Goal: Information Seeking & Learning: Learn about a topic

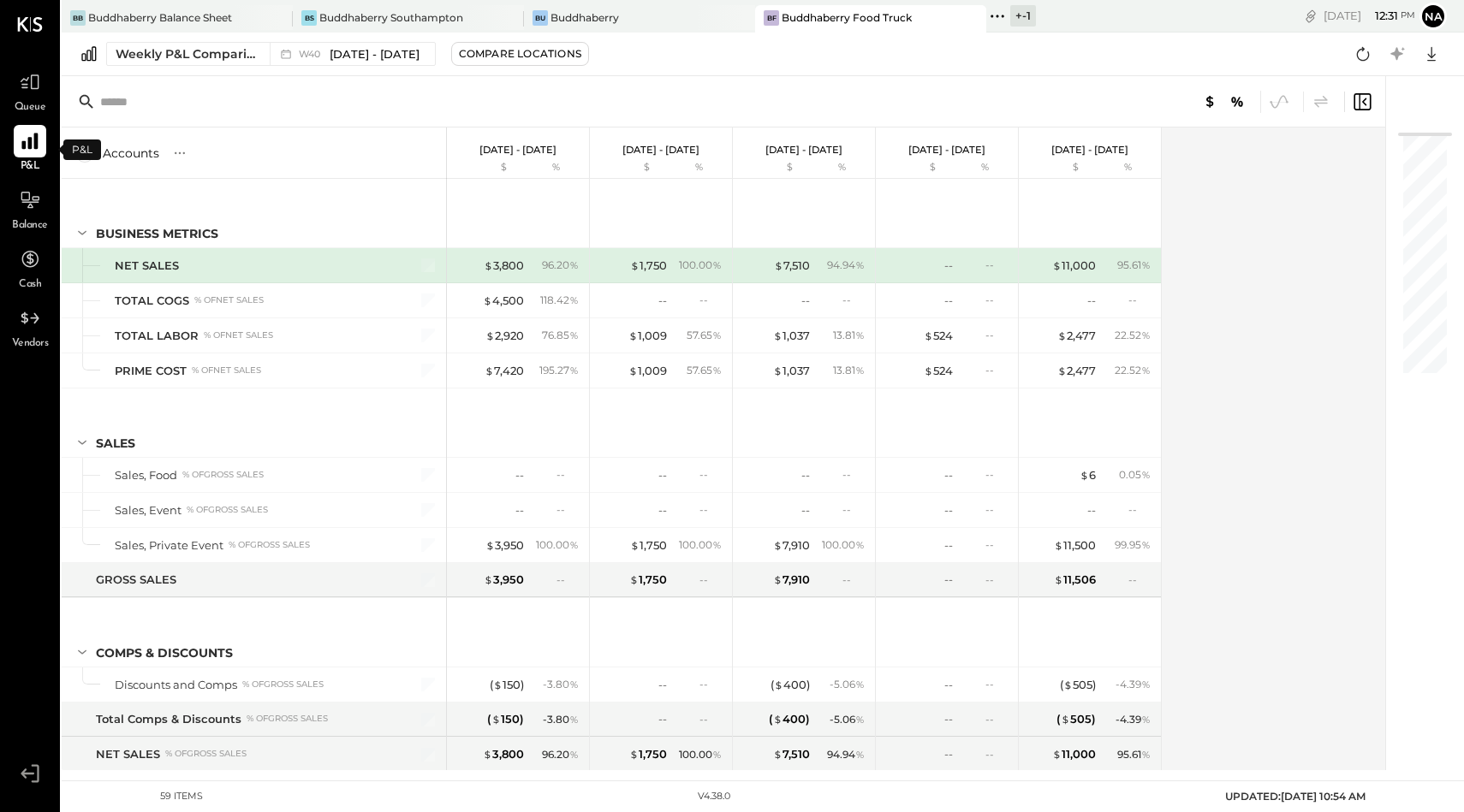
click at [28, 140] on icon at bounding box center [29, 141] width 16 height 16
click at [598, 5] on div "Bu Buddhaberry" at bounding box center [639, 18] width 231 height 28
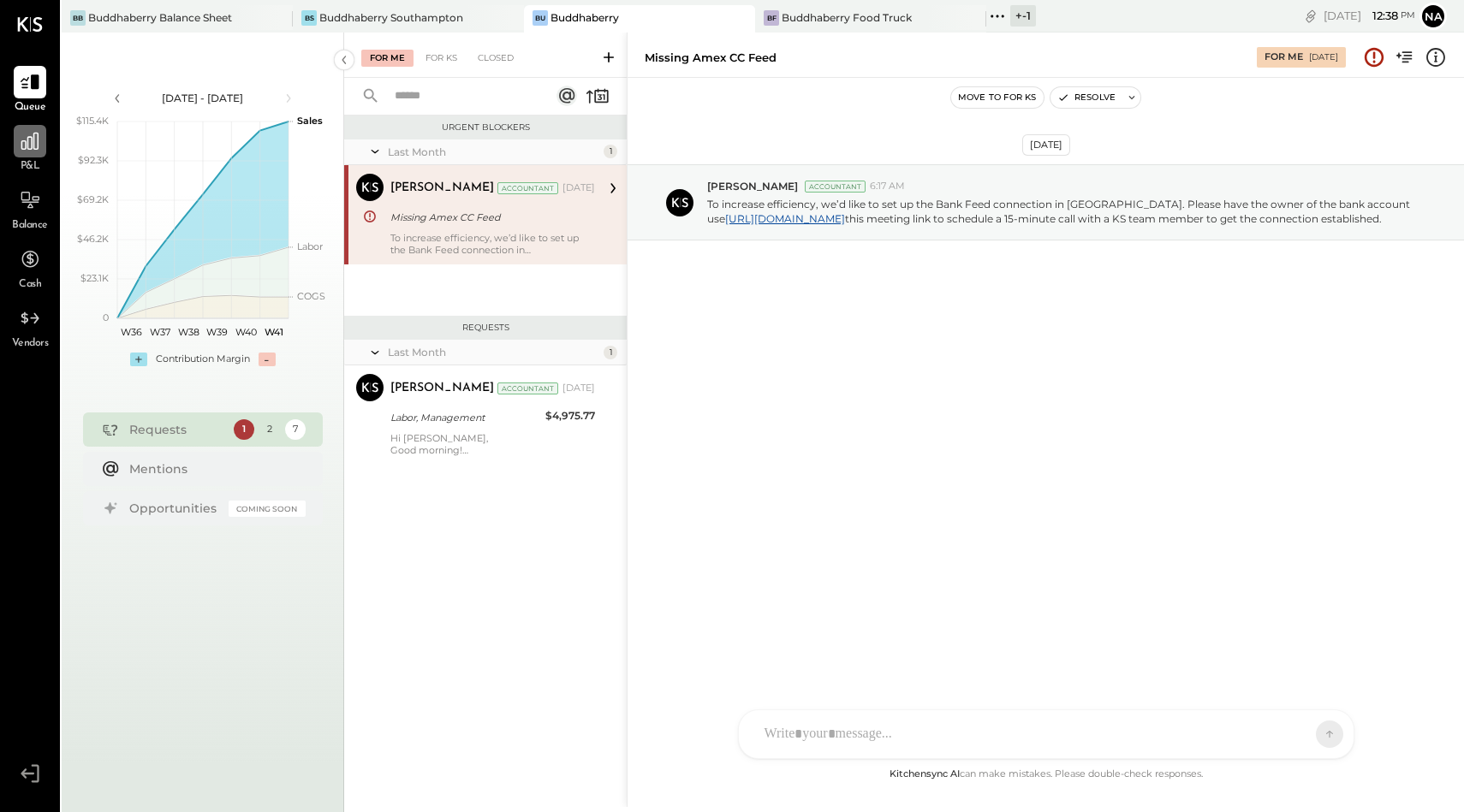
click at [13, 138] on div at bounding box center [30, 141] width 33 height 33
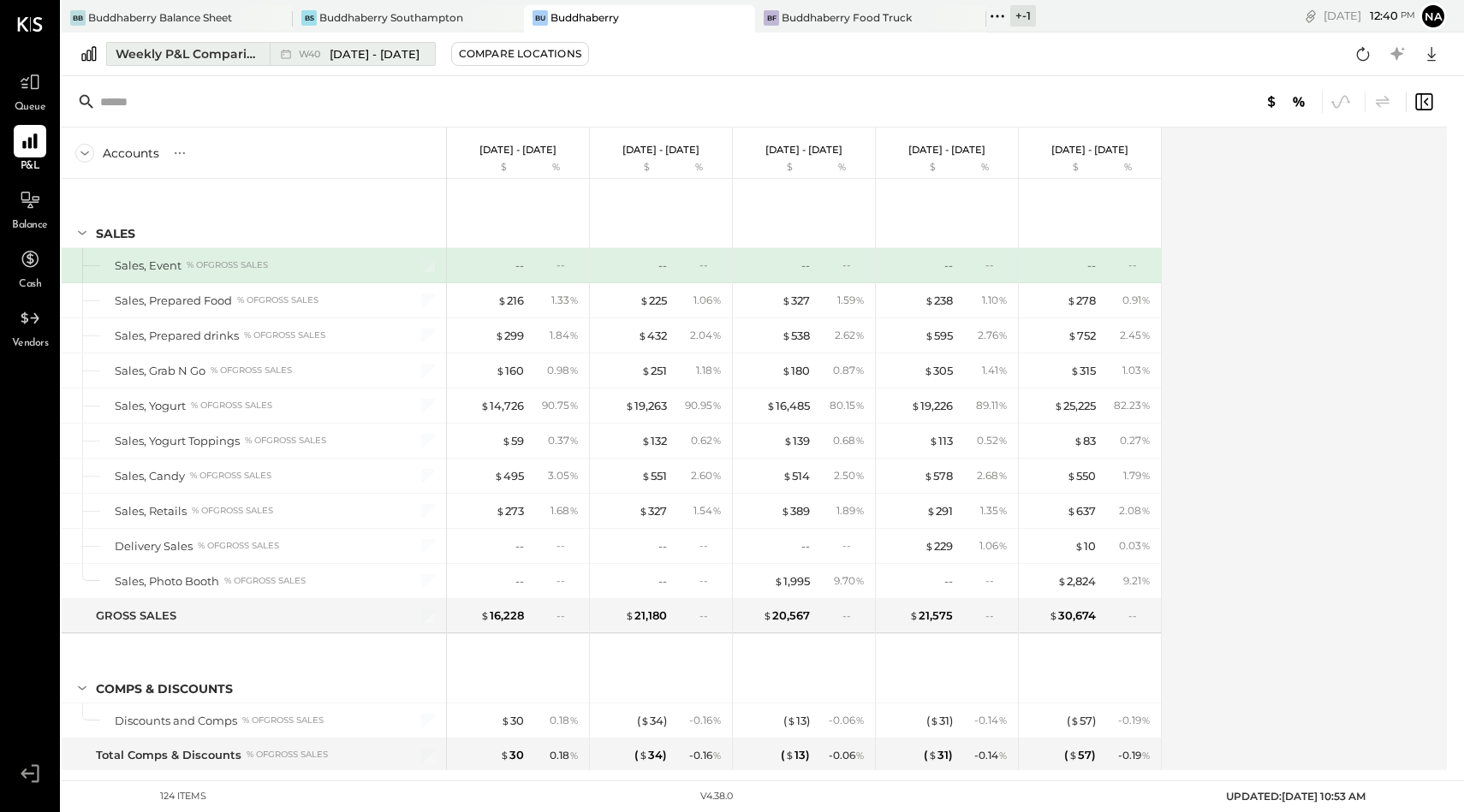
click at [342, 51] on span "[DATE] - [DATE]" at bounding box center [375, 54] width 90 height 16
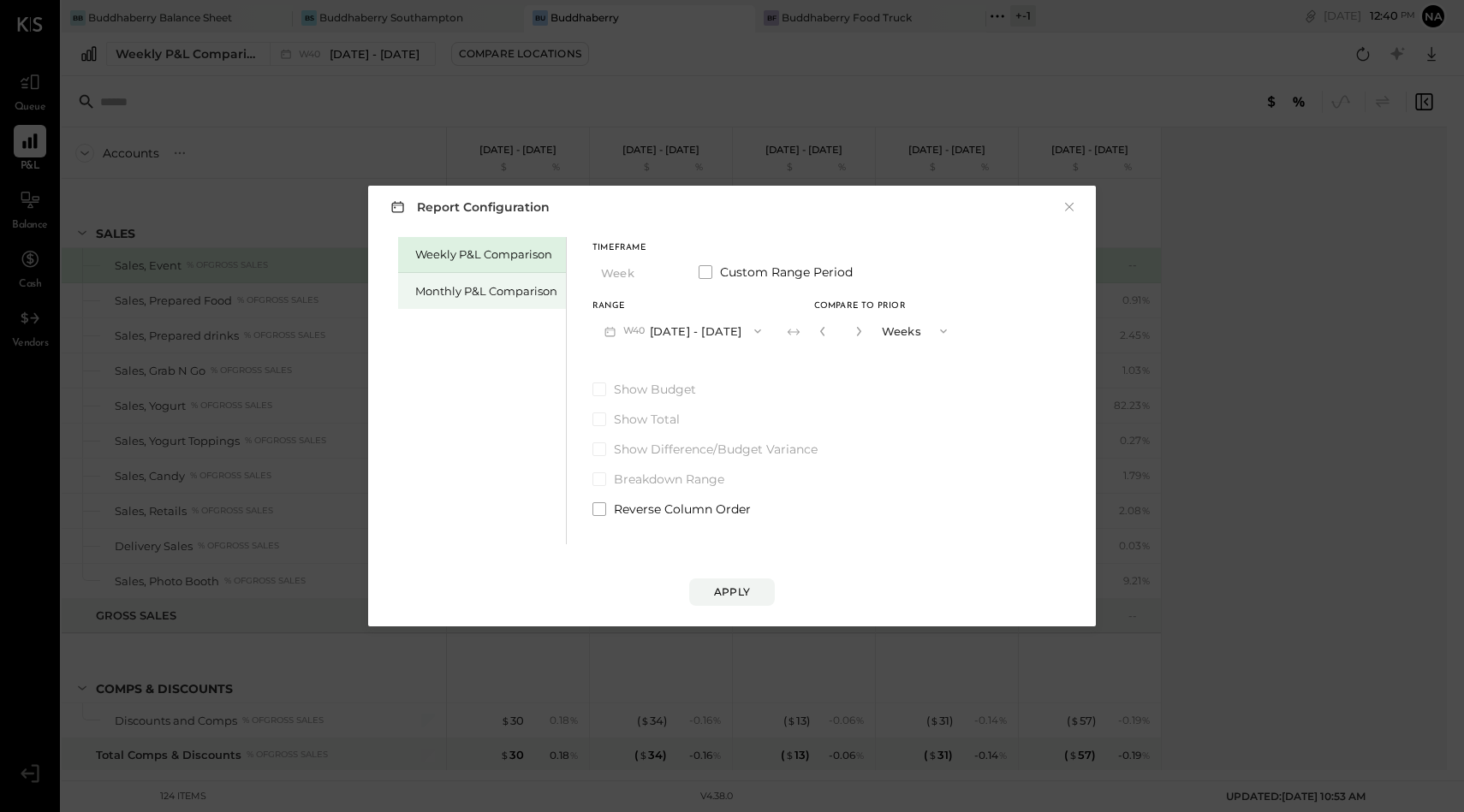
click at [452, 291] on div "Monthly P&L Comparison" at bounding box center [486, 291] width 142 height 16
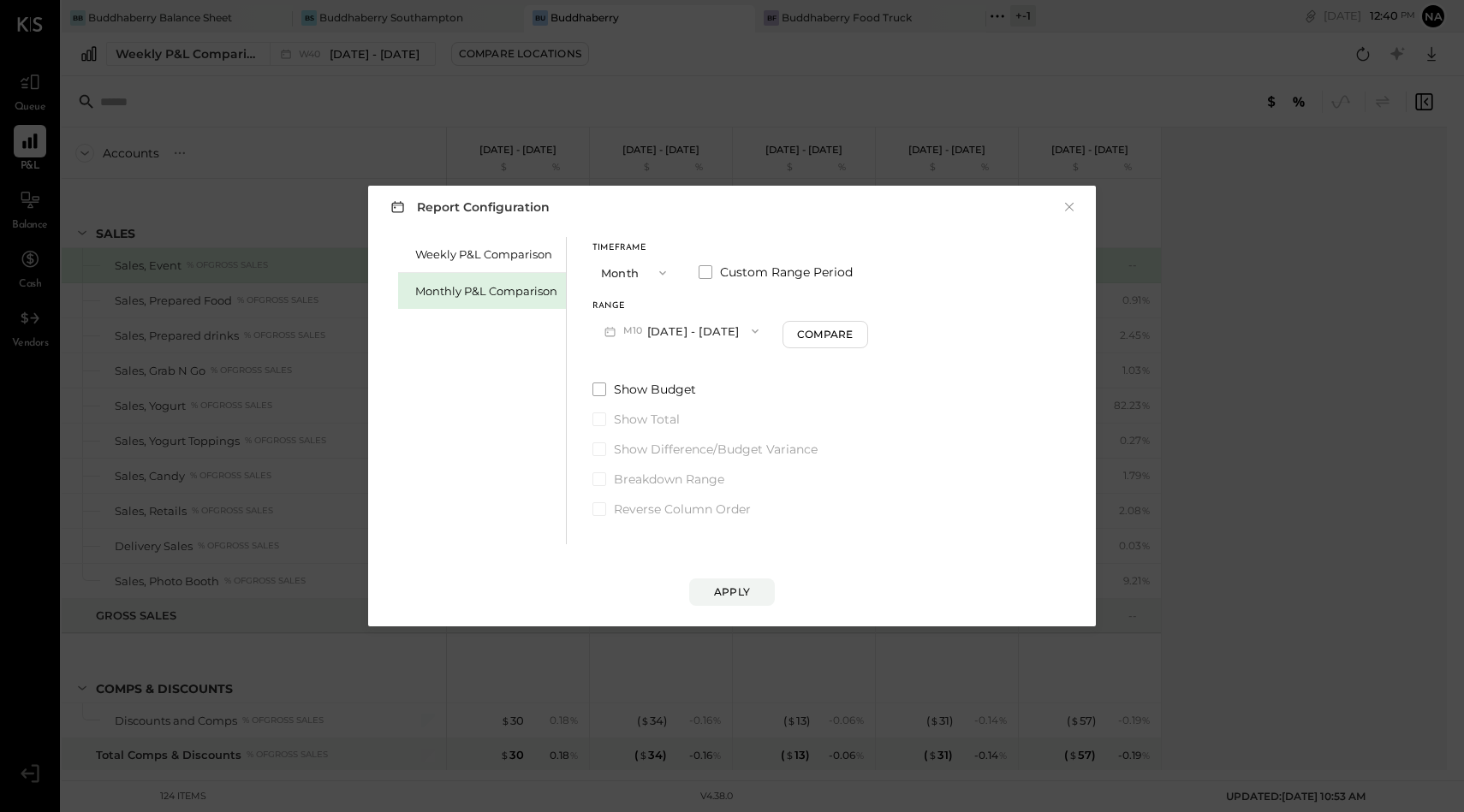
click at [604, 275] on button "Month" at bounding box center [635, 272] width 85 height 32
click at [628, 336] on div "YTD" at bounding box center [635, 334] width 83 height 31
click at [594, 347] on span at bounding box center [599, 345] width 13 height 13
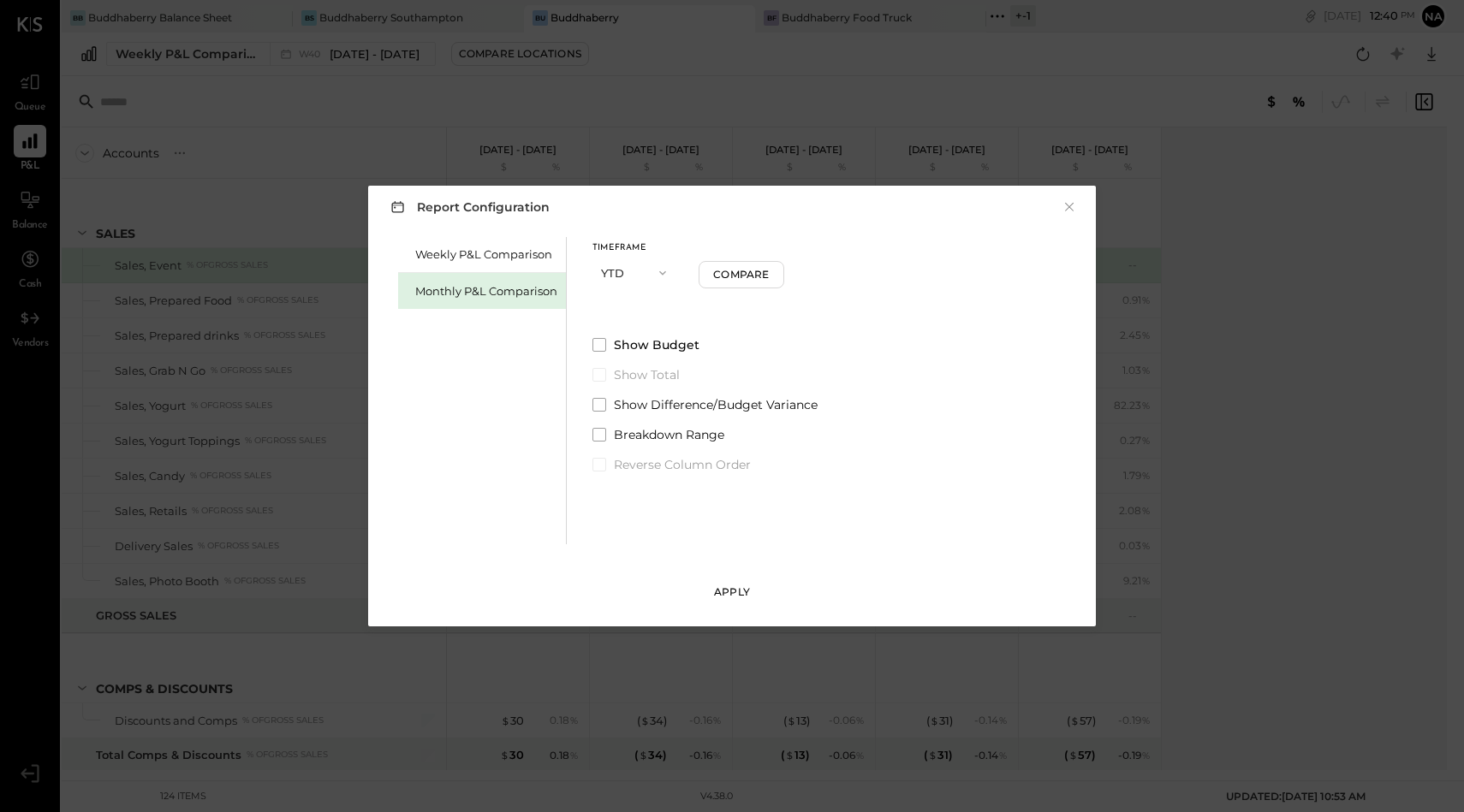
click at [747, 592] on div "Apply" at bounding box center [732, 592] width 35 height 14
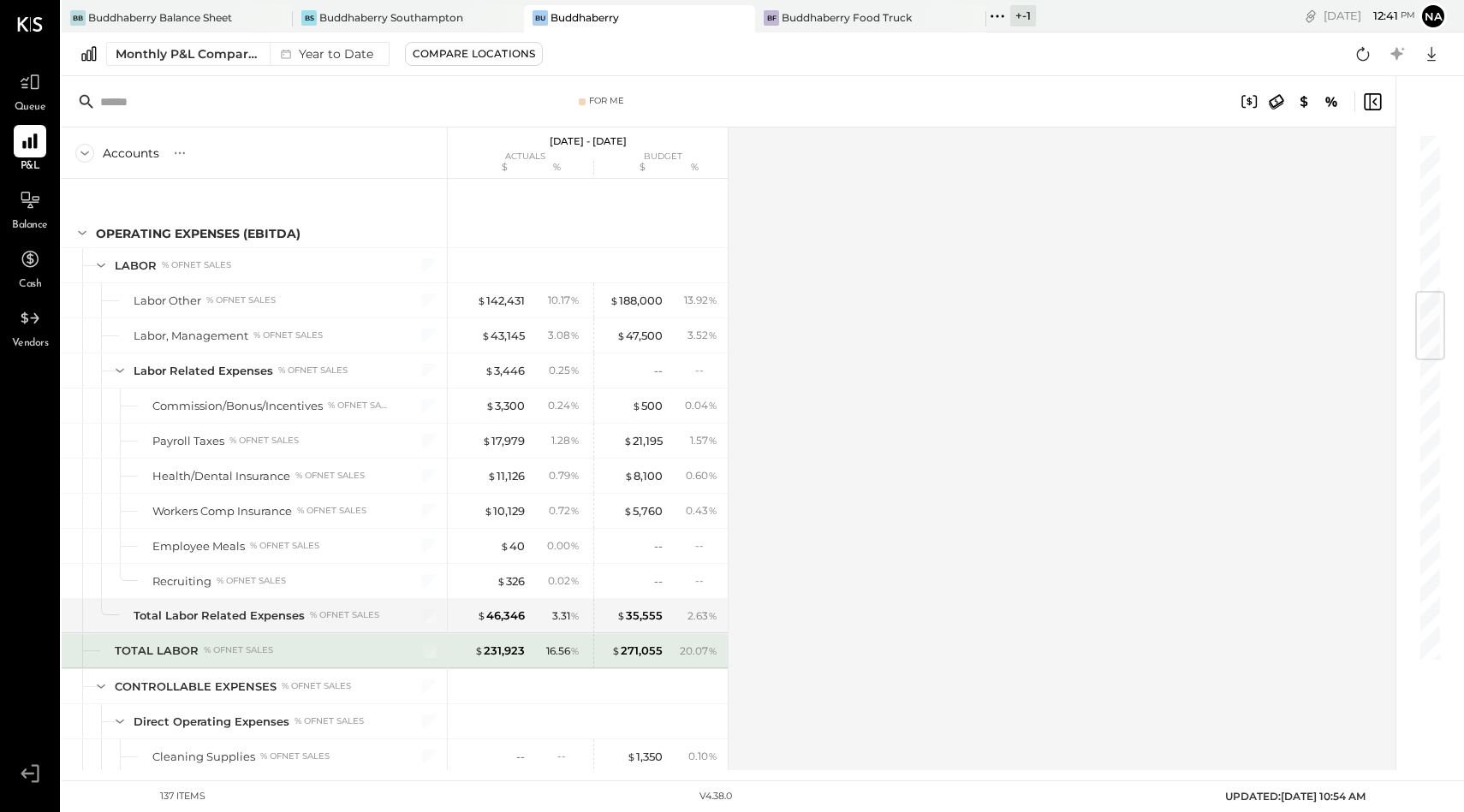
scroll to position [1334, 0]
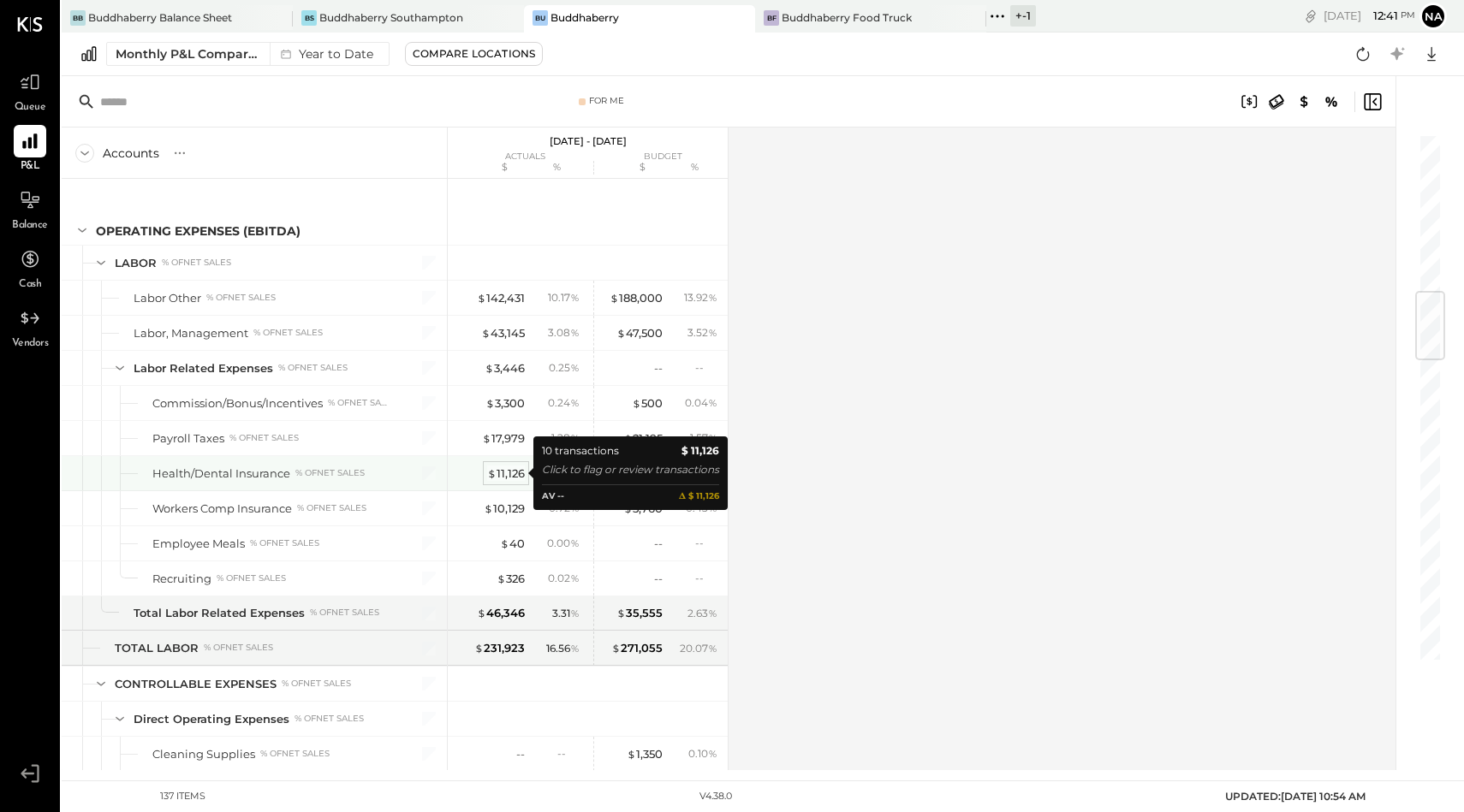
click at [503, 476] on div "$ 11,126" at bounding box center [505, 474] width 37 height 16
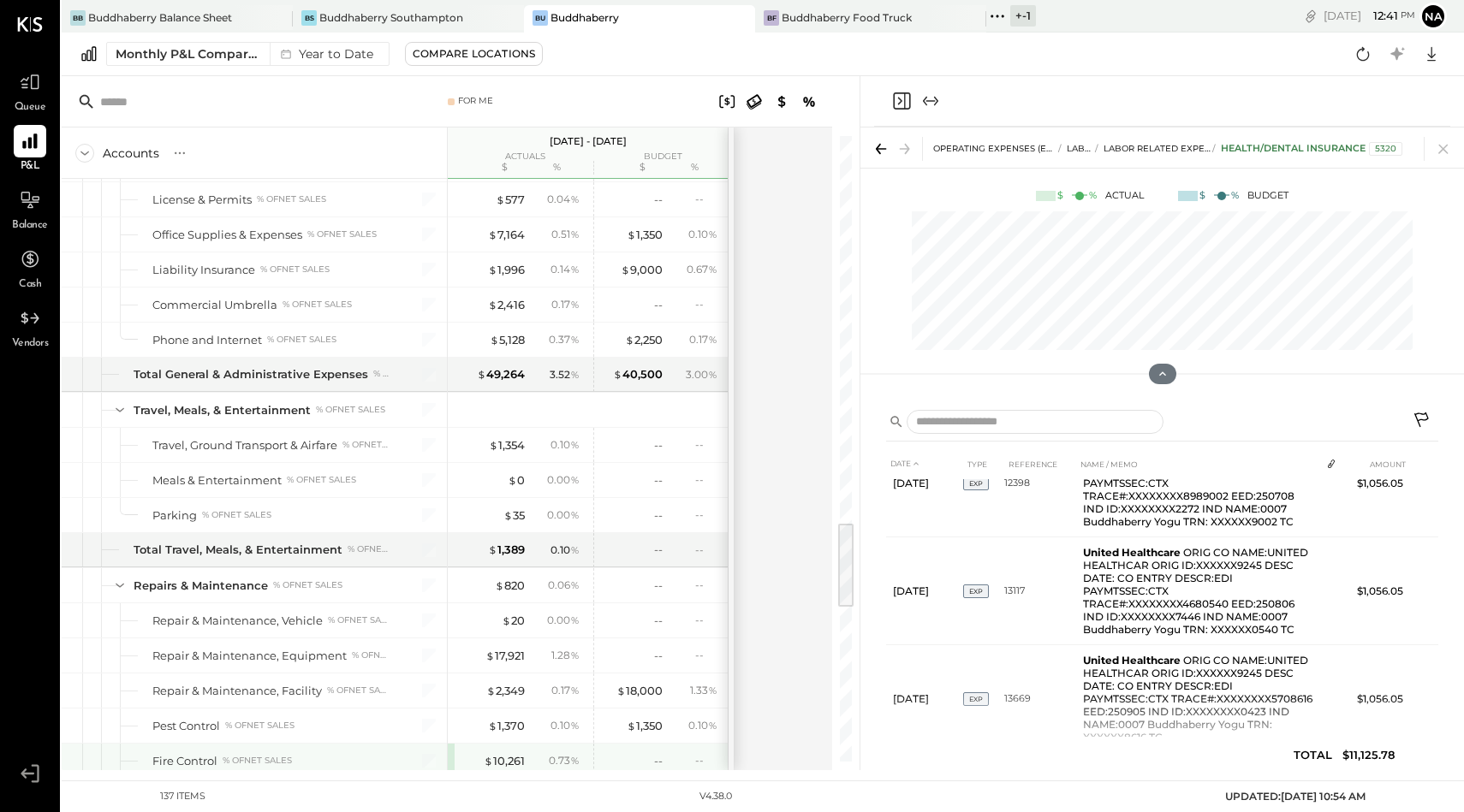
scroll to position [2764, 0]
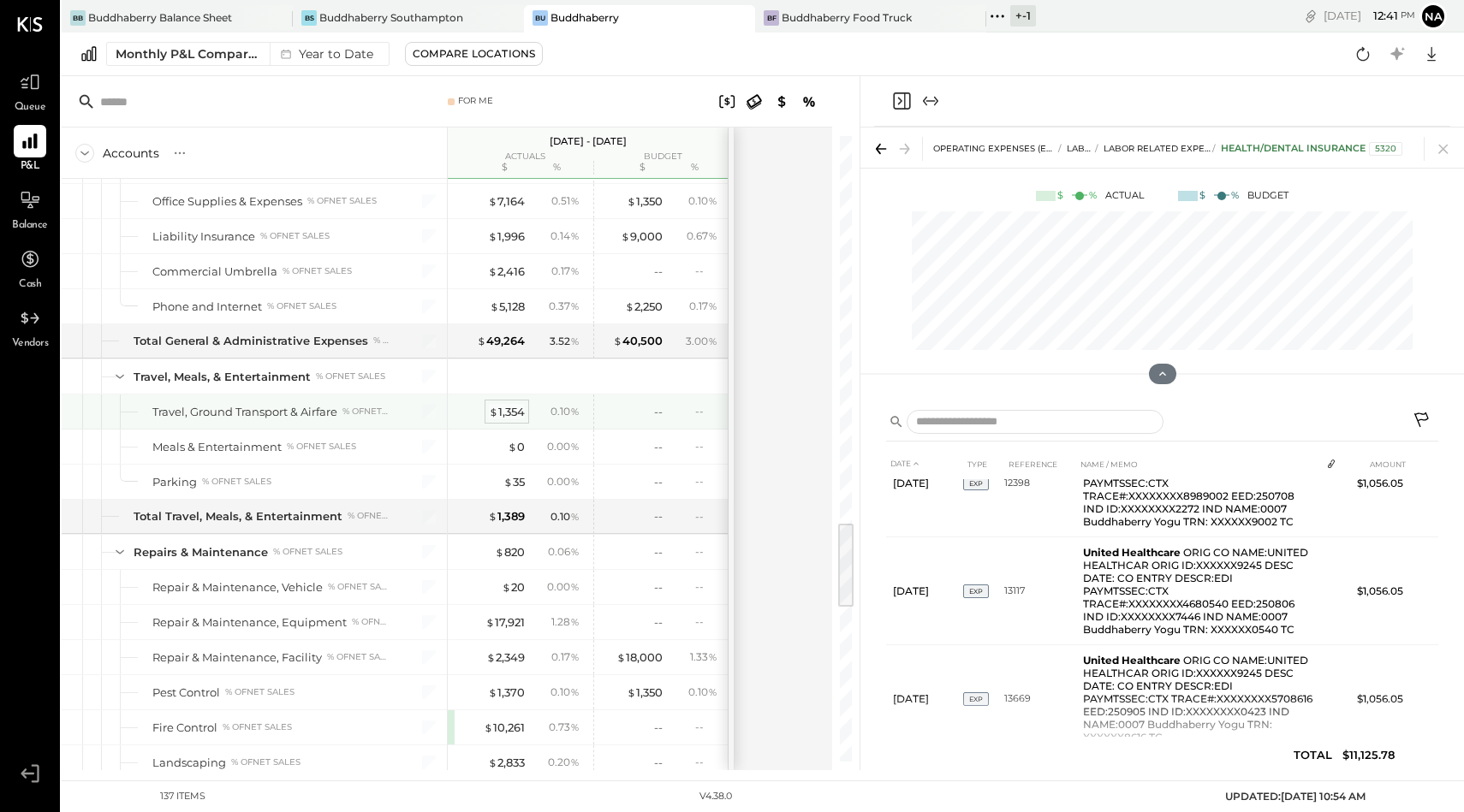
click at [506, 410] on div "$ 1,354" at bounding box center [506, 411] width 35 height 16
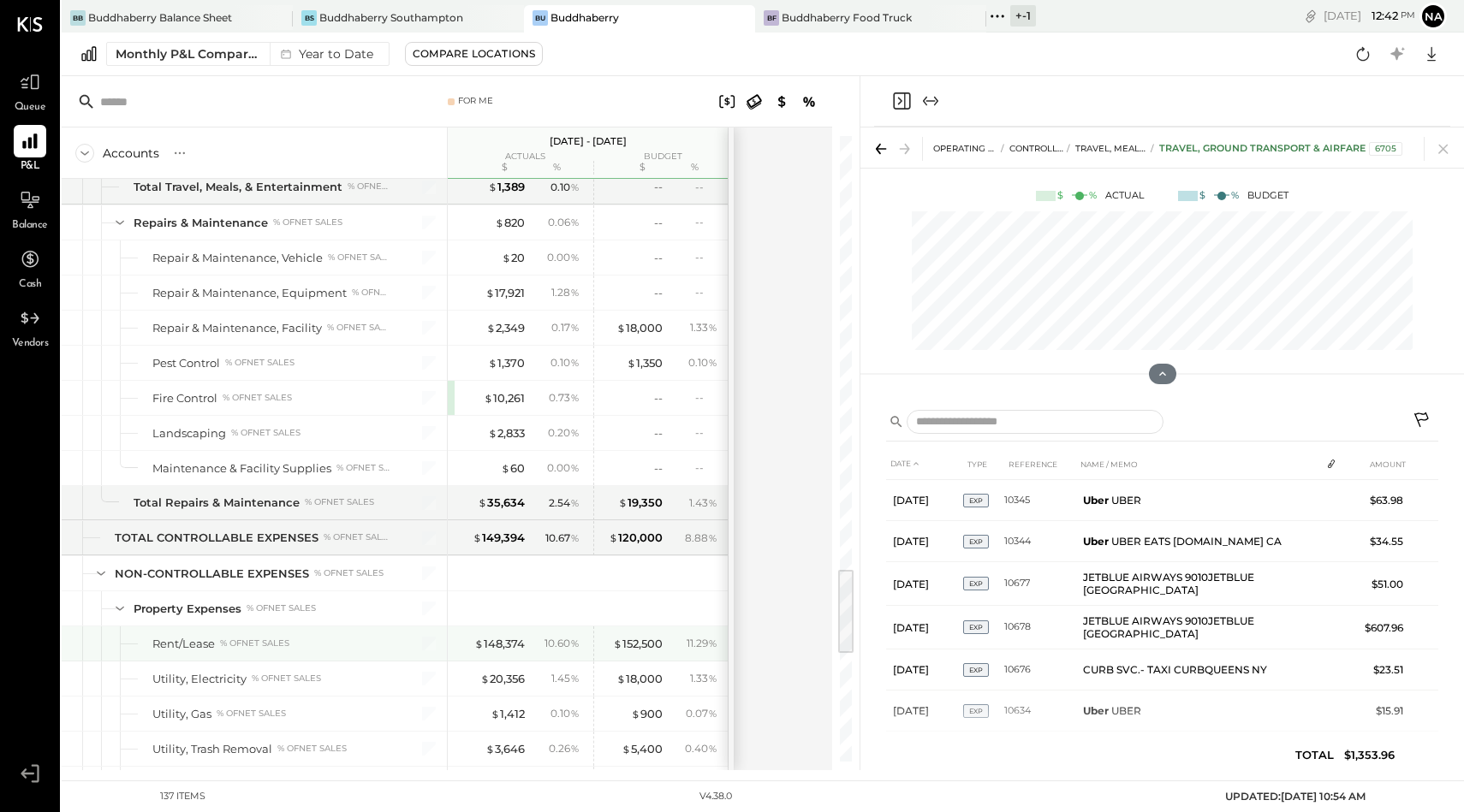
scroll to position [3092, 0]
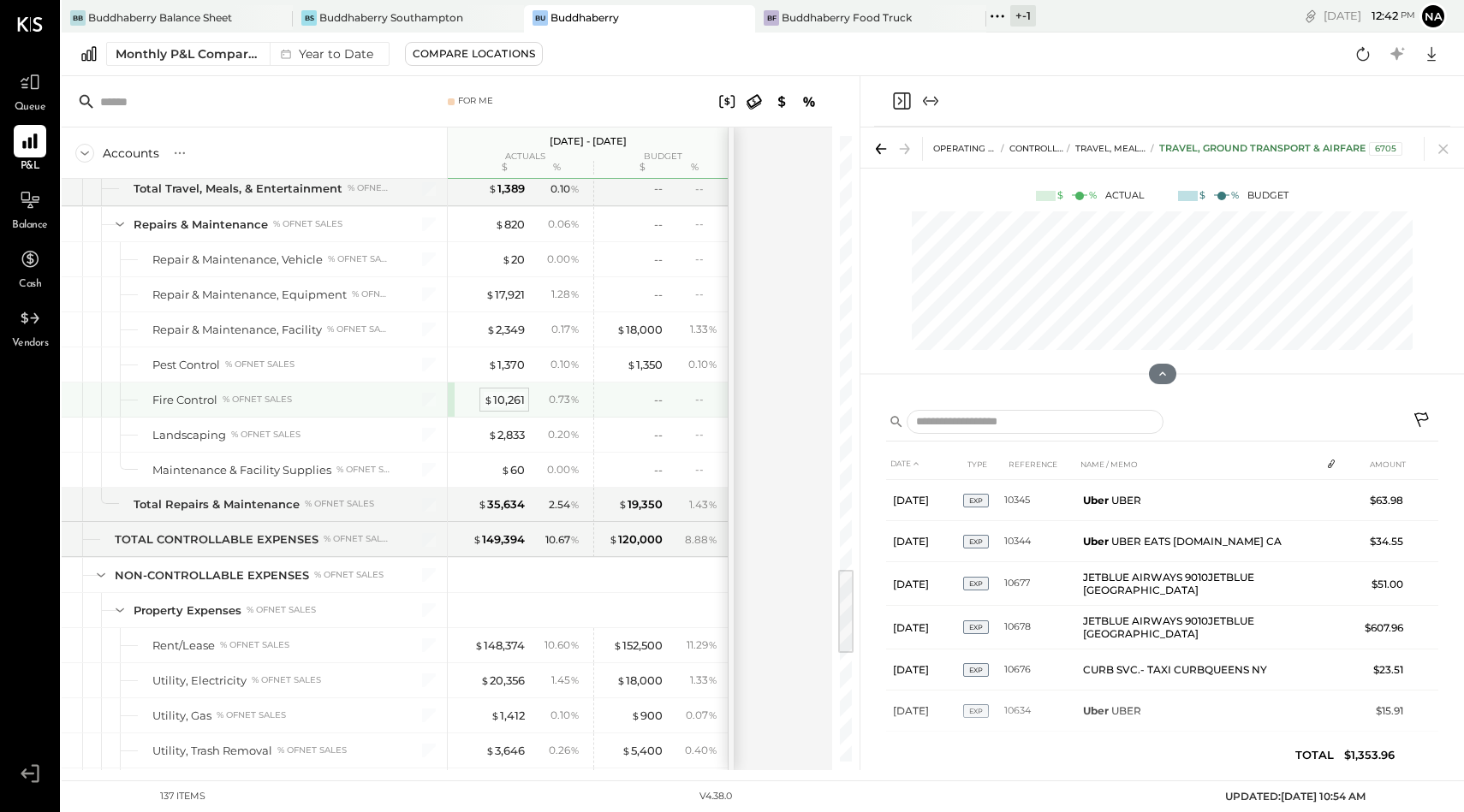
click at [513, 405] on div "$ 10,261" at bounding box center [503, 400] width 41 height 16
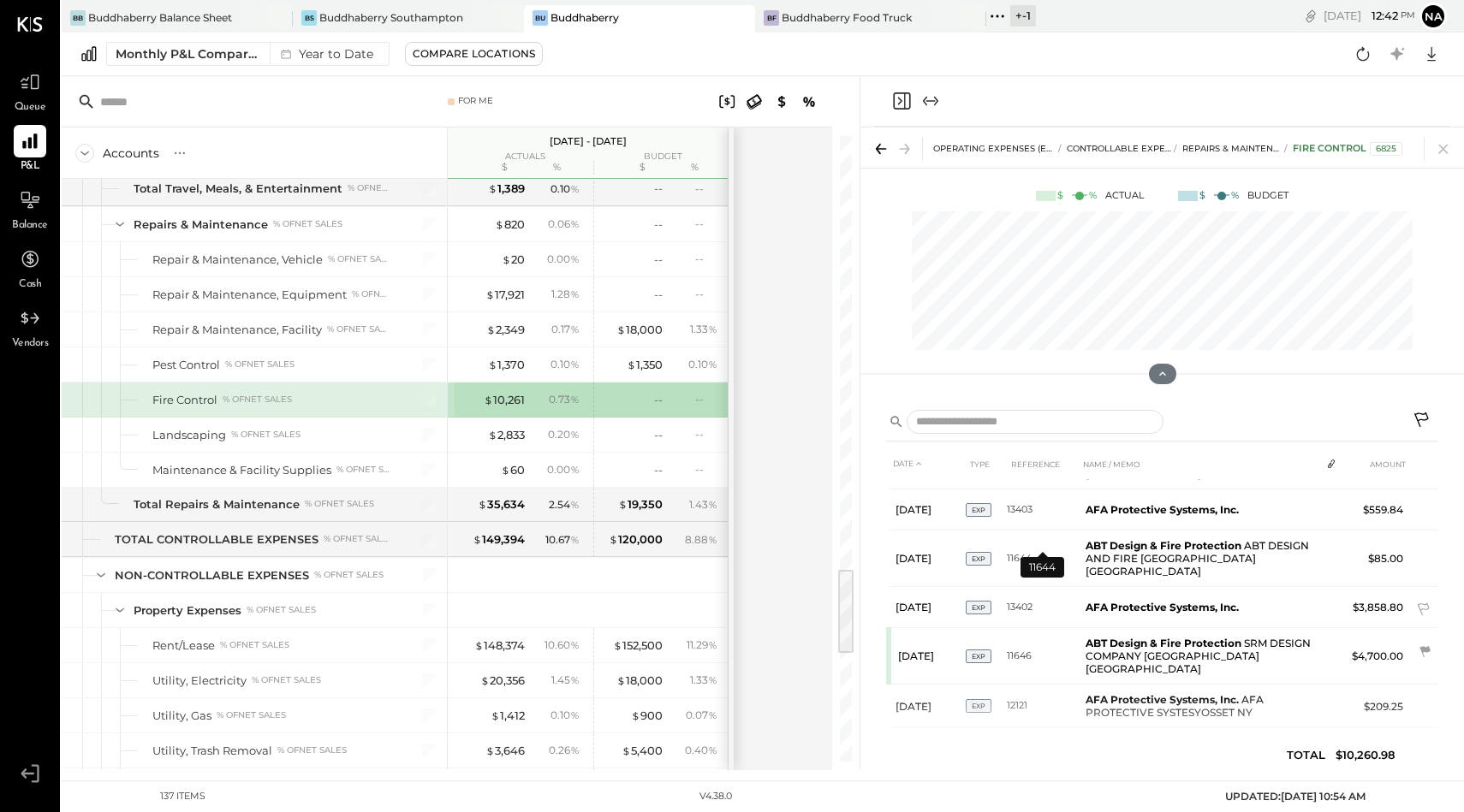
scroll to position [216, 0]
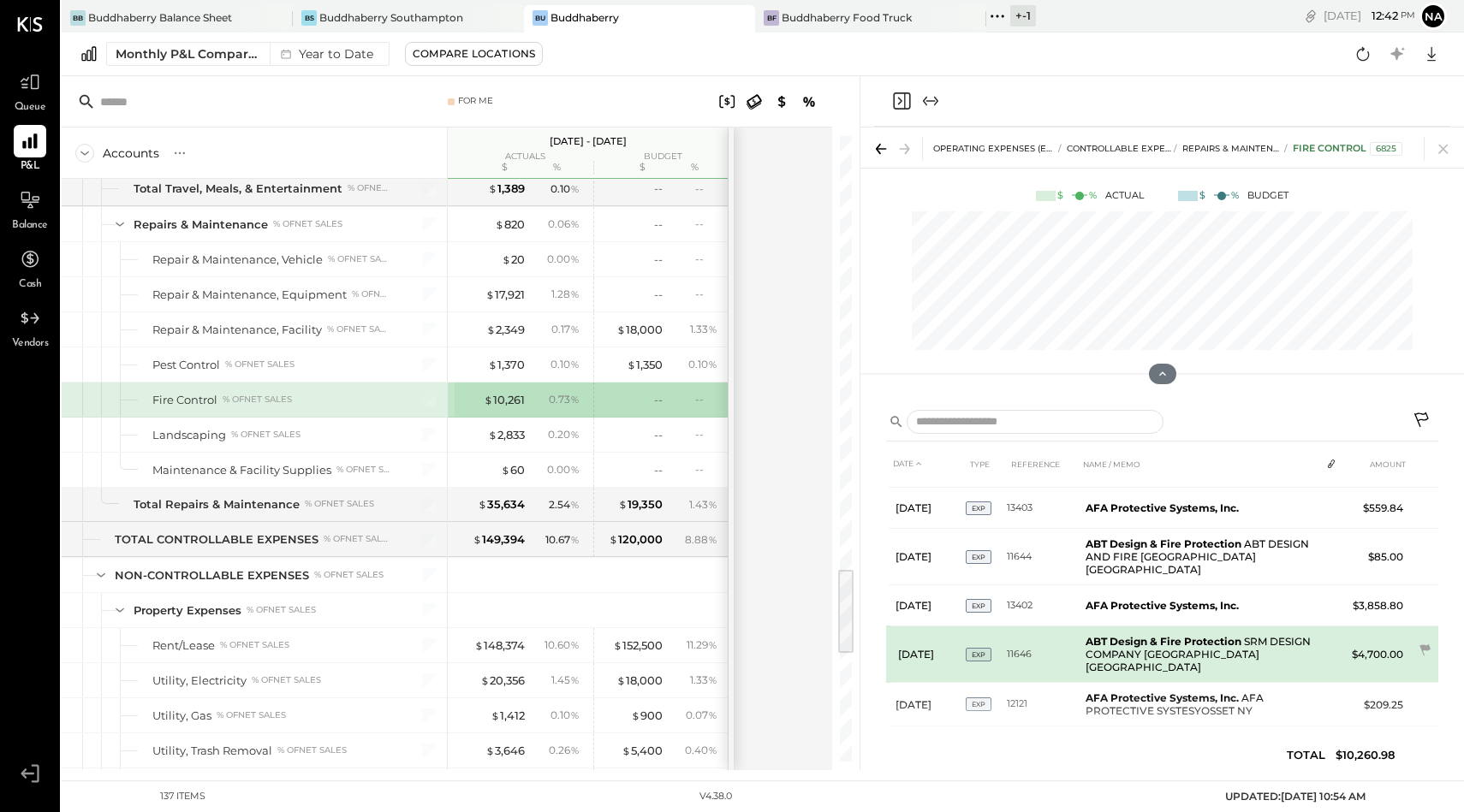
click at [1135, 627] on td "ABT Design & Fire Protection SRM DESIGN COMPANY WEST [GEOGRAPHIC_DATA] [GEOGRAP…" at bounding box center [1199, 655] width 242 height 57
click at [1135, 635] on b "ABT Design & Fire Protection" at bounding box center [1163, 640] width 155 height 12
click at [1238, 627] on td "ABT Design & Fire Protection SRM DESIGN COMPANY WEST [GEOGRAPHIC_DATA] [GEOGRAP…" at bounding box center [1199, 655] width 242 height 57
click at [1375, 627] on td "$4,700.00" at bounding box center [1377, 655] width 66 height 57
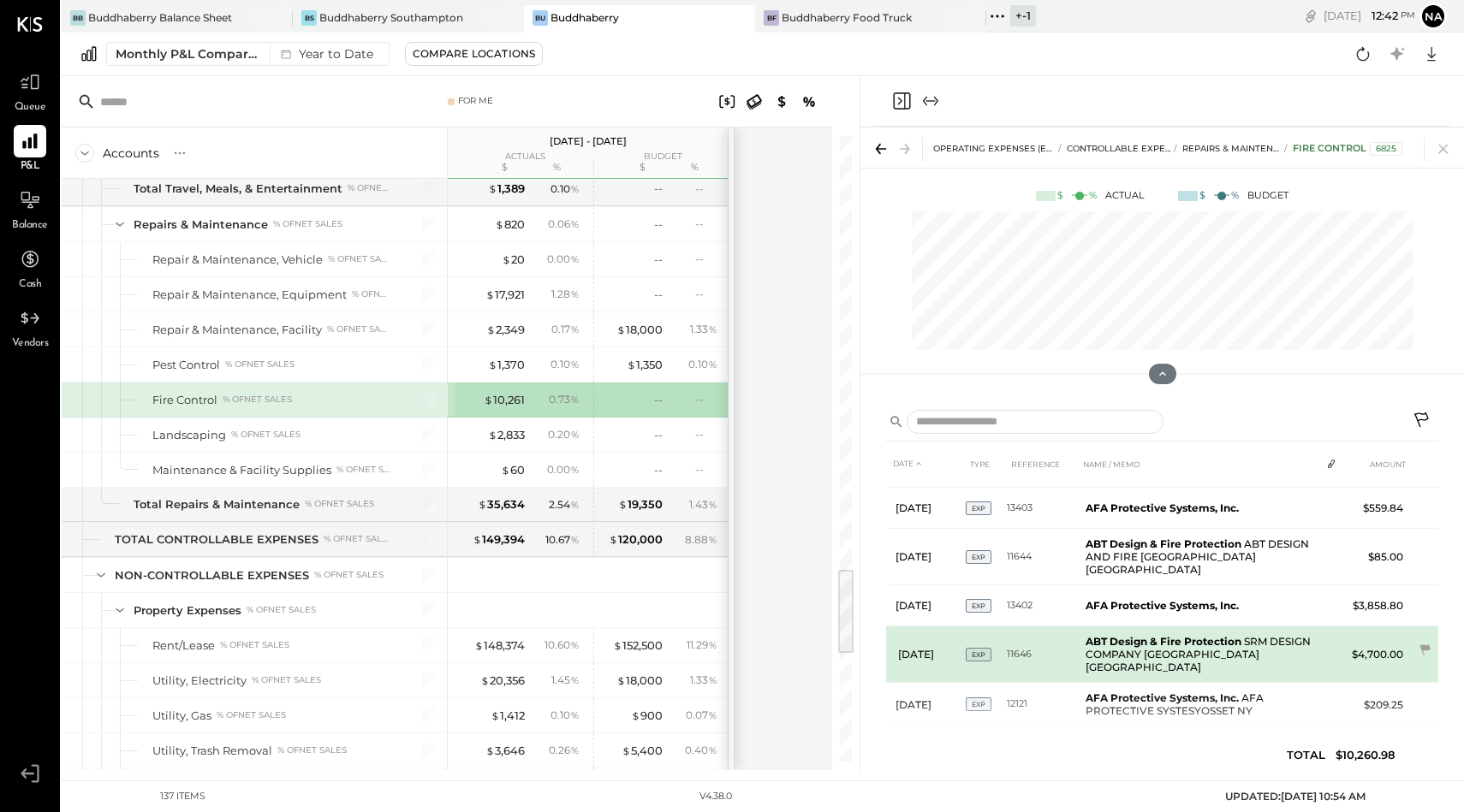
click at [1375, 627] on td "$4,700.00" at bounding box center [1377, 655] width 66 height 57
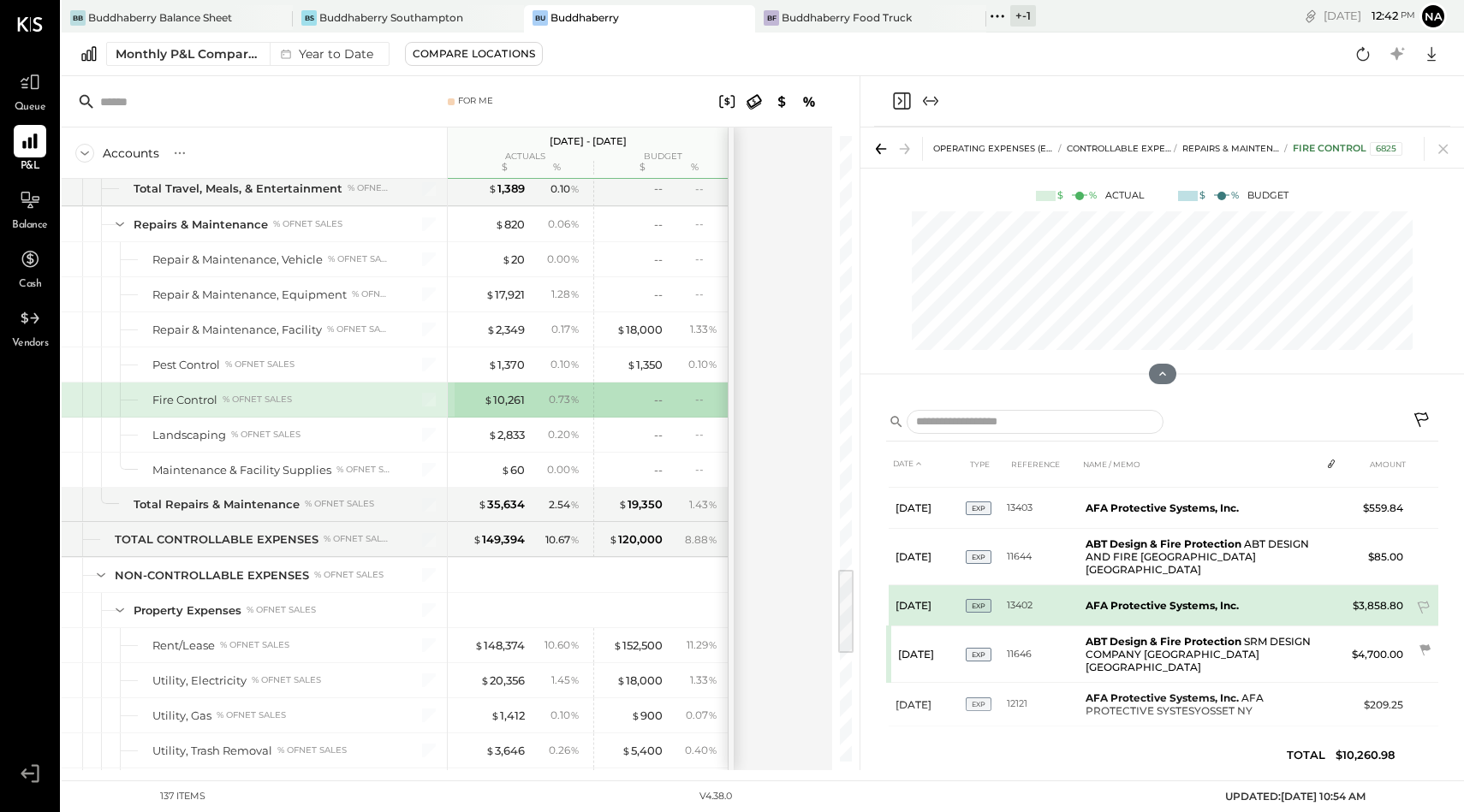
click at [1149, 586] on td "AFA Protective Systems, Inc." at bounding box center [1199, 606] width 242 height 41
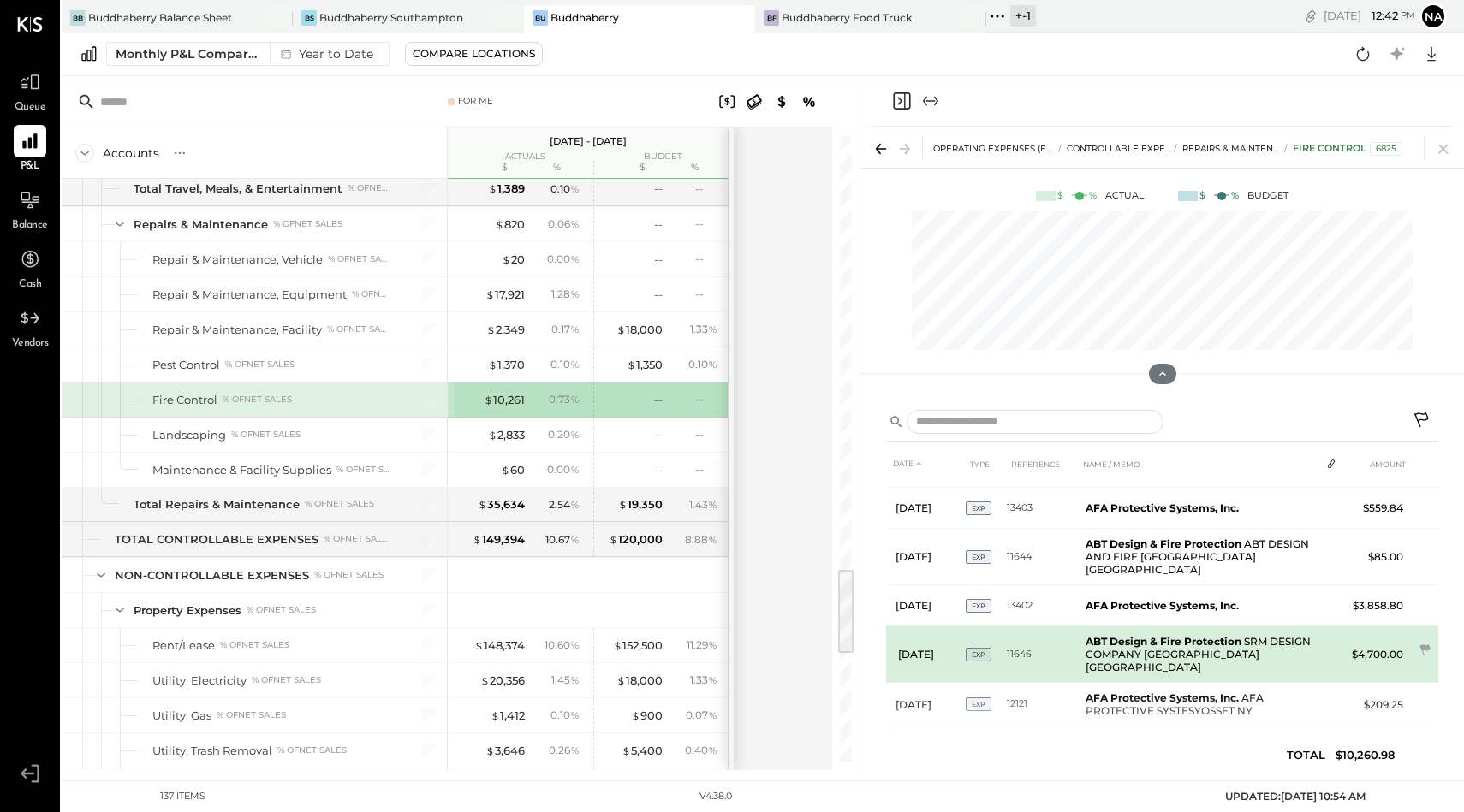
click at [1149, 635] on b "ABT Design & Fire Protection" at bounding box center [1163, 640] width 155 height 12
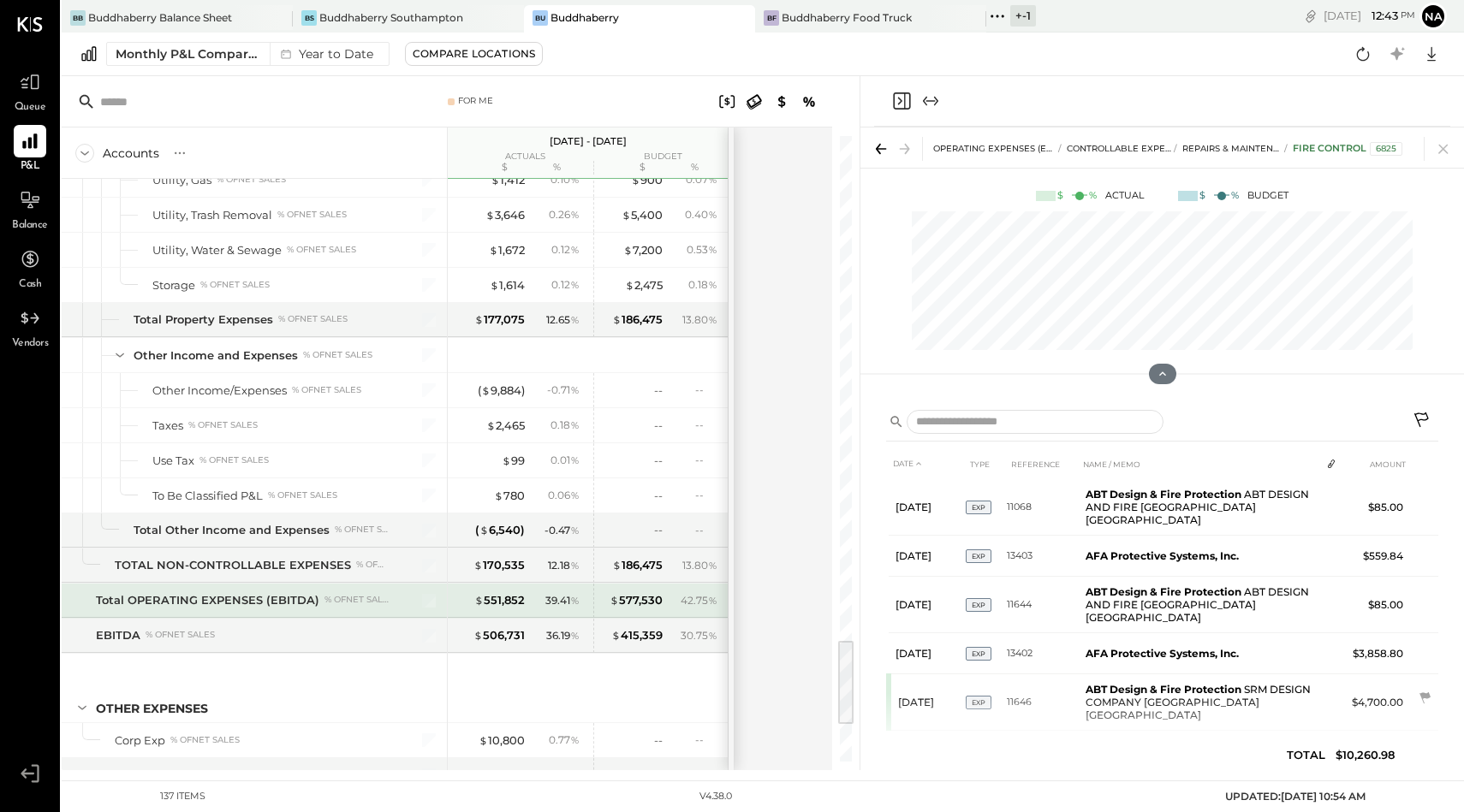
scroll to position [3631, 0]
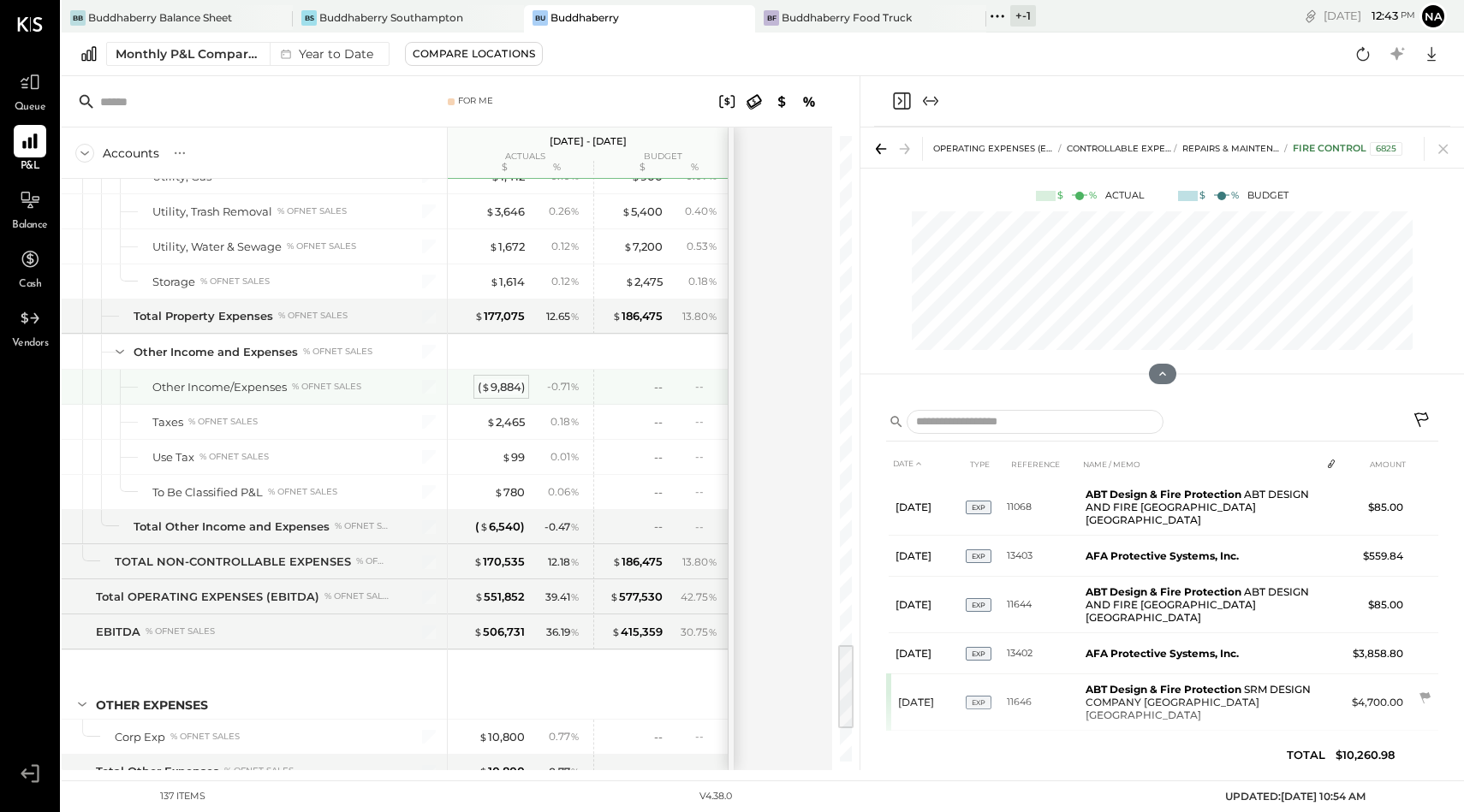
click at [494, 389] on div "( $ 9,884 )" at bounding box center [500, 387] width 47 height 16
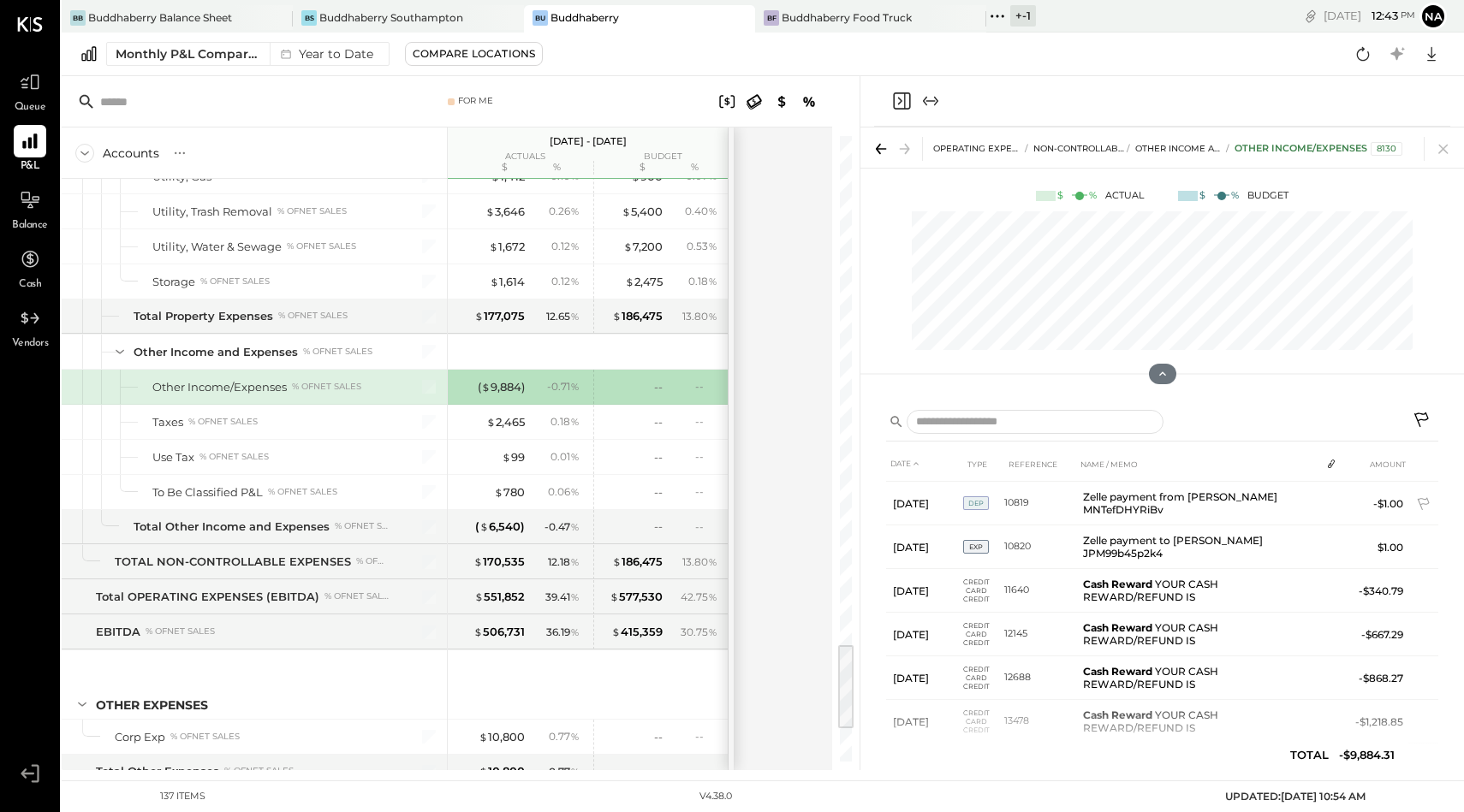
scroll to position [428, 0]
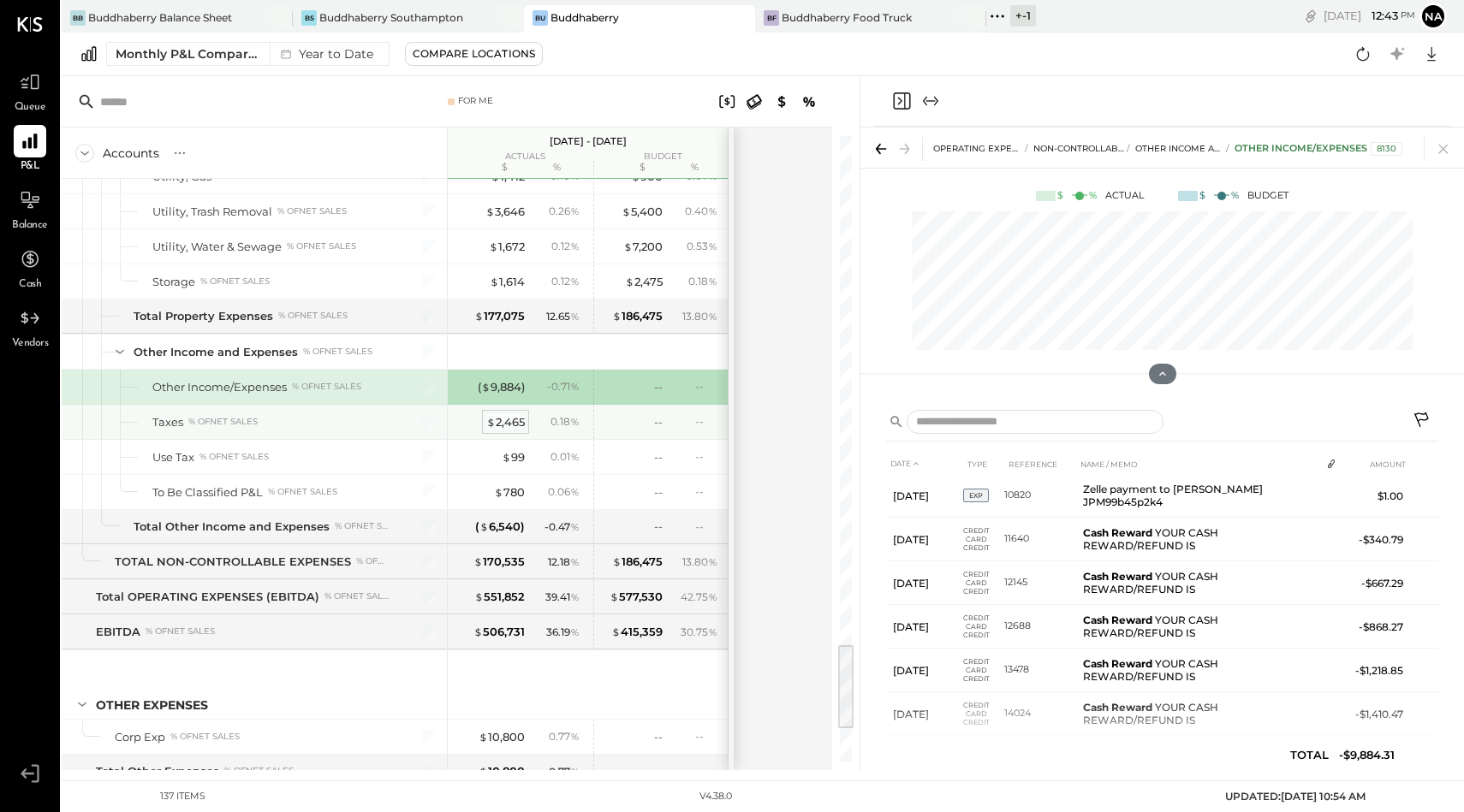
click at [513, 422] on div "$ 2,465" at bounding box center [505, 422] width 38 height 16
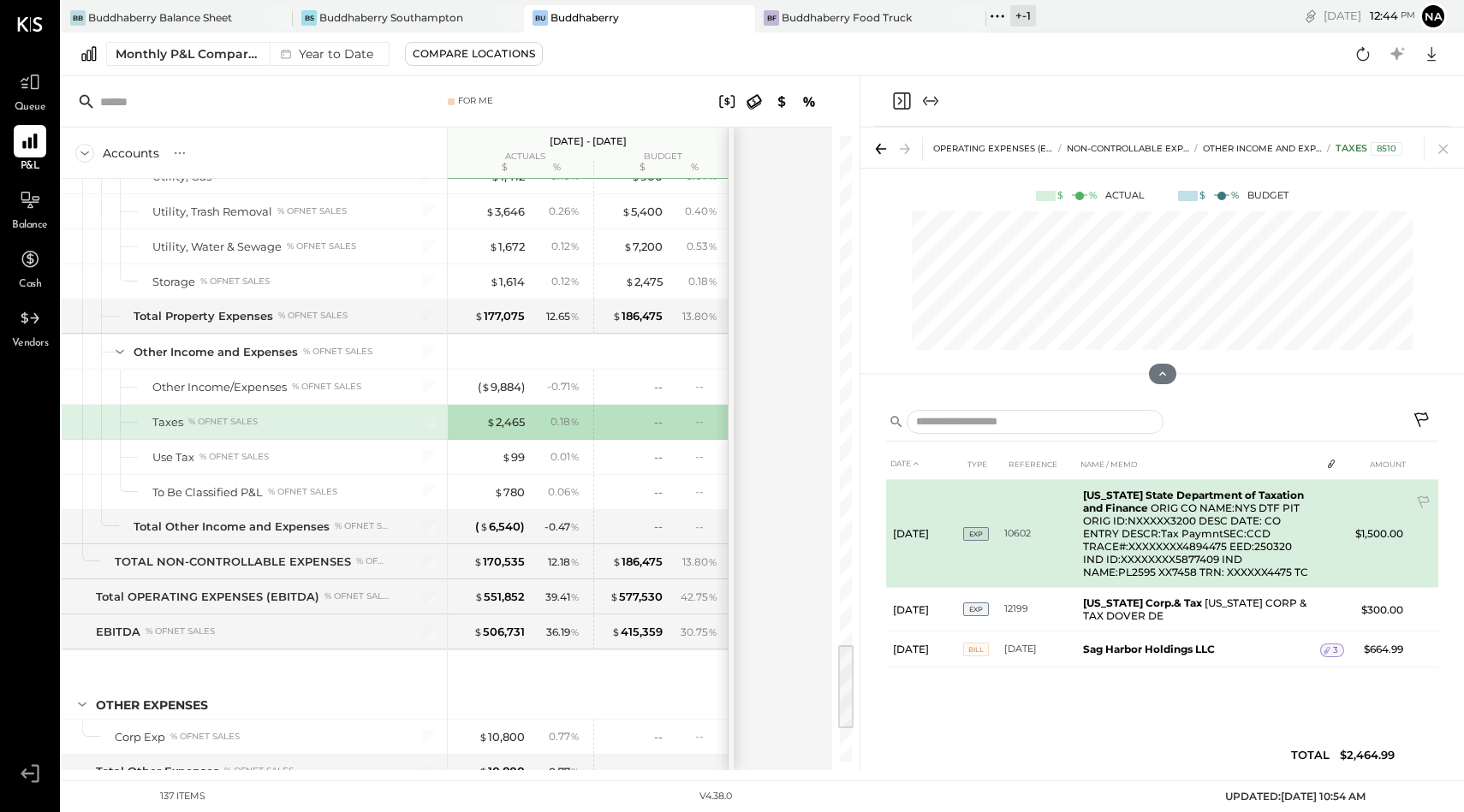
click at [1155, 532] on td "[US_STATE] State Department of Taxation and Finance ORIG CO NAME:NYS DTF PIT OR…" at bounding box center [1197, 534] width 244 height 107
click at [1420, 496] on icon at bounding box center [1425, 504] width 17 height 17
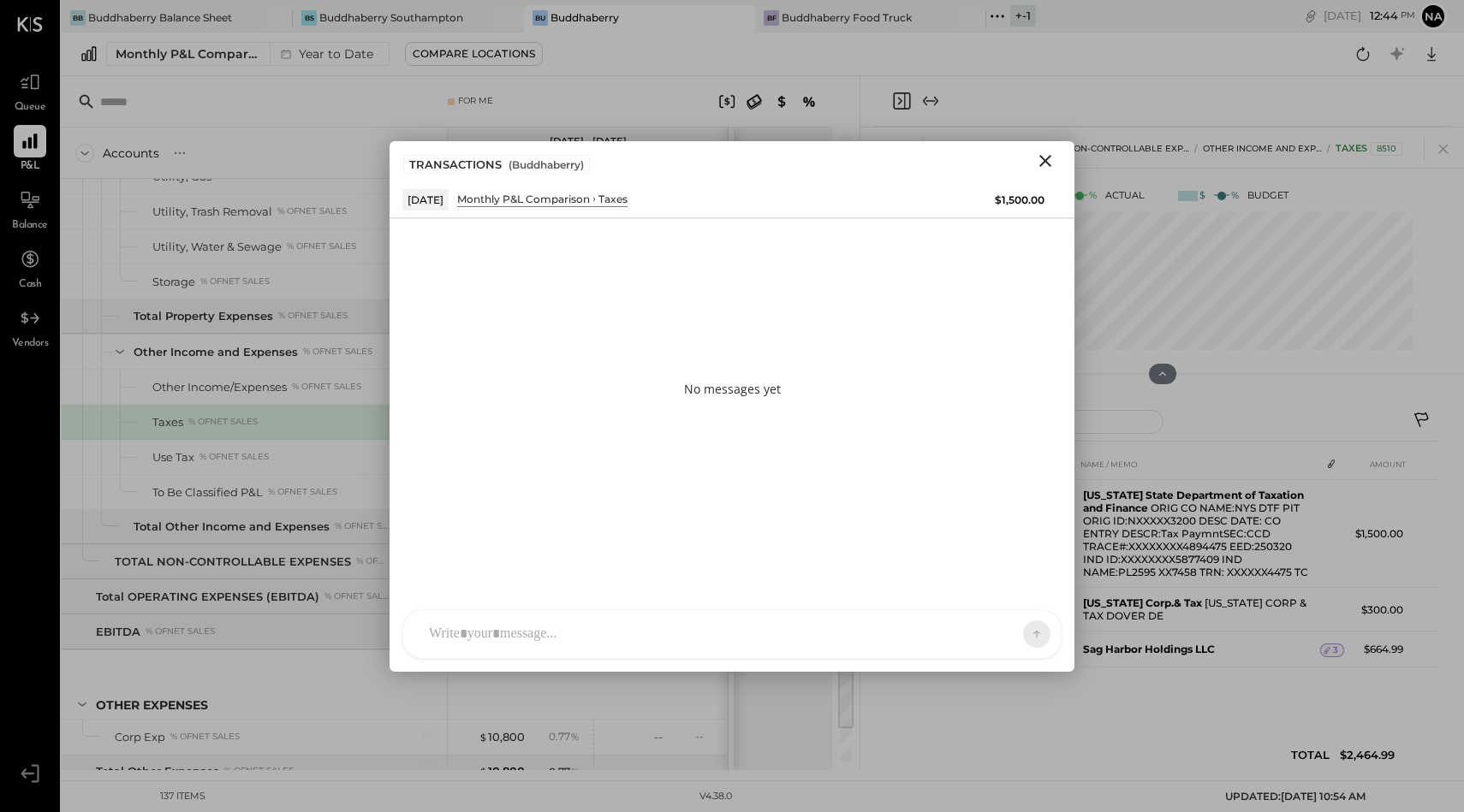
click at [519, 628] on div "[PERSON_NAME] [PERSON_NAME] W wallacep CR [PERSON_NAME] R [PERSON_NAME] jpgutfr…" at bounding box center [732, 635] width 659 height 50
click at [1051, 158] on icon "Close" at bounding box center [1044, 160] width 20 height 20
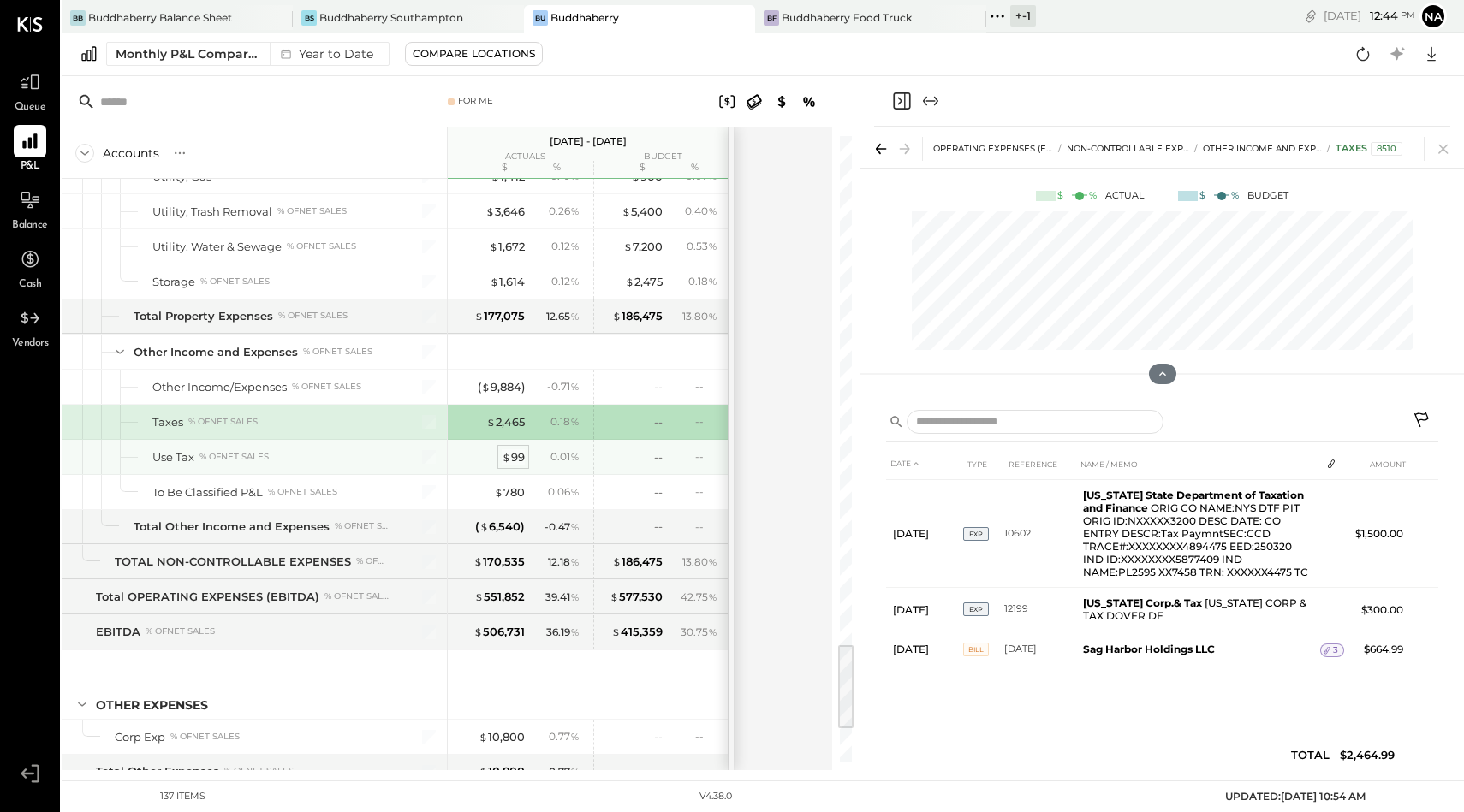
click at [512, 461] on div "$ 99" at bounding box center [513, 457] width 23 height 16
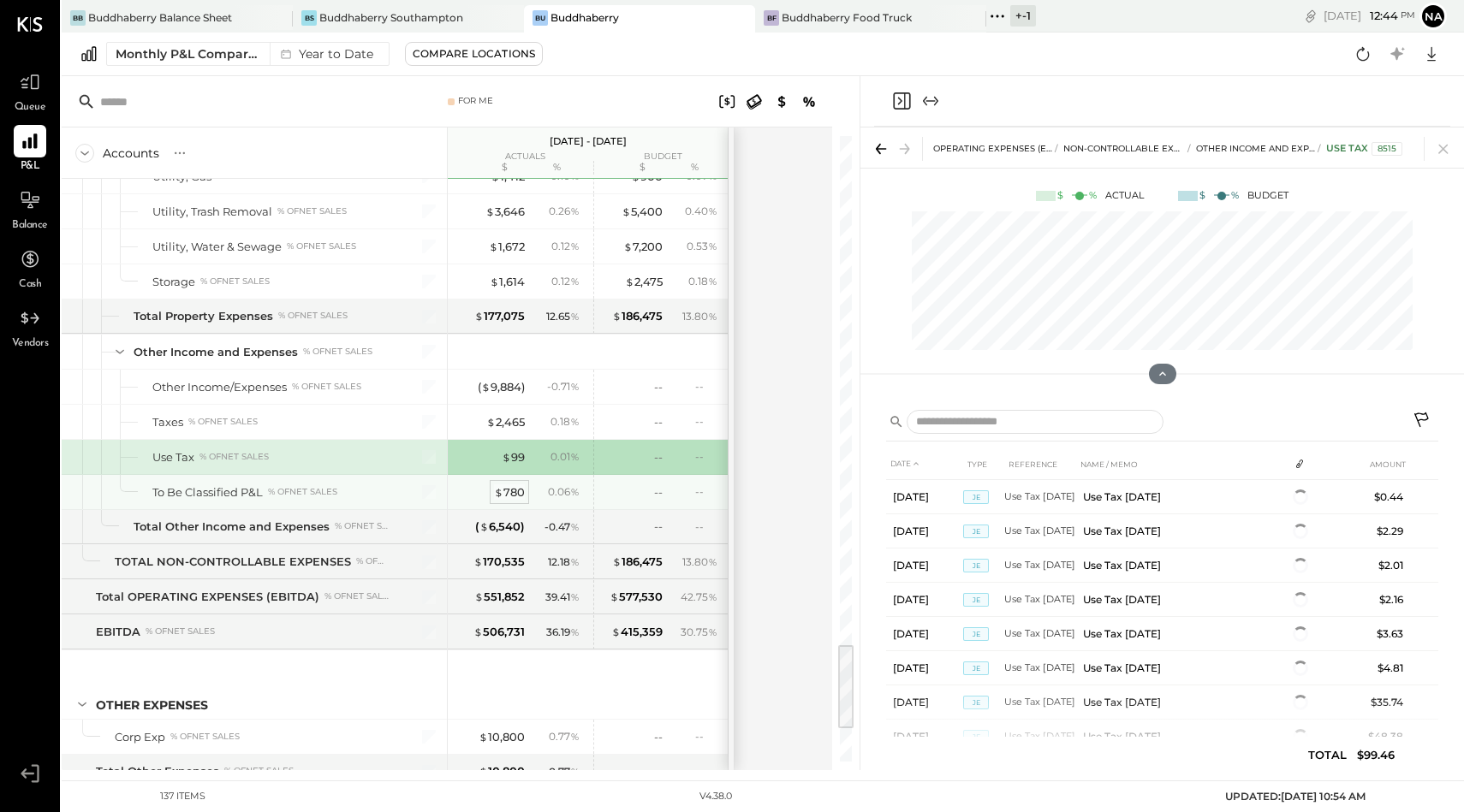
click at [515, 495] on div "$ 780" at bounding box center [509, 492] width 31 height 16
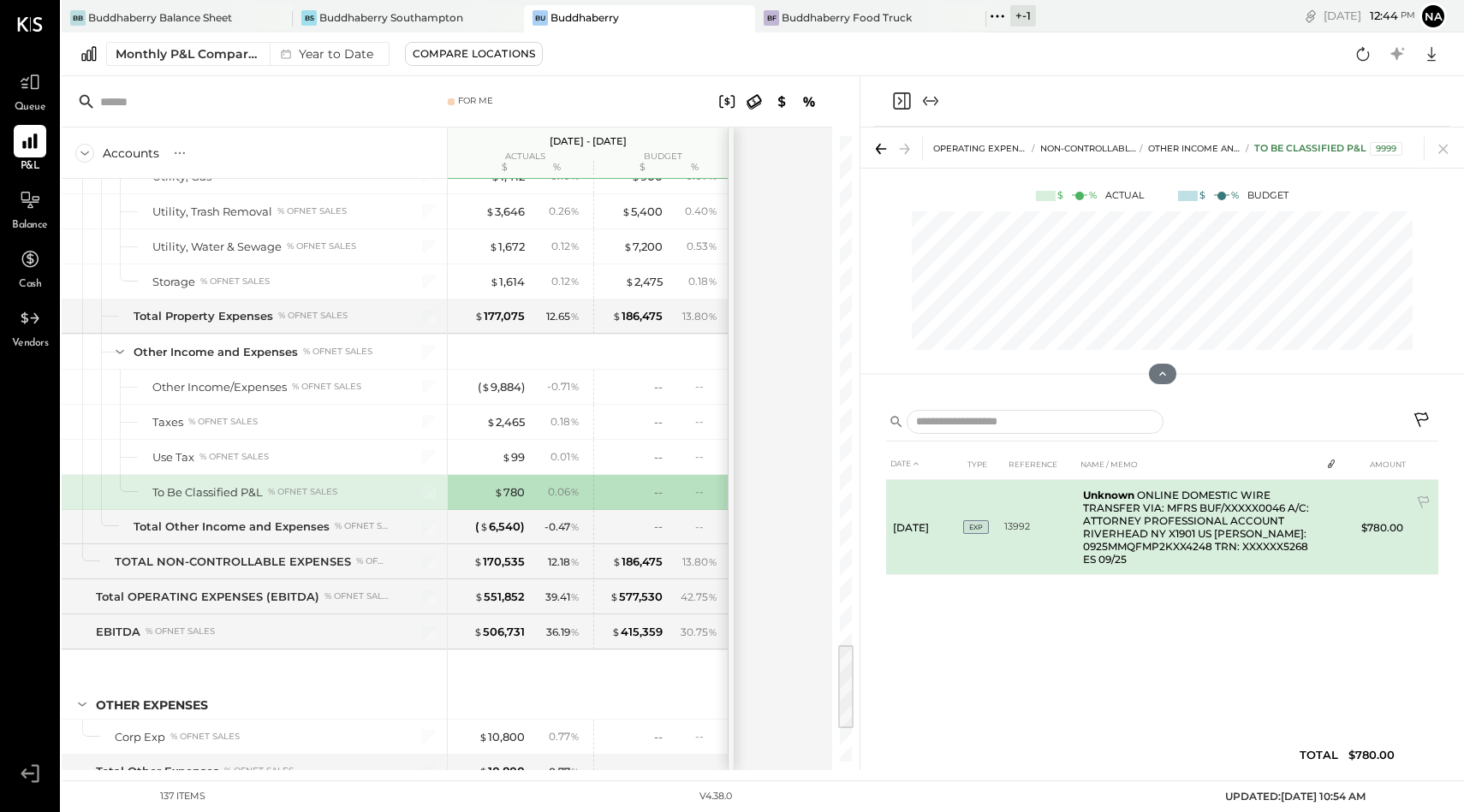
click at [1195, 539] on td "Unknown ONLINE DOMESTIC WIRE TRANSFER VIA: MFRS BUF/XXXXX0046 A/C: ATTORNEY PRO…" at bounding box center [1197, 527] width 244 height 95
click at [1424, 499] on icon at bounding box center [1425, 504] width 17 height 17
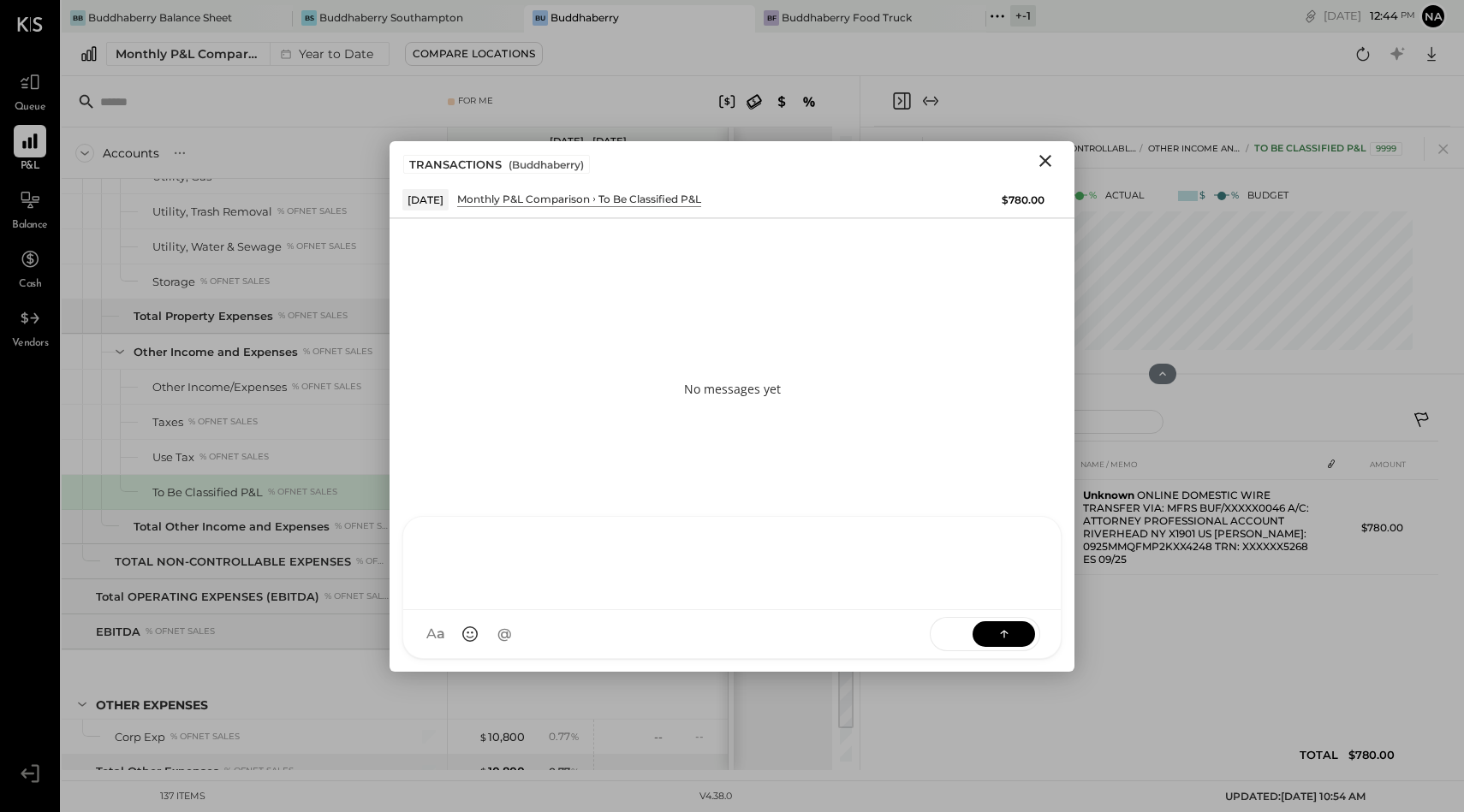
click at [655, 611] on div at bounding box center [732, 563] width 658 height 93
click at [1034, 611] on div "A a @ Use Shift + Return to send the message SEND" at bounding box center [732, 635] width 658 height 48
click at [1004, 642] on button at bounding box center [1003, 633] width 62 height 26
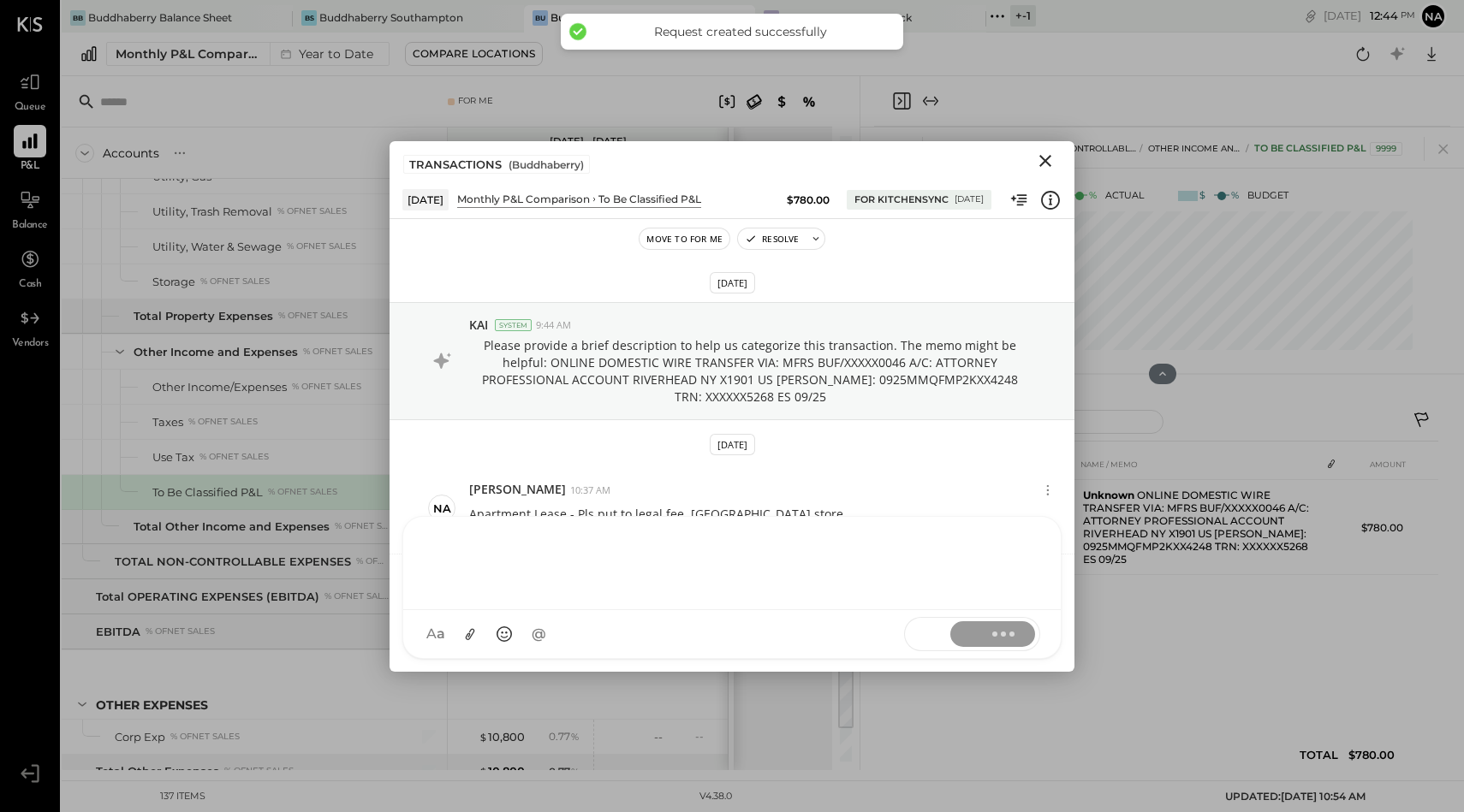
scroll to position [54, 0]
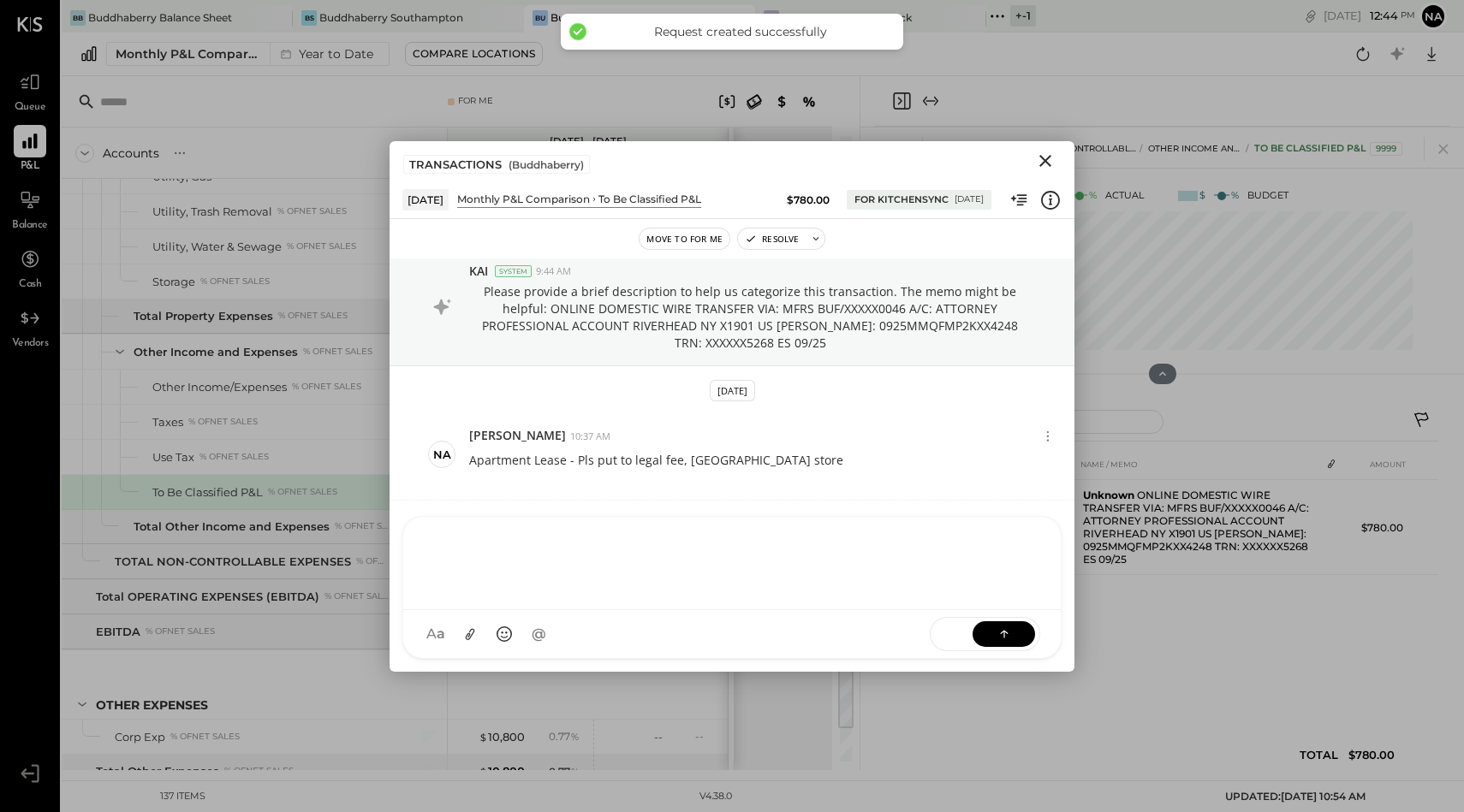
click at [272, 490] on div "% of NET SALES" at bounding box center [302, 492] width 69 height 12
click at [1052, 163] on icon "Close" at bounding box center [1044, 160] width 20 height 20
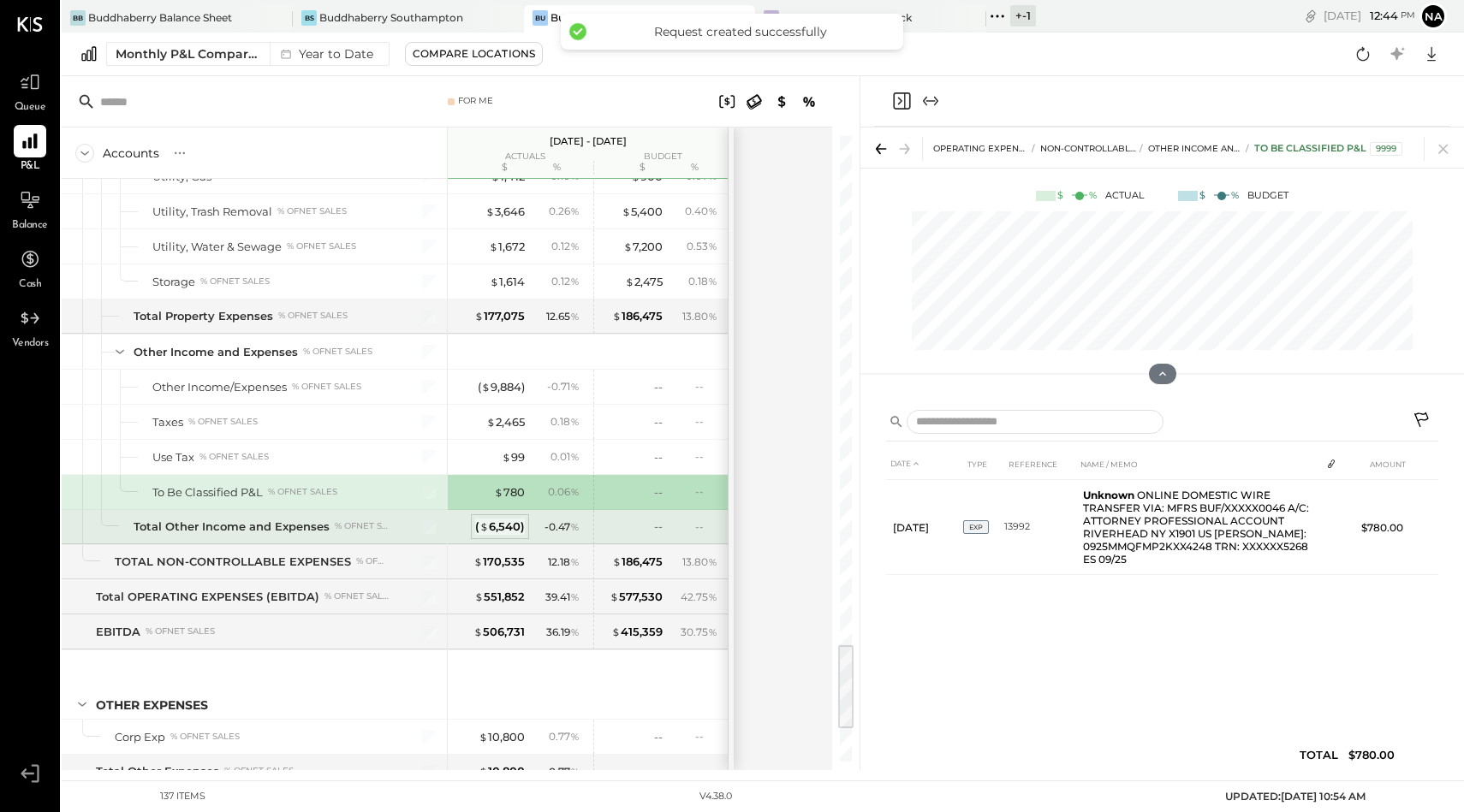
click at [494, 527] on div "( $ 6,540 )" at bounding box center [500, 526] width 50 height 16
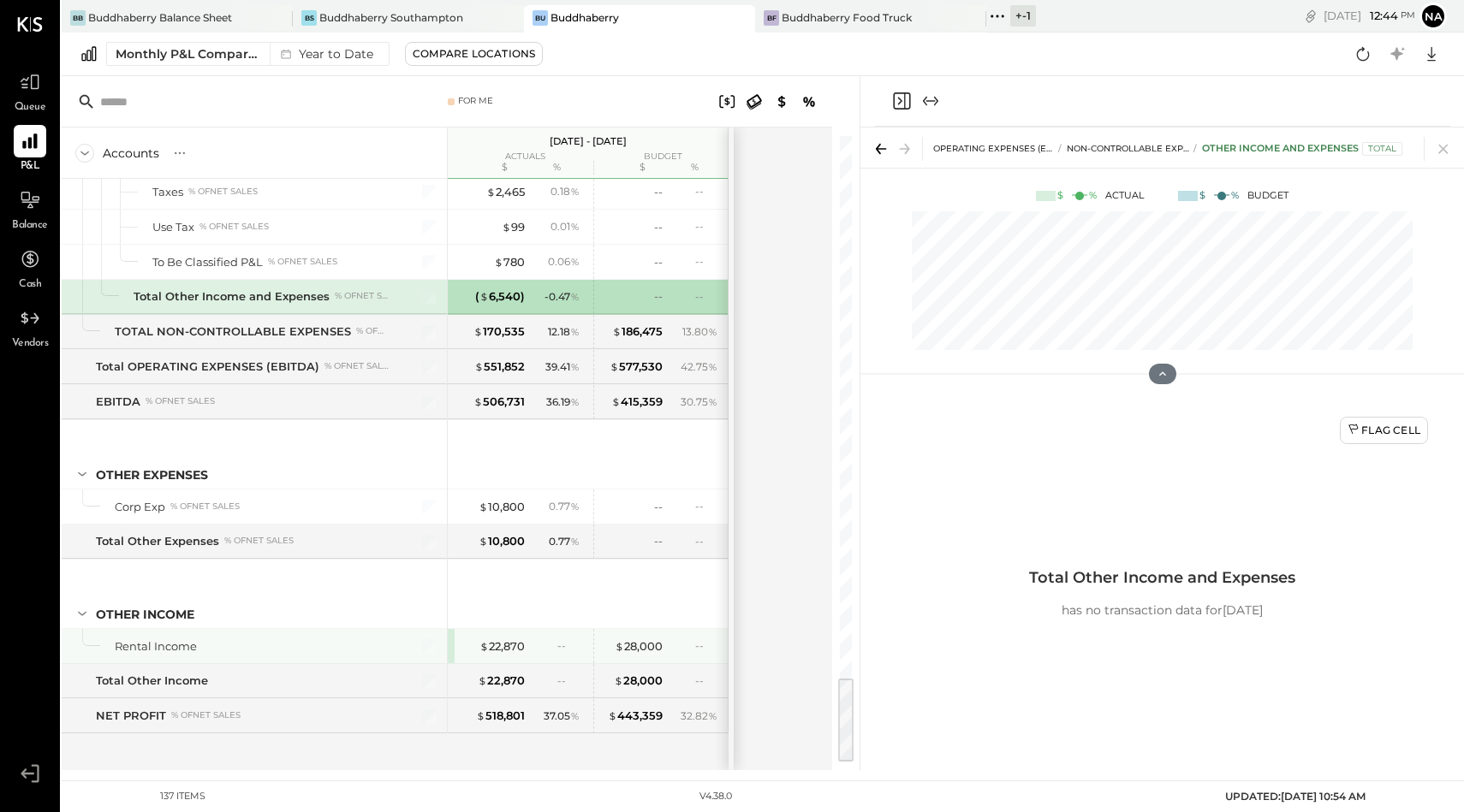
scroll to position [3867, 0]
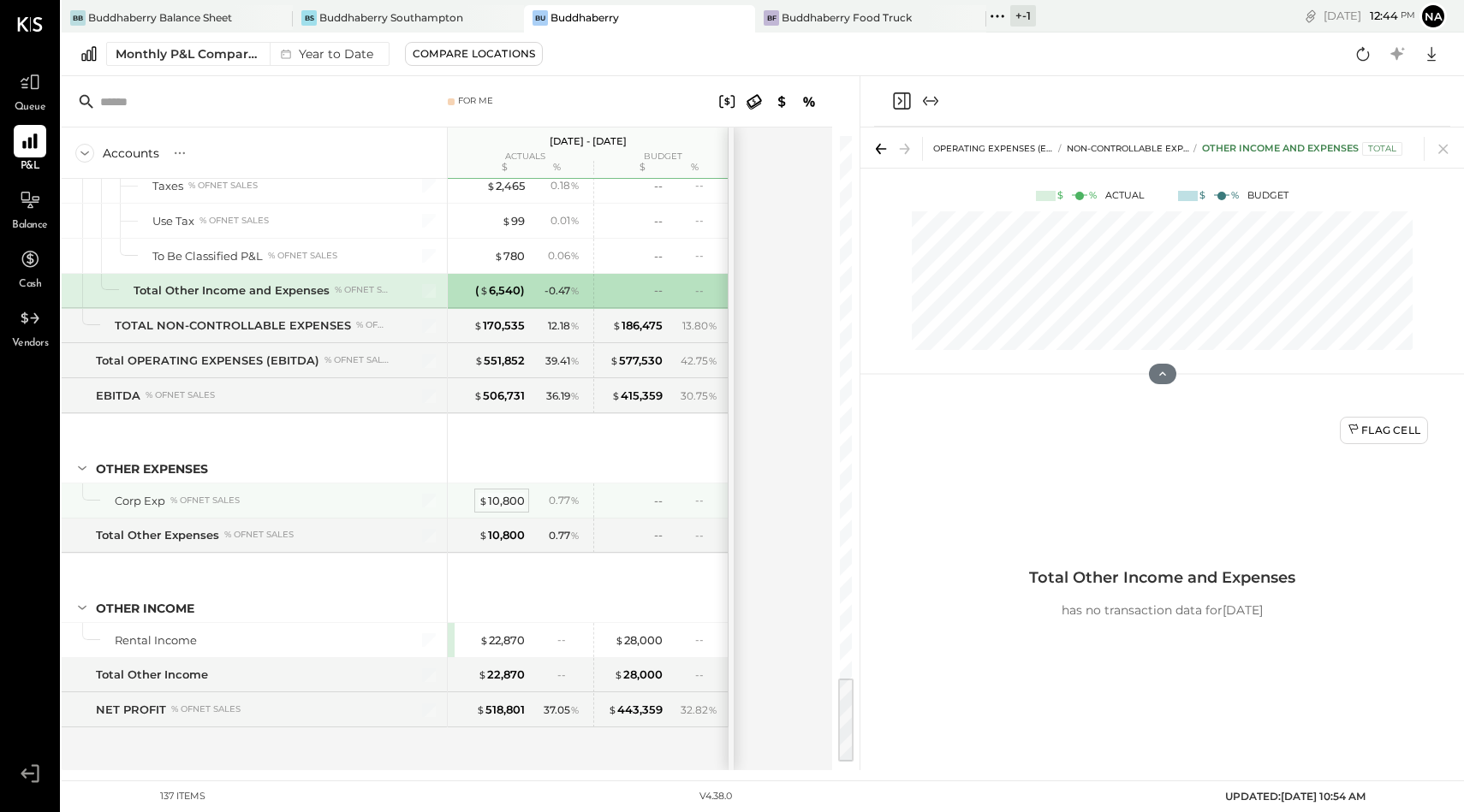
click at [496, 507] on div "$ 10,800" at bounding box center [501, 500] width 46 height 16
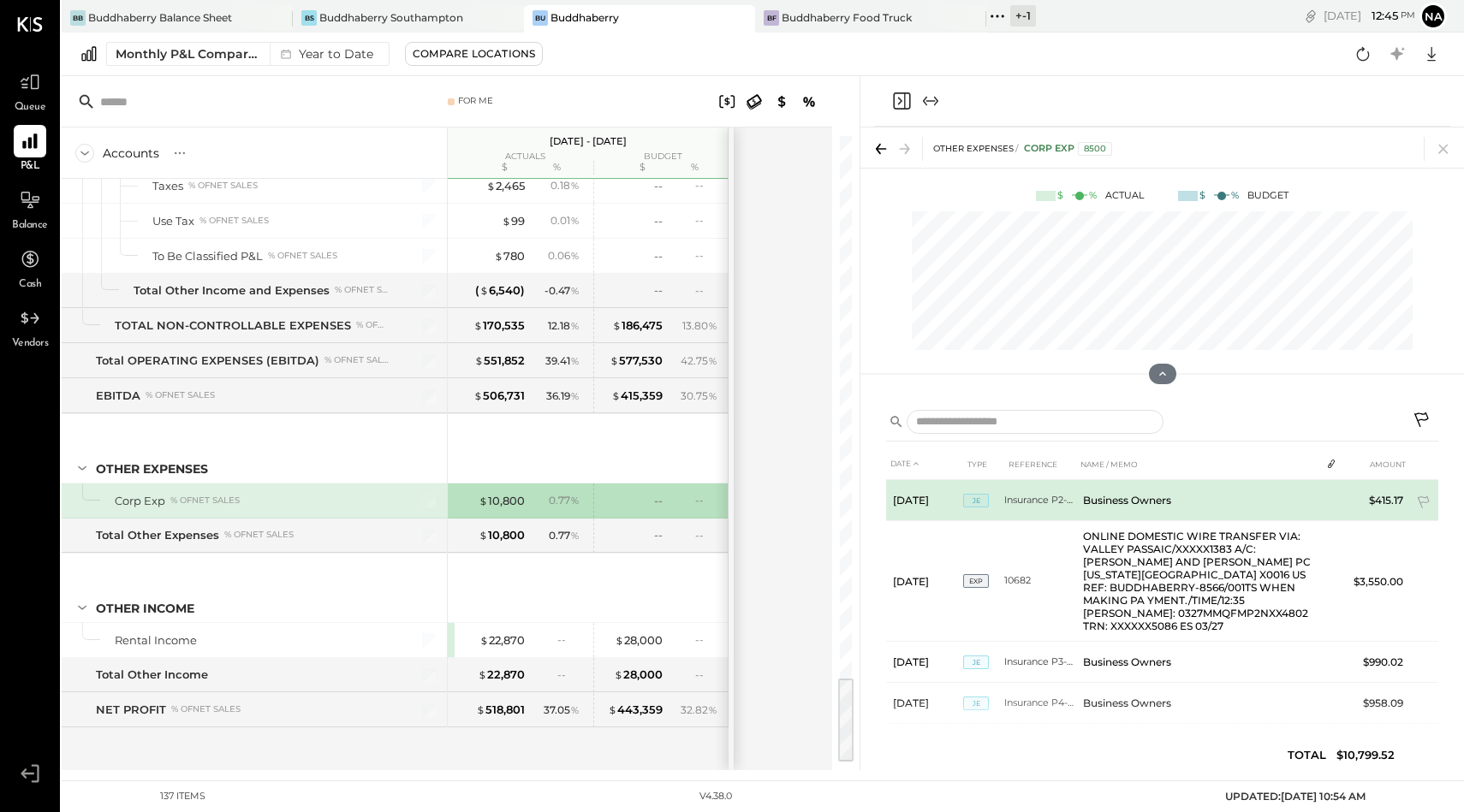
click at [1130, 498] on td "Business Owners" at bounding box center [1197, 500] width 244 height 41
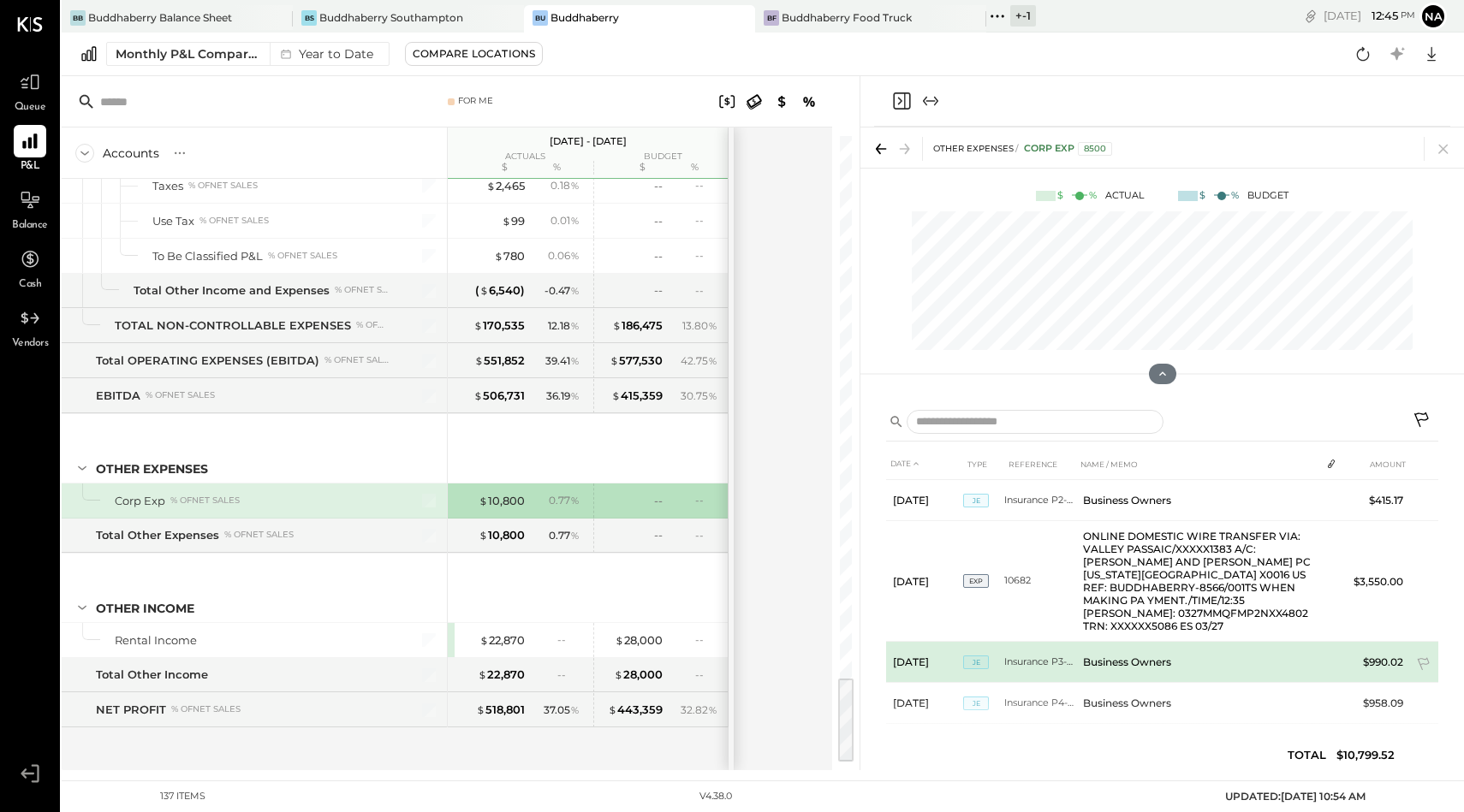
click at [1123, 653] on td "Business Owners" at bounding box center [1197, 662] width 244 height 41
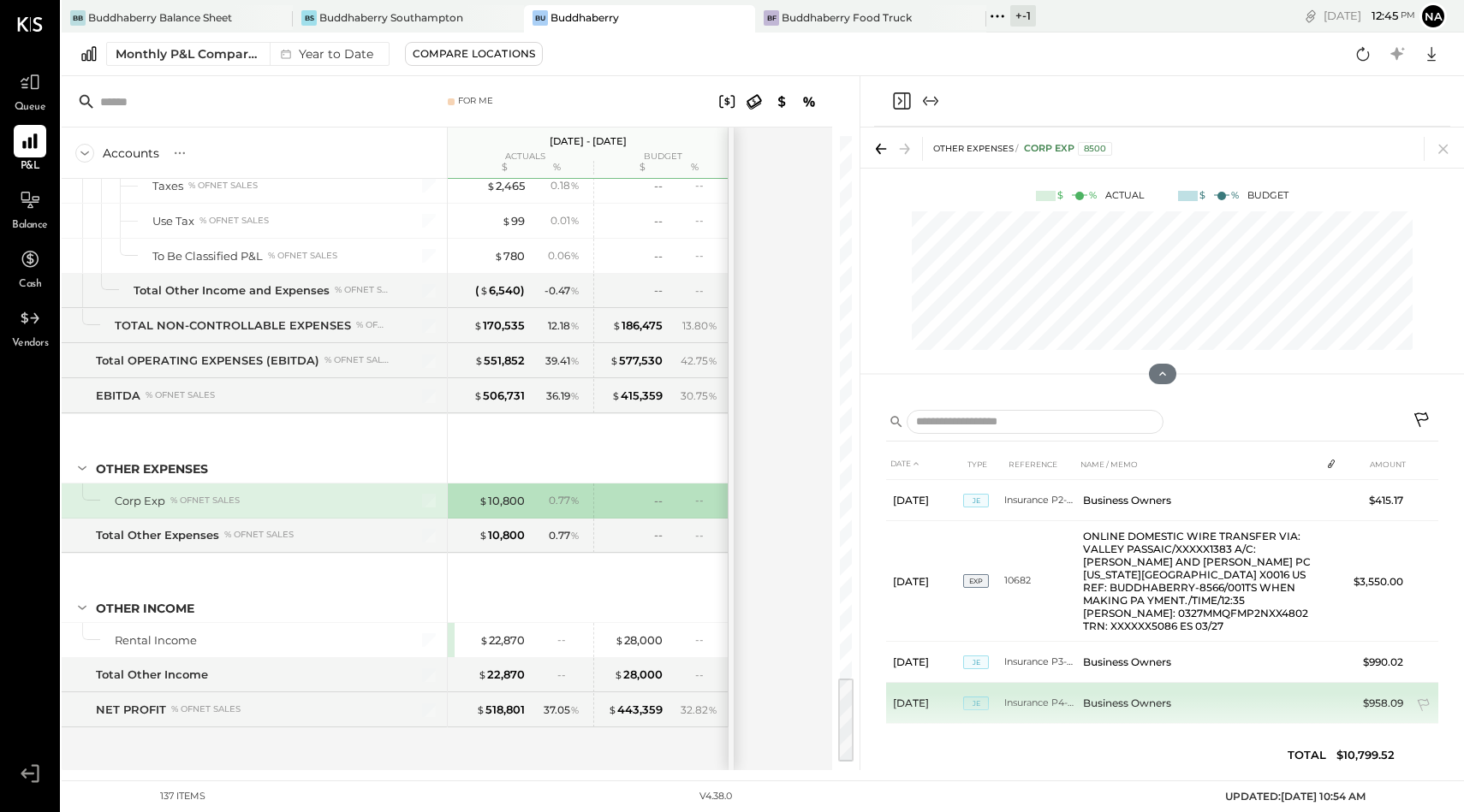
click at [1123, 698] on td "Business Owners" at bounding box center [1197, 703] width 244 height 41
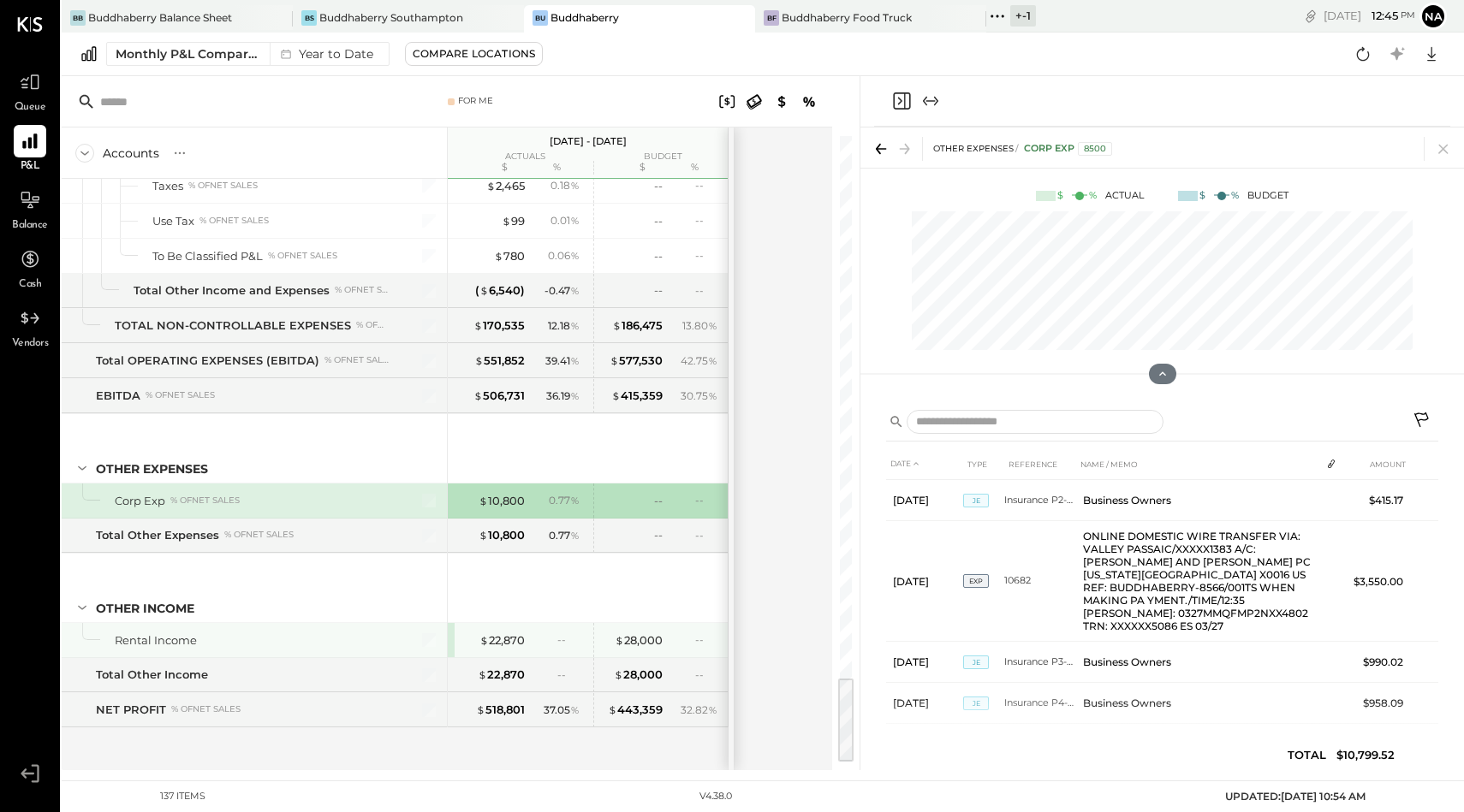
click at [514, 650] on div "$ 22,870 --" at bounding box center [521, 640] width 128 height 35
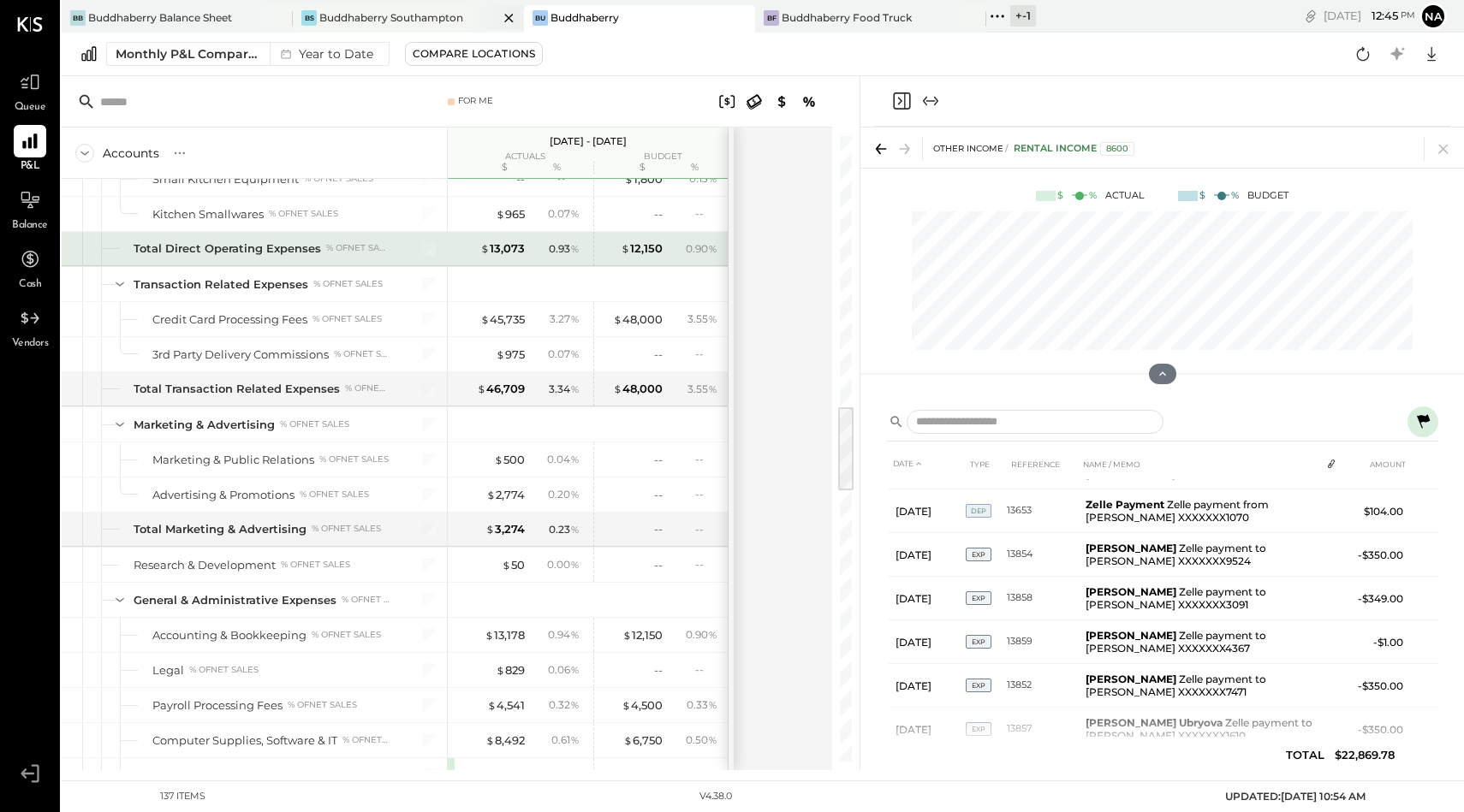
scroll to position [1629, 0]
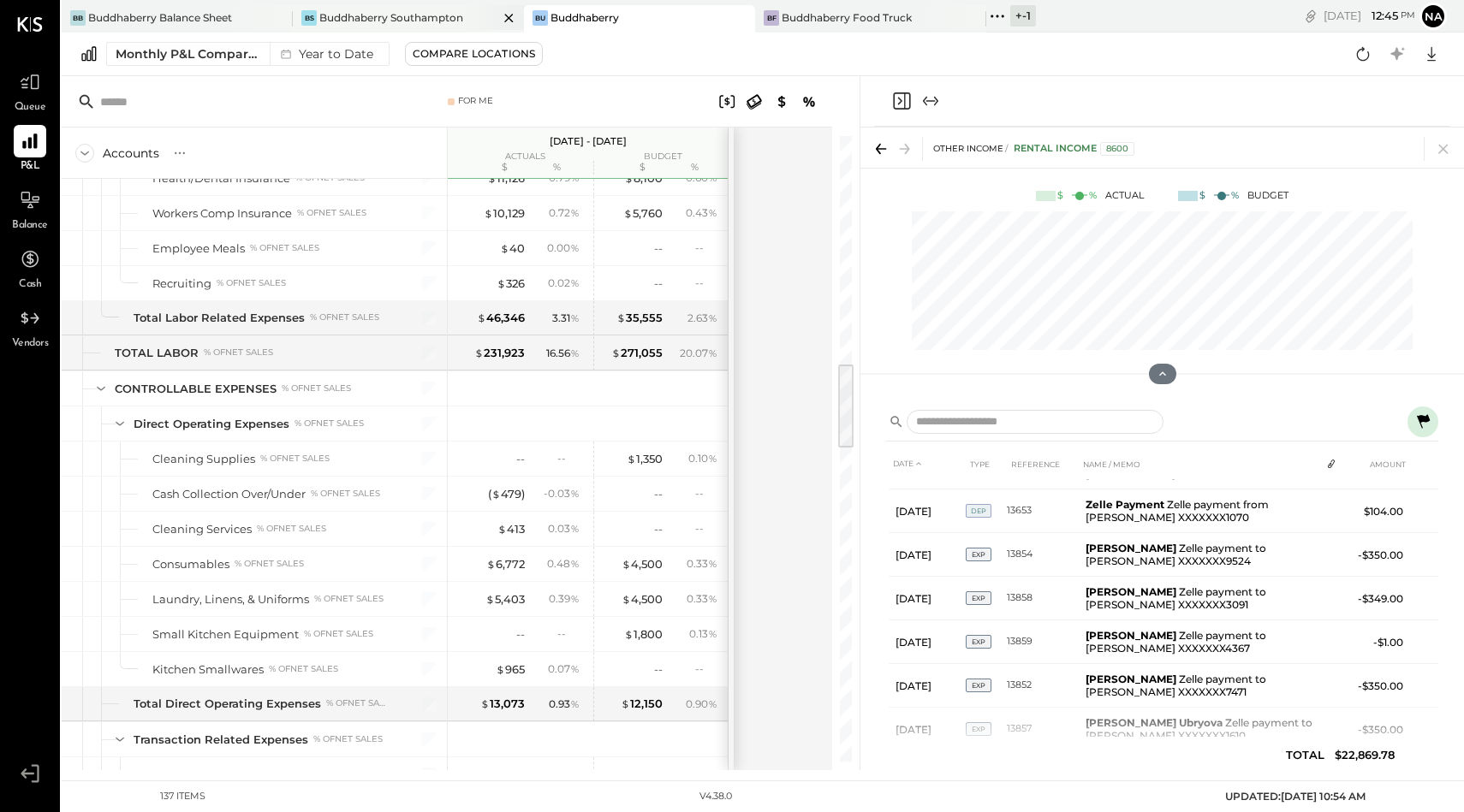
click at [425, 23] on div "Buddhaberry Southampton" at bounding box center [391, 17] width 144 height 14
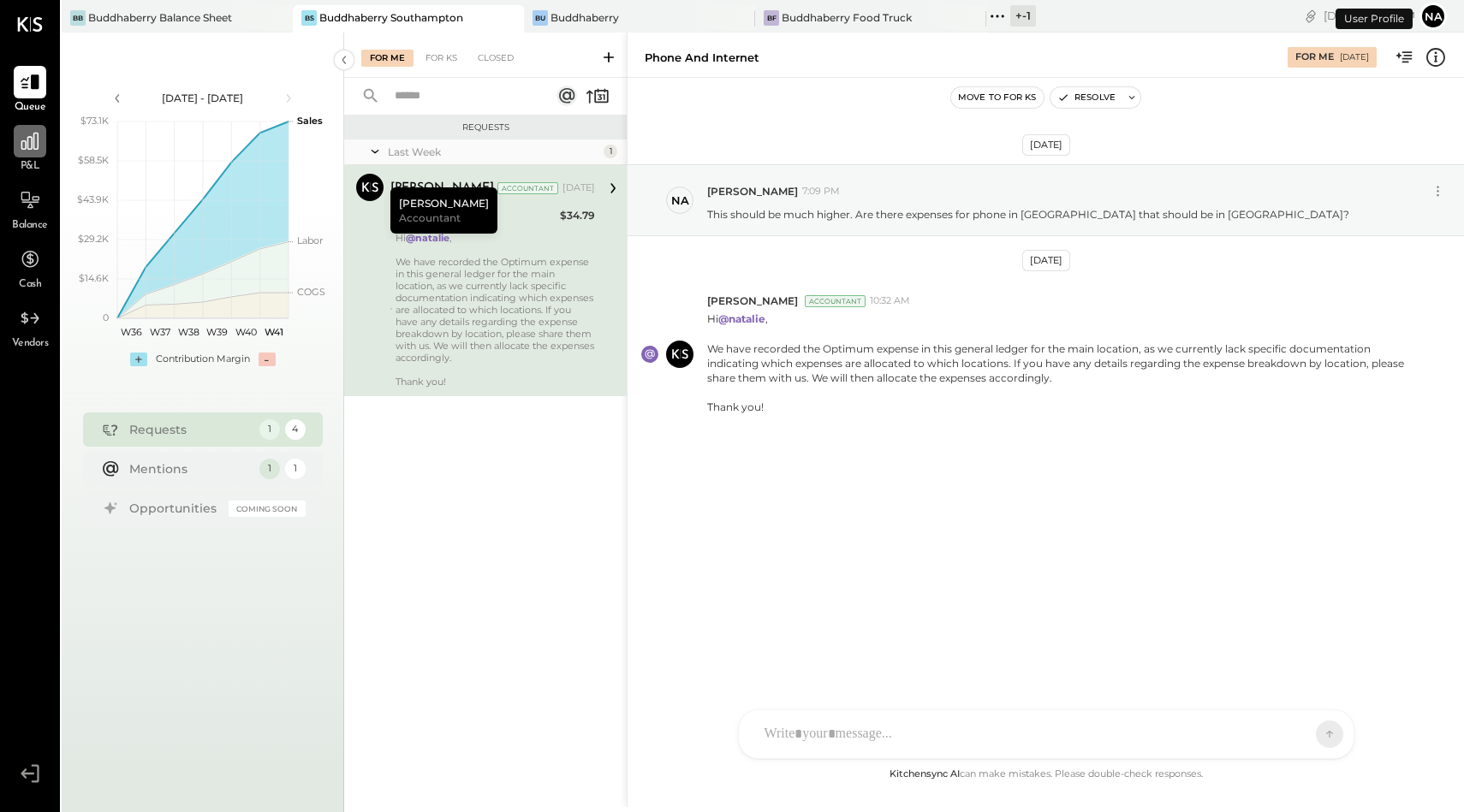
click at [14, 147] on div at bounding box center [30, 141] width 33 height 33
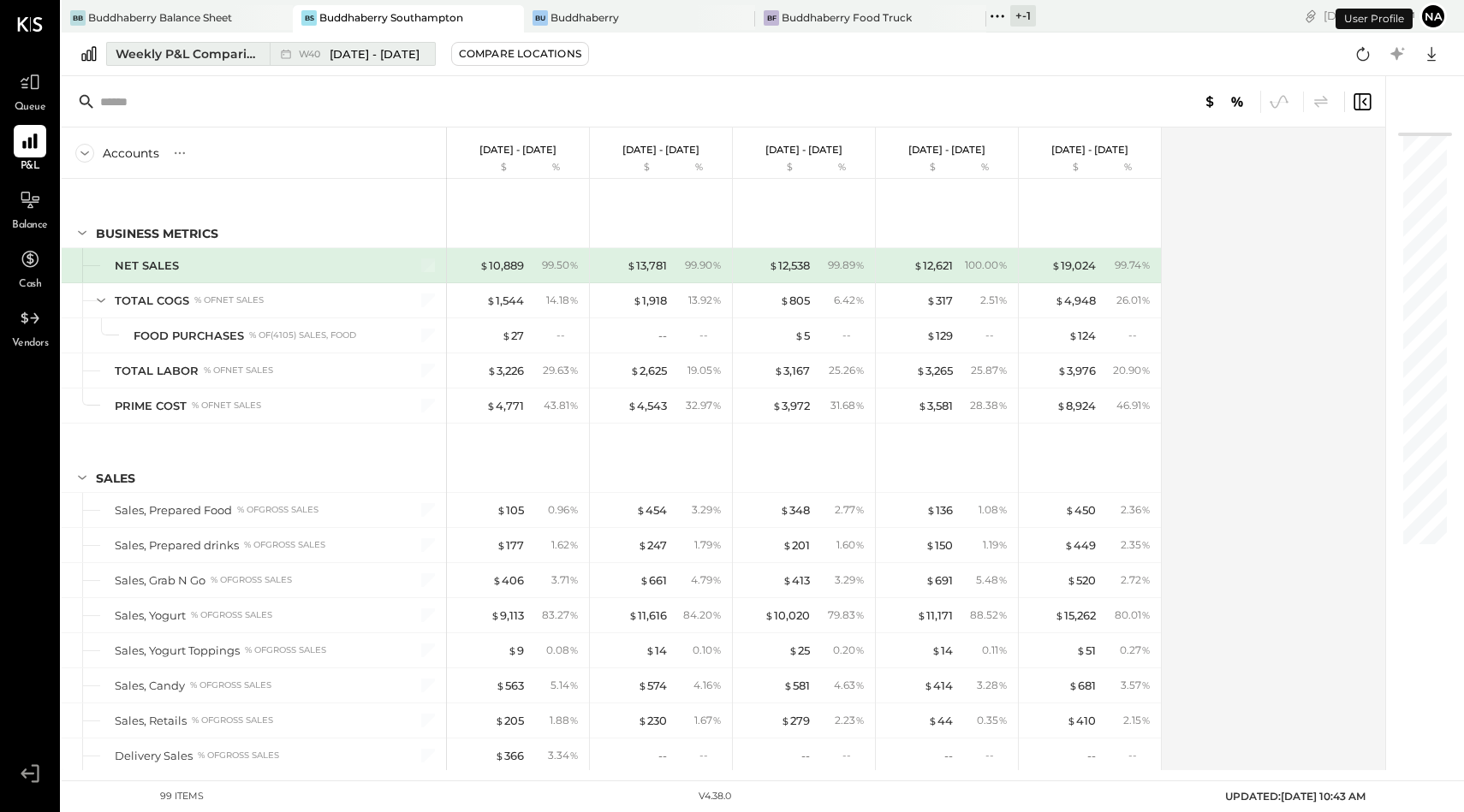
click at [188, 56] on div "Weekly P&L Comparison" at bounding box center [188, 54] width 144 height 17
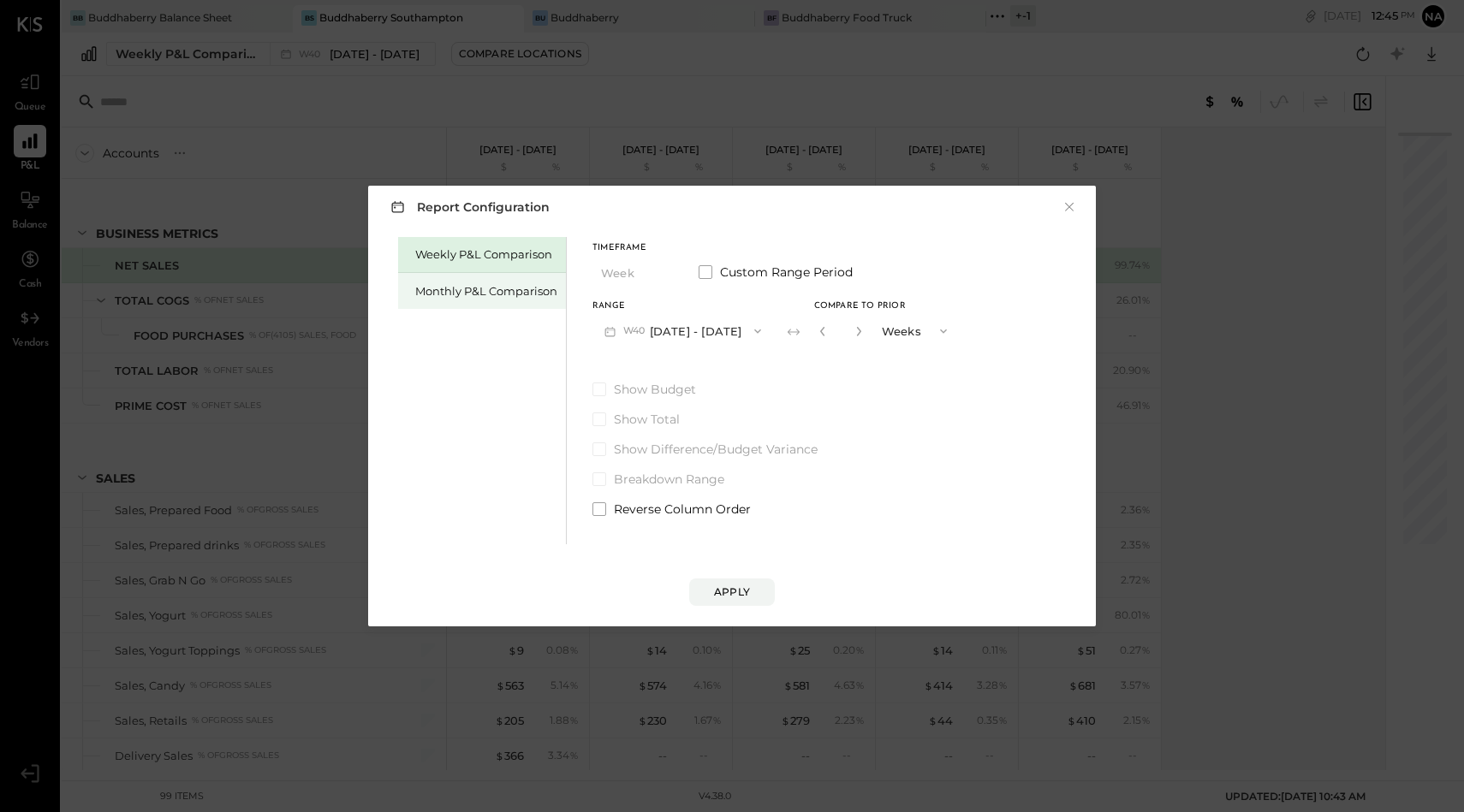
click at [514, 295] on div "Monthly P&L Comparison" at bounding box center [486, 291] width 142 height 16
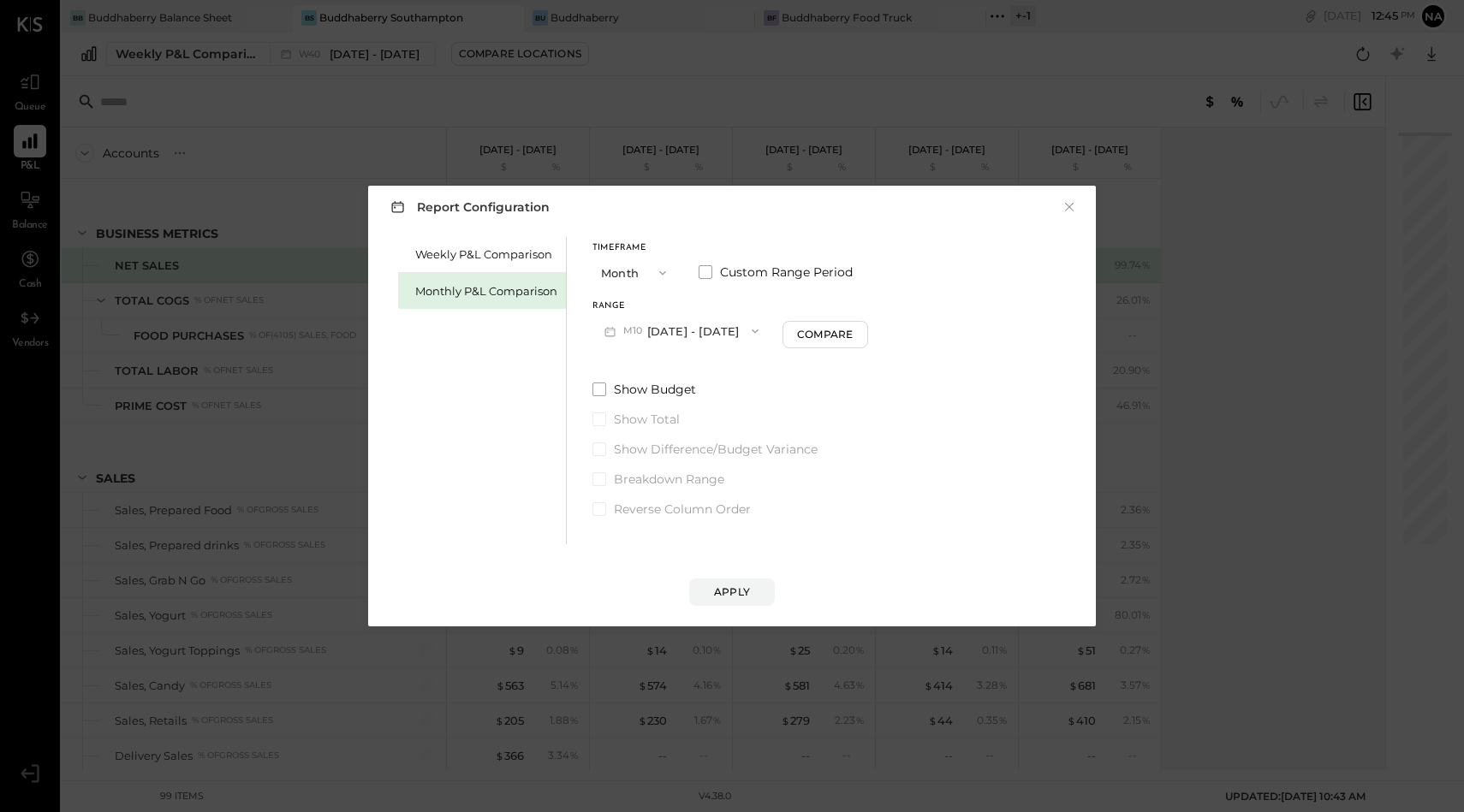
click at [639, 272] on button "Month" at bounding box center [635, 272] width 85 height 32
click at [638, 325] on div "YTD" at bounding box center [635, 334] width 83 height 31
drag, startPoint x: 594, startPoint y: 345, endPoint x: 666, endPoint y: 443, distance: 121.6
click at [595, 345] on span at bounding box center [599, 345] width 13 height 13
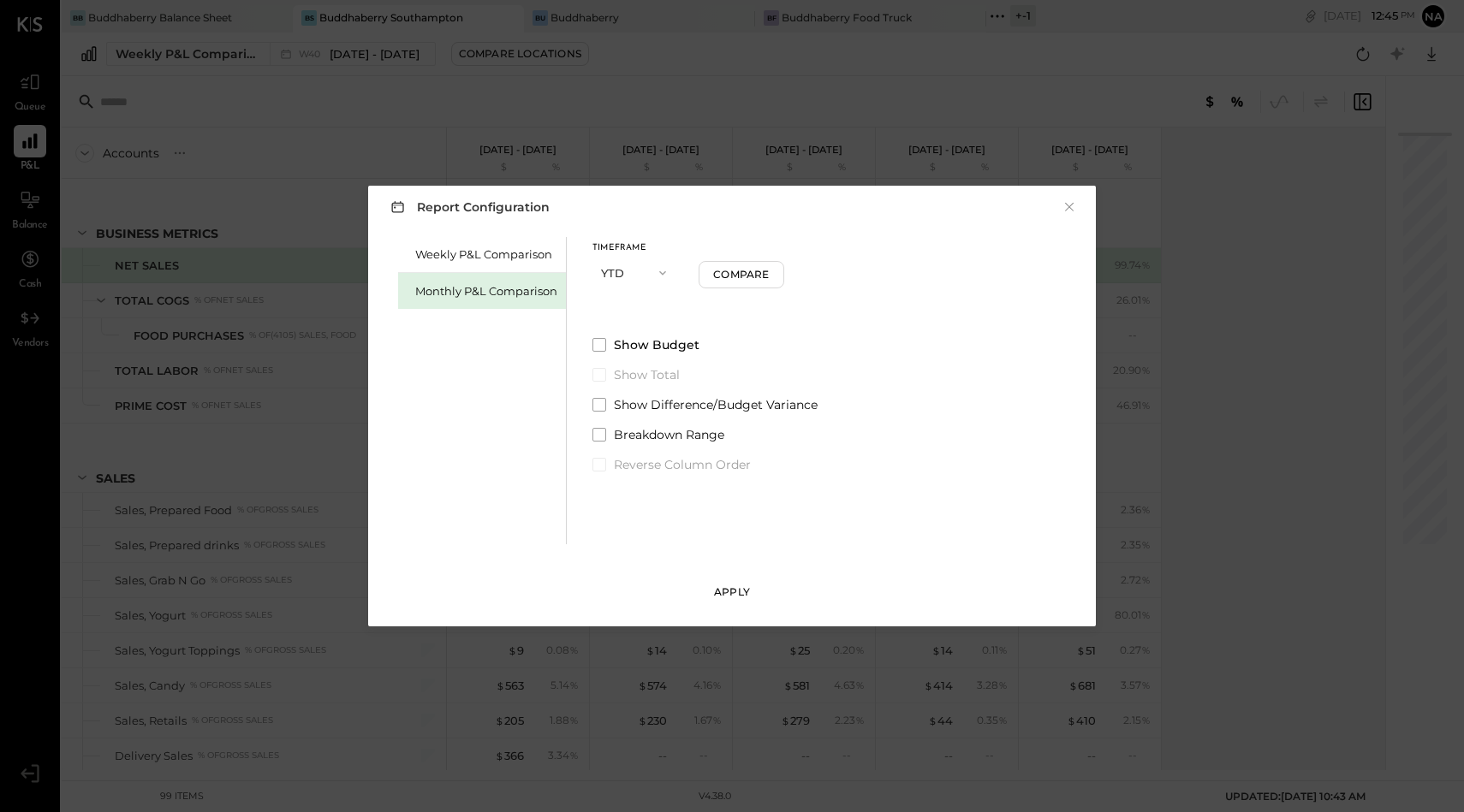
click at [716, 582] on button "Apply" at bounding box center [732, 592] width 85 height 28
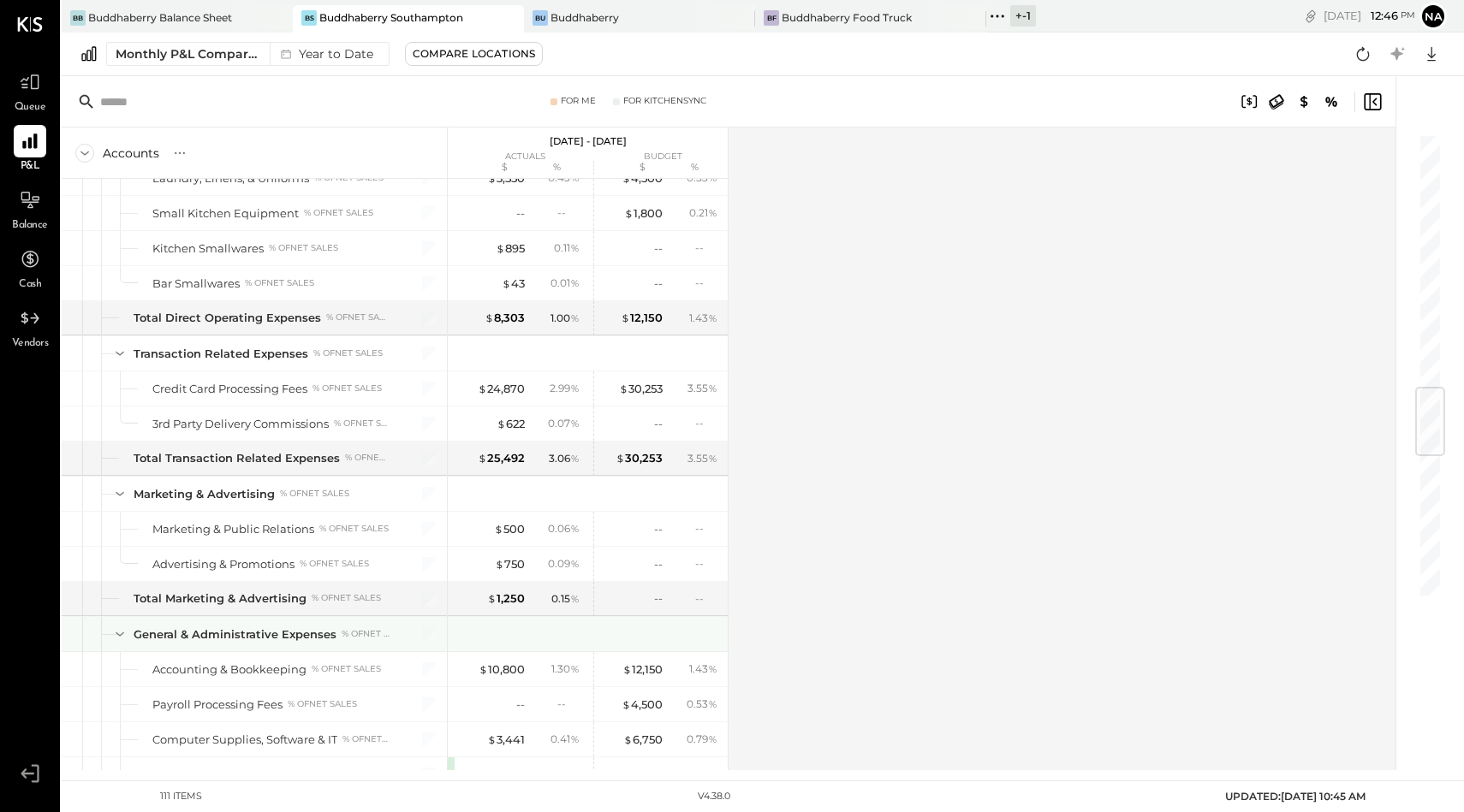
scroll to position [2155, 0]
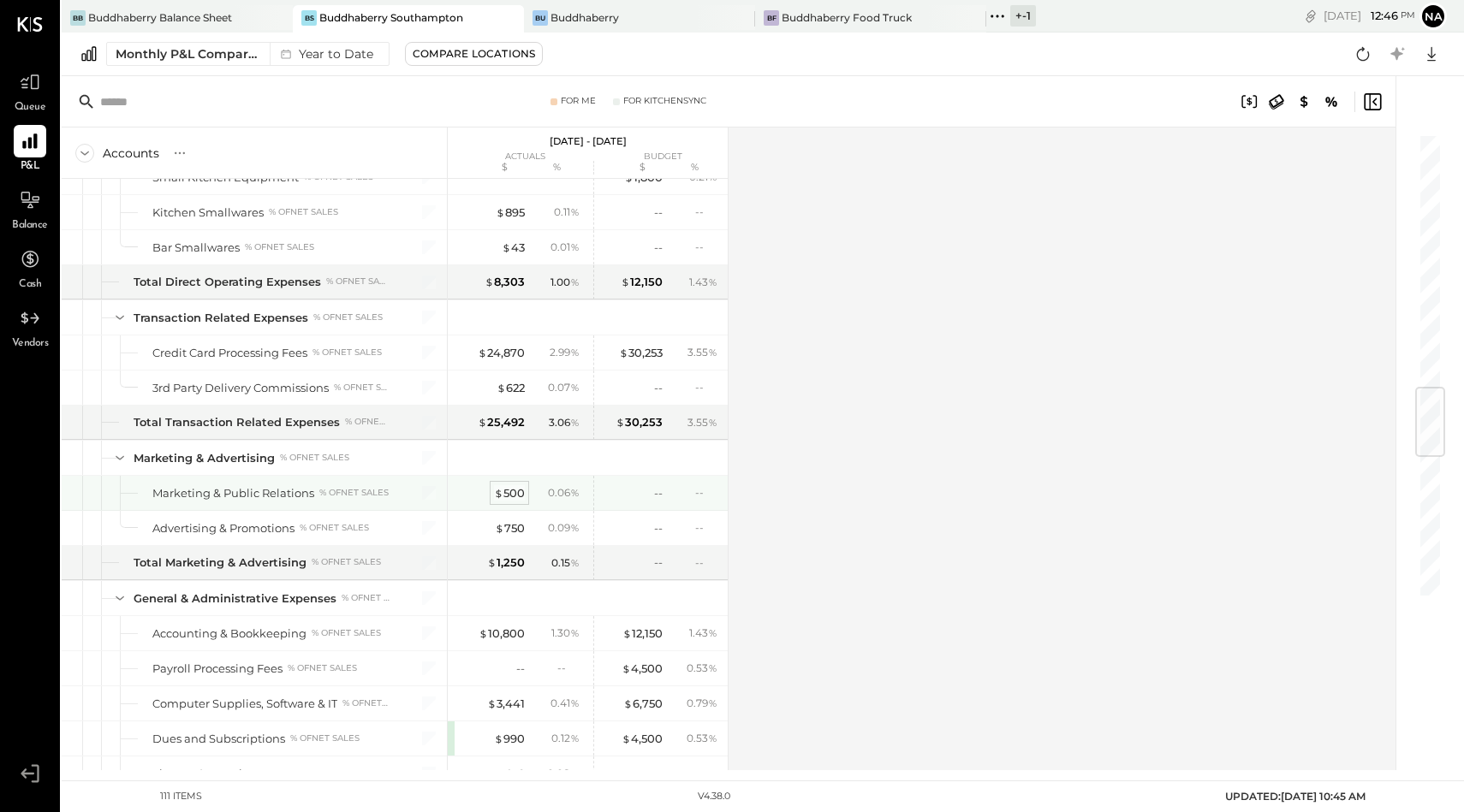
click at [519, 491] on div "$ 500" at bounding box center [509, 493] width 31 height 16
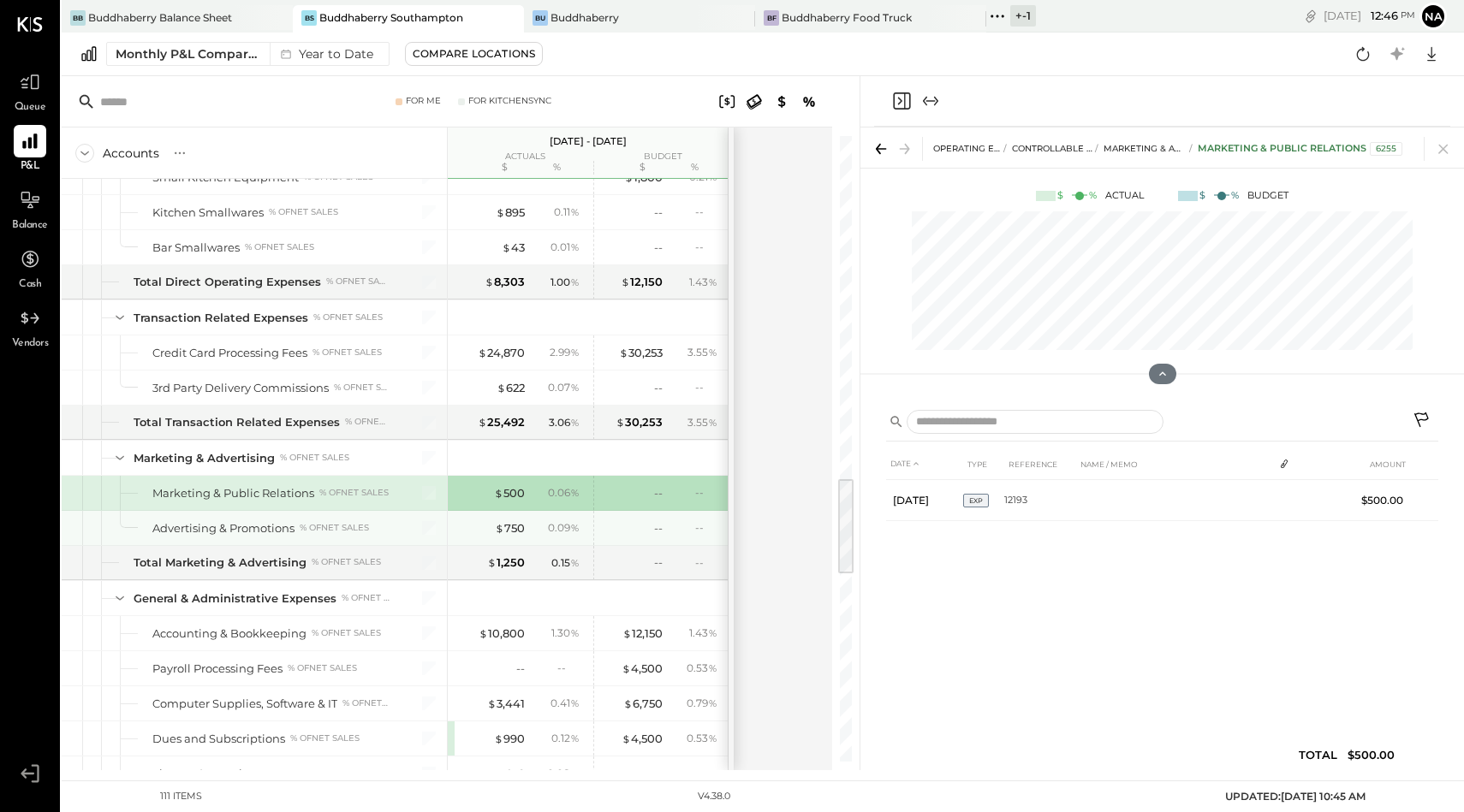
click at [511, 515] on div "$ 750 0.09 %" at bounding box center [521, 528] width 128 height 35
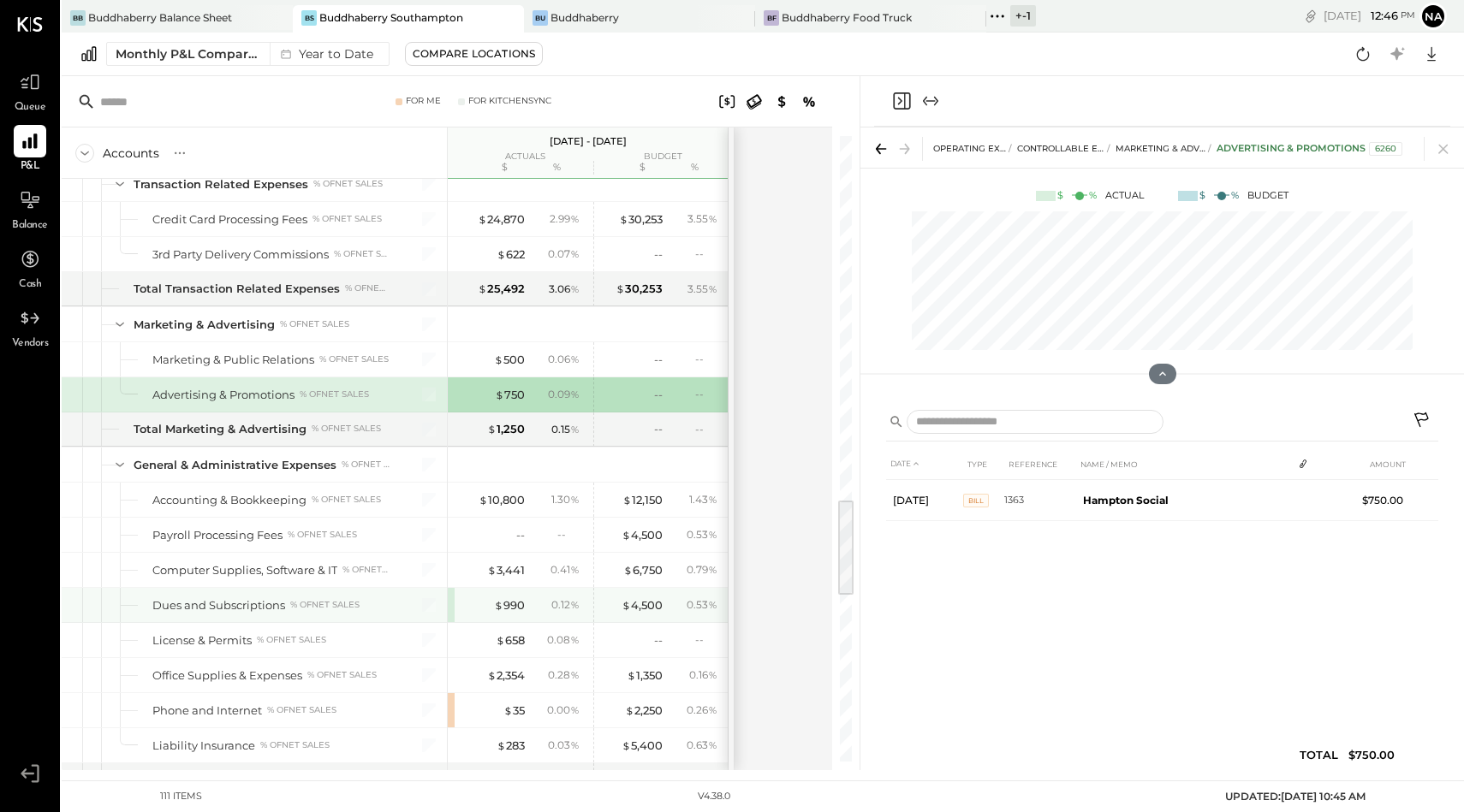
scroll to position [2293, 0]
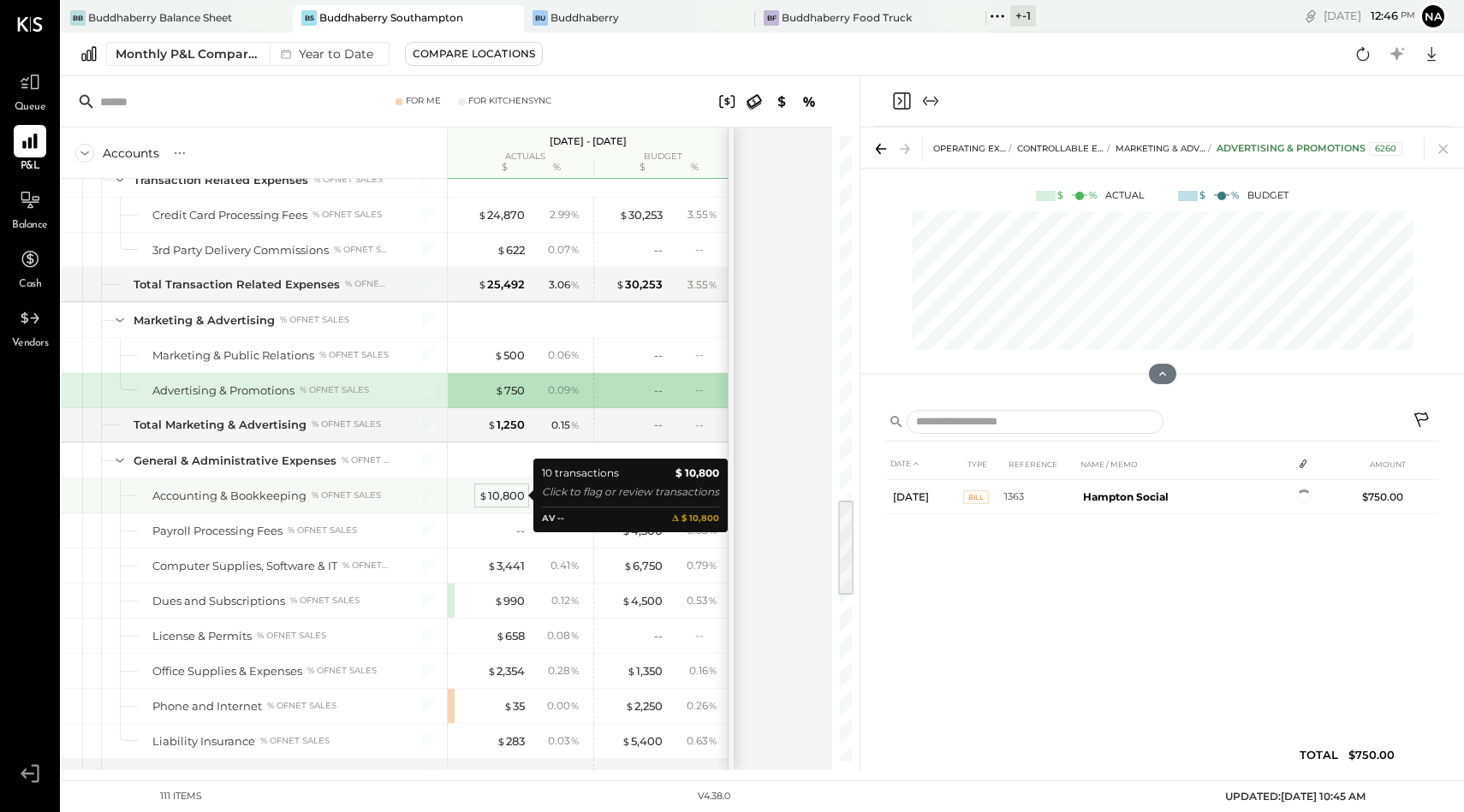
click at [511, 496] on div "$ 10,800" at bounding box center [501, 496] width 46 height 16
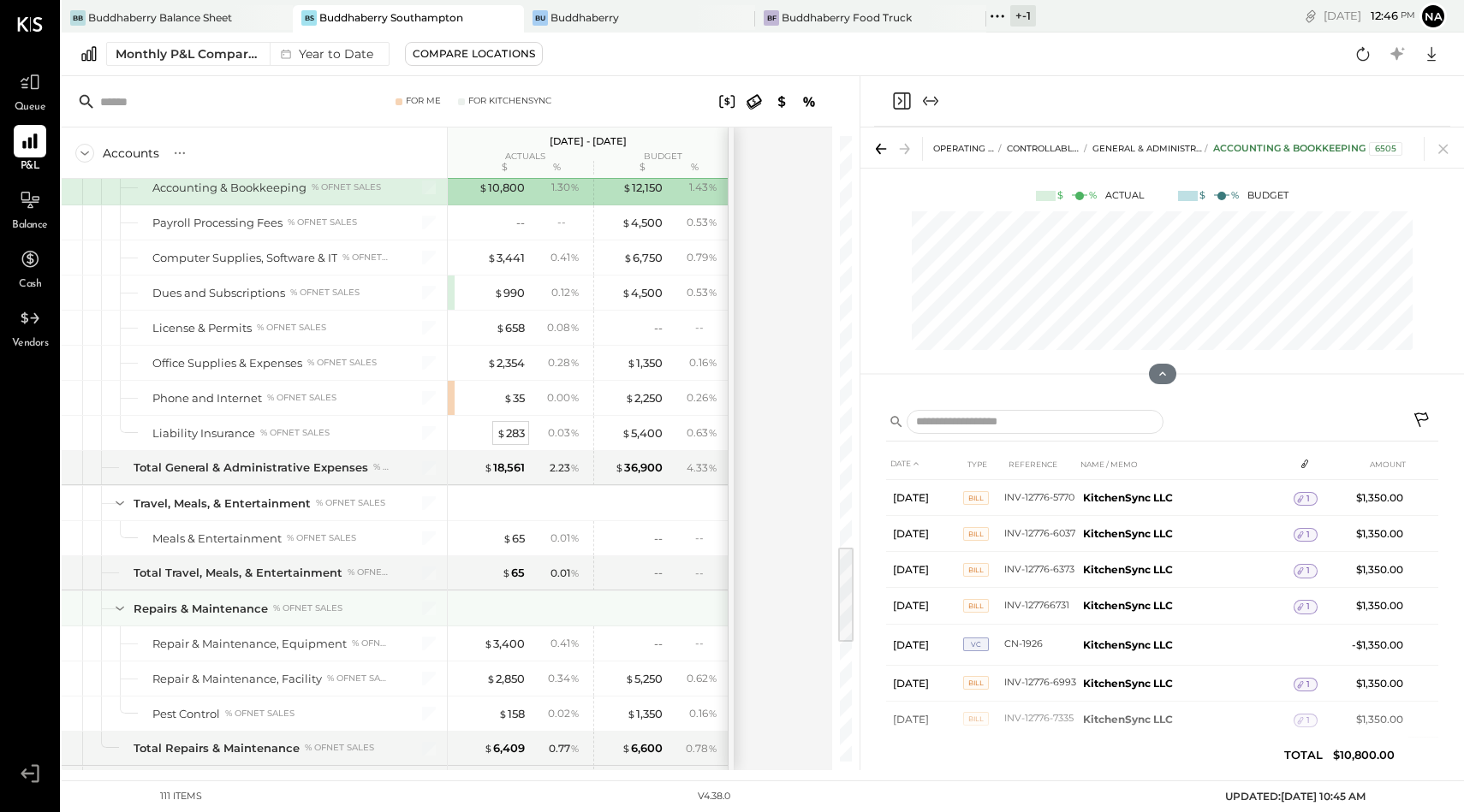
scroll to position [2613, 0]
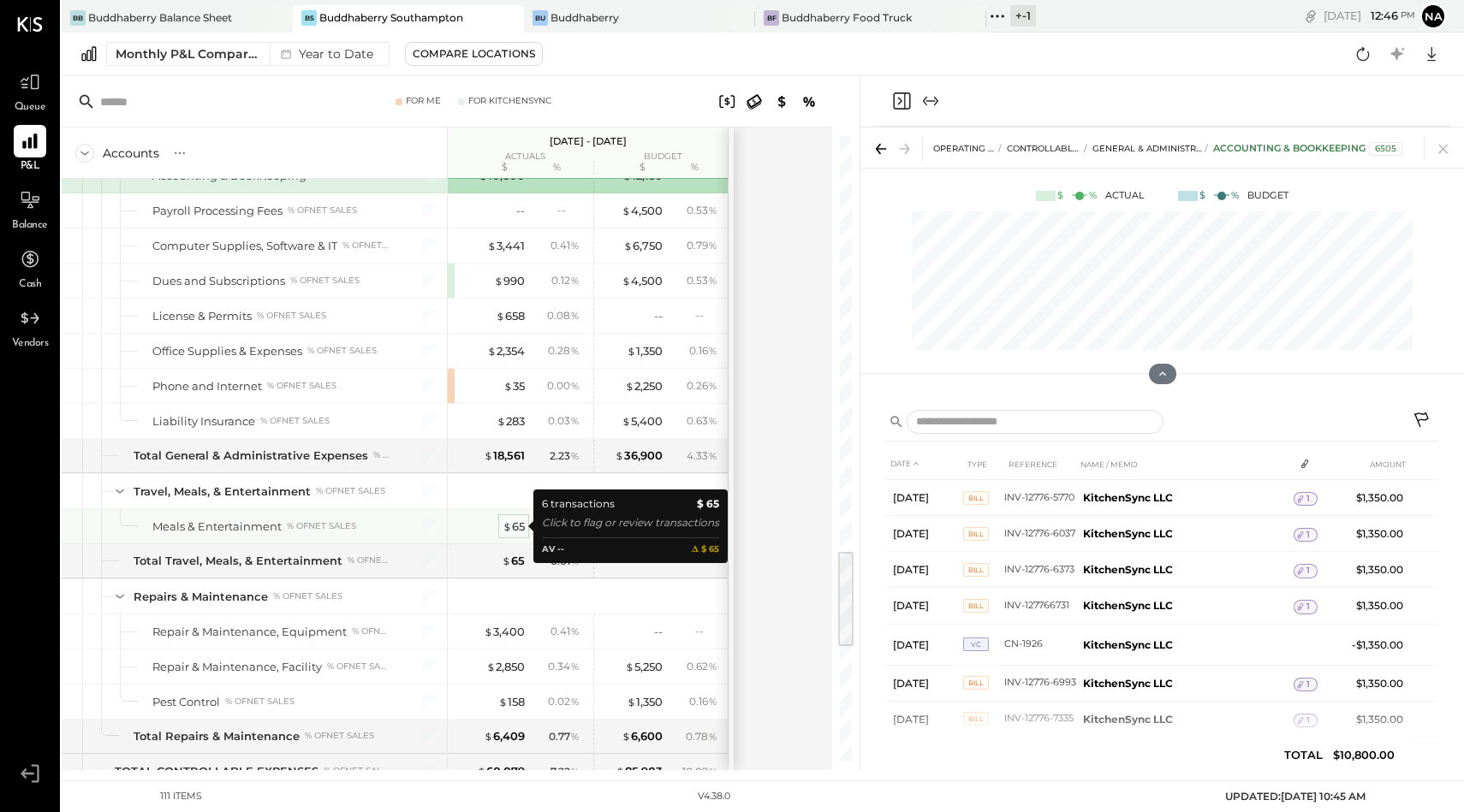
click at [515, 525] on div "$ 65" at bounding box center [513, 526] width 22 height 16
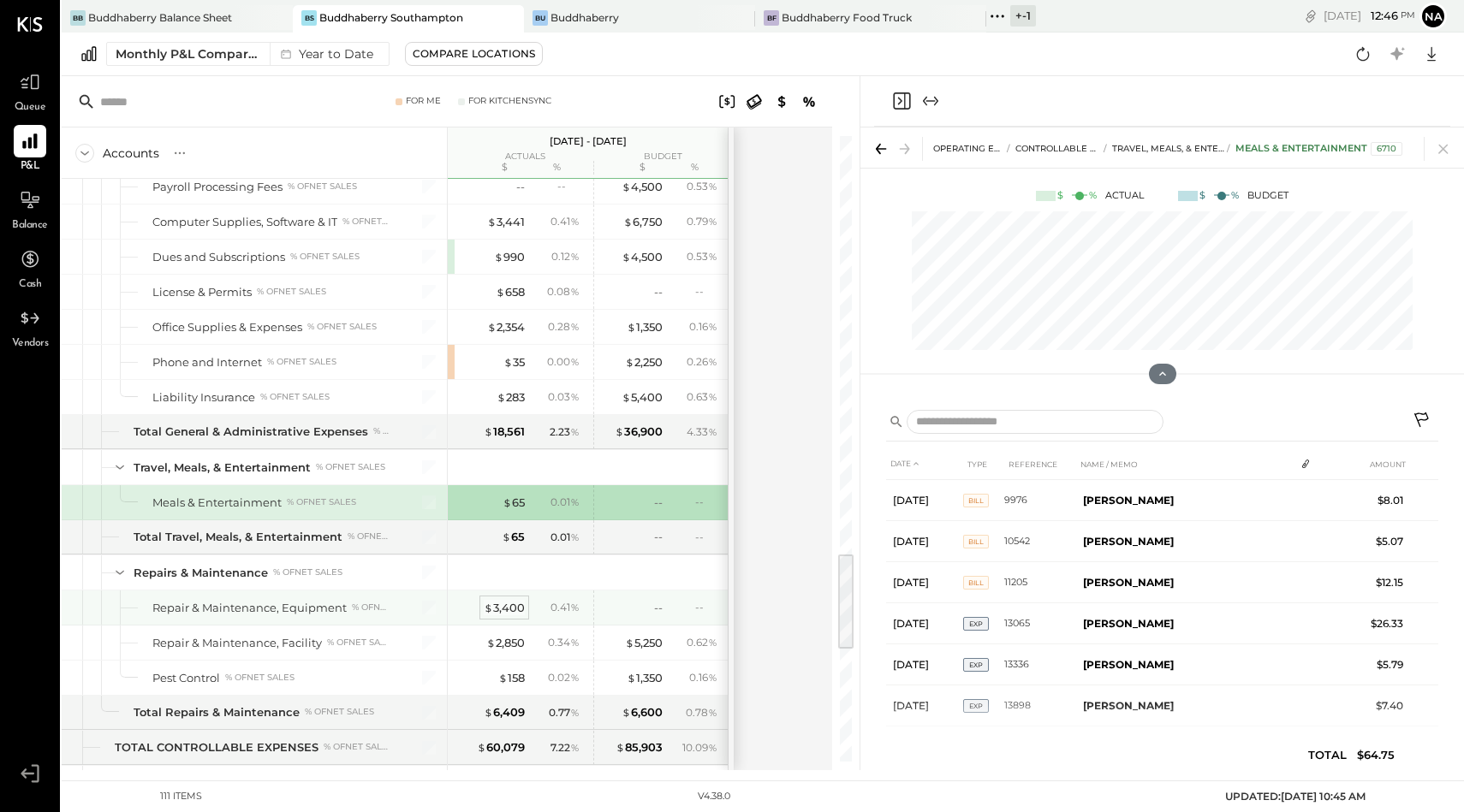
scroll to position [2651, 0]
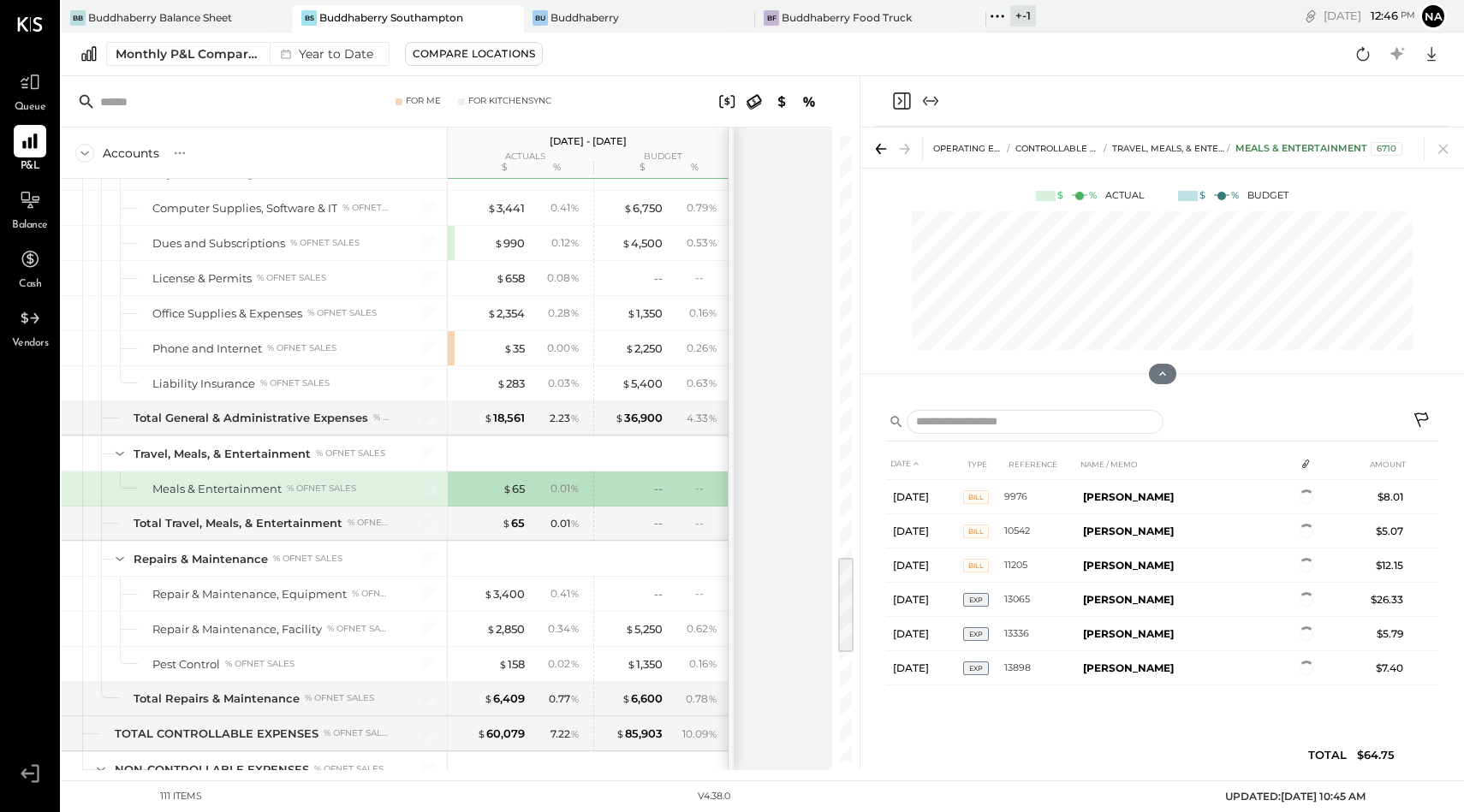
click at [1423, 414] on icon at bounding box center [1421, 419] width 14 height 14
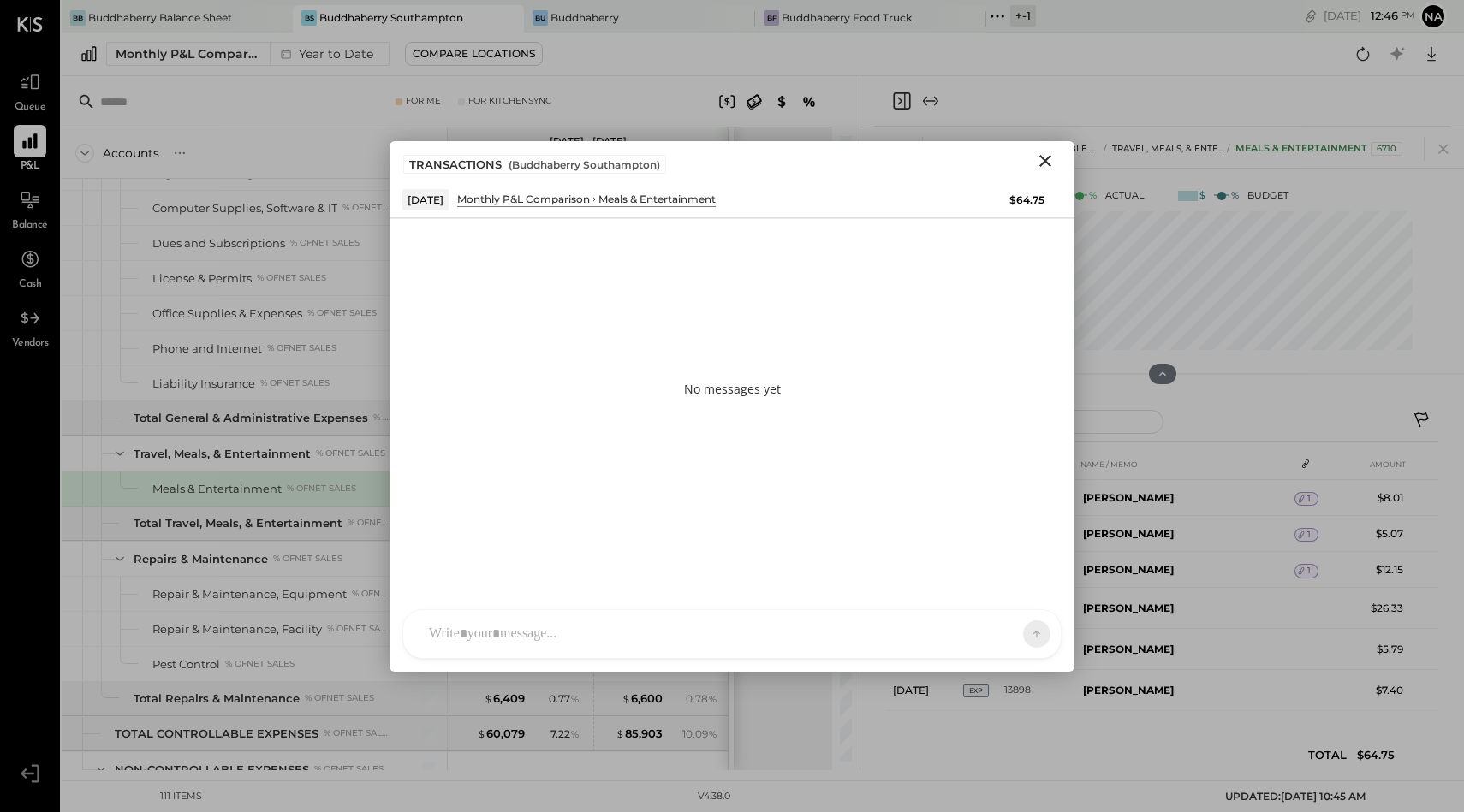
click at [588, 635] on div at bounding box center [732, 635] width 658 height 48
click at [1005, 647] on div "SEND" at bounding box center [985, 635] width 110 height 35
click at [1008, 624] on button at bounding box center [1003, 633] width 62 height 26
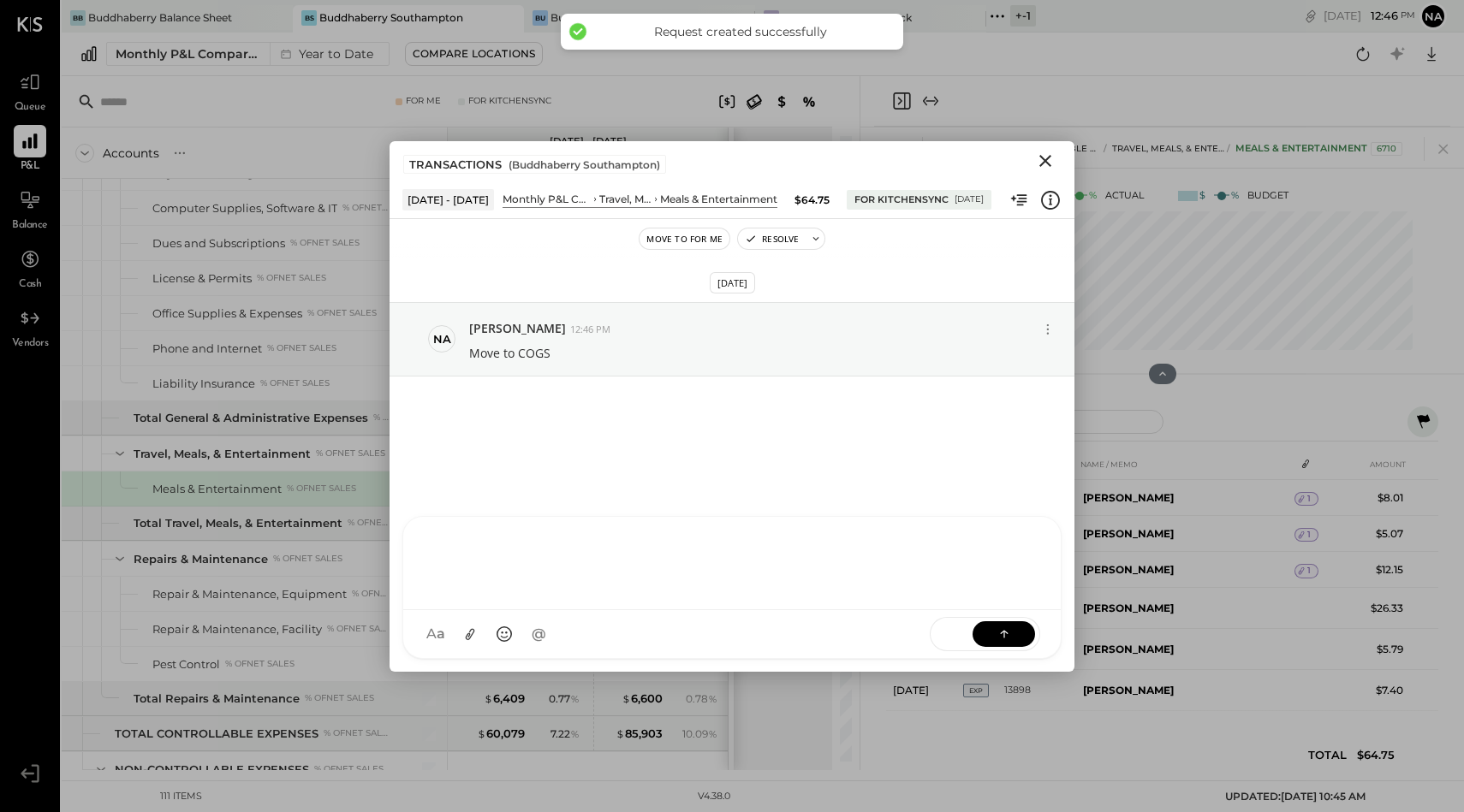
click at [1051, 153] on icon "Close" at bounding box center [1044, 160] width 20 height 20
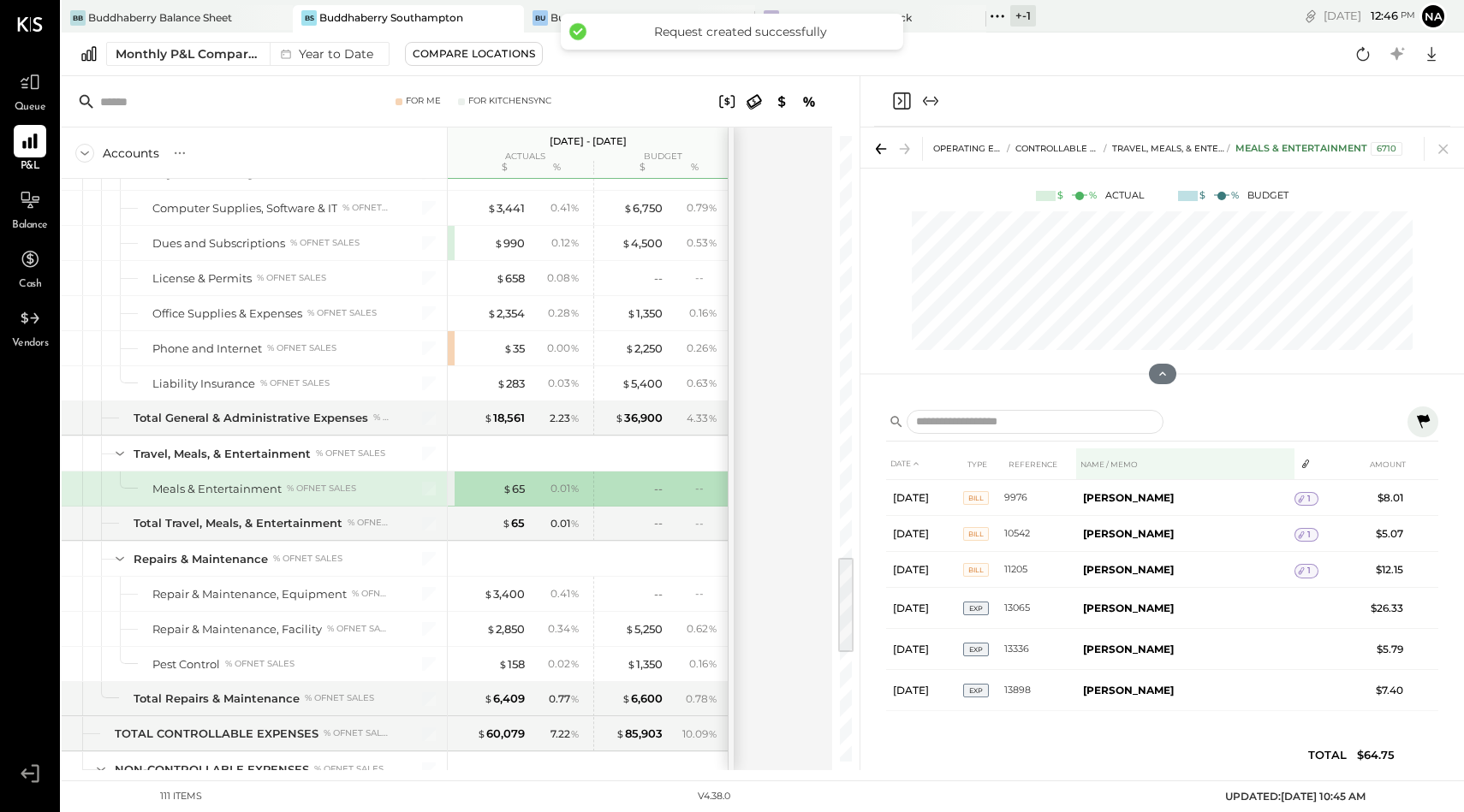
scroll to position [1, 0]
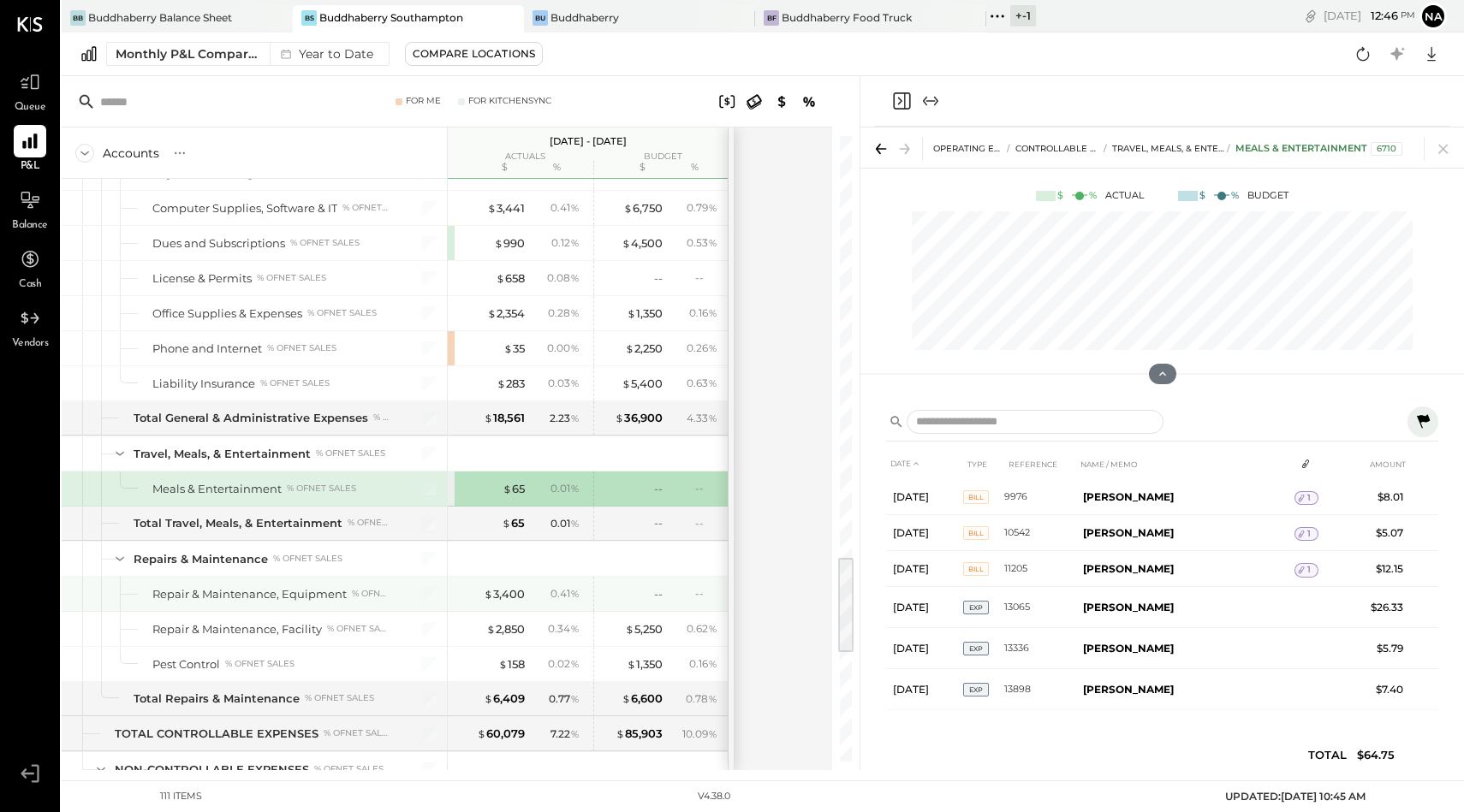
click at [502, 585] on div "$ 3,400 0.41 %" at bounding box center [521, 594] width 128 height 35
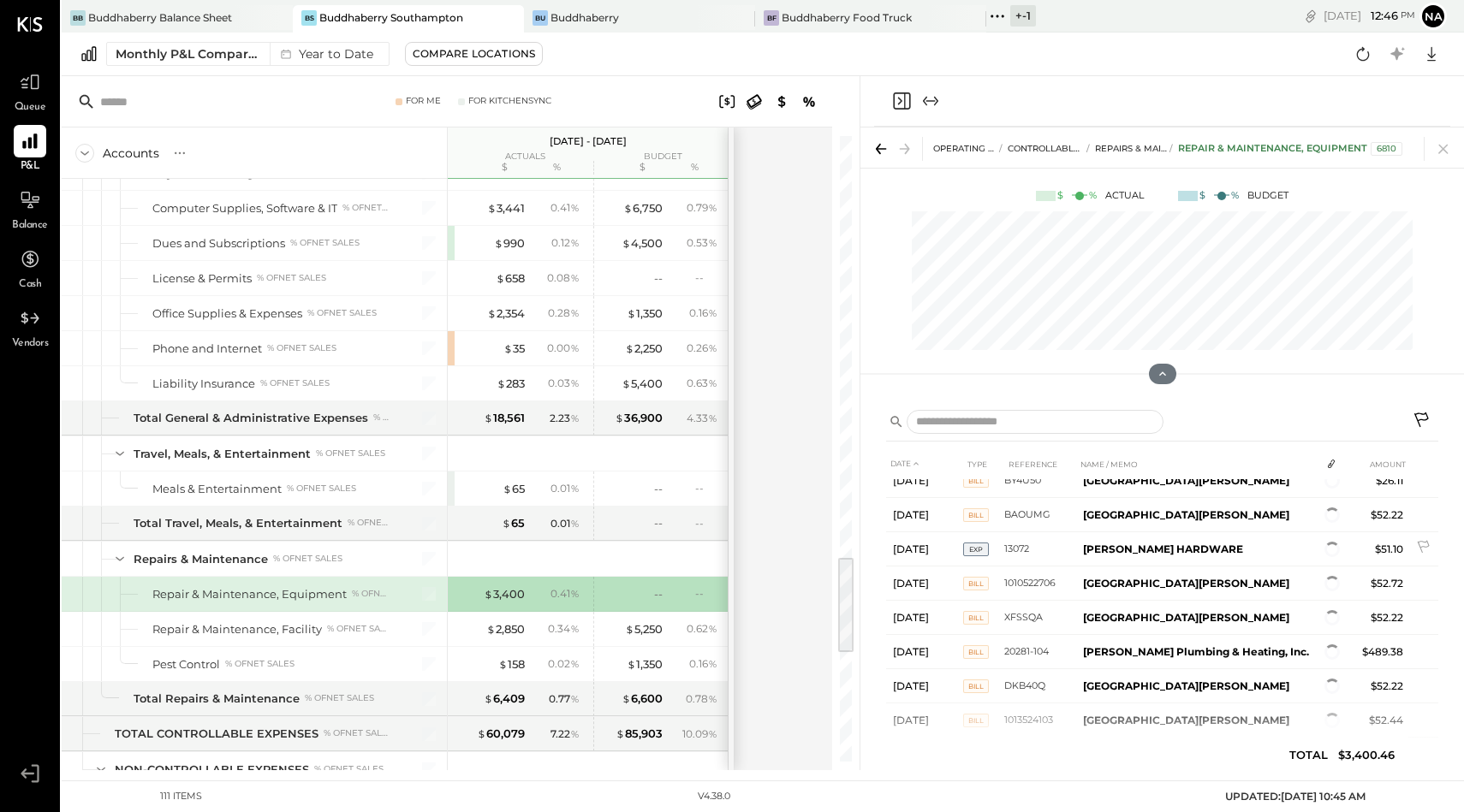
scroll to position [725, 0]
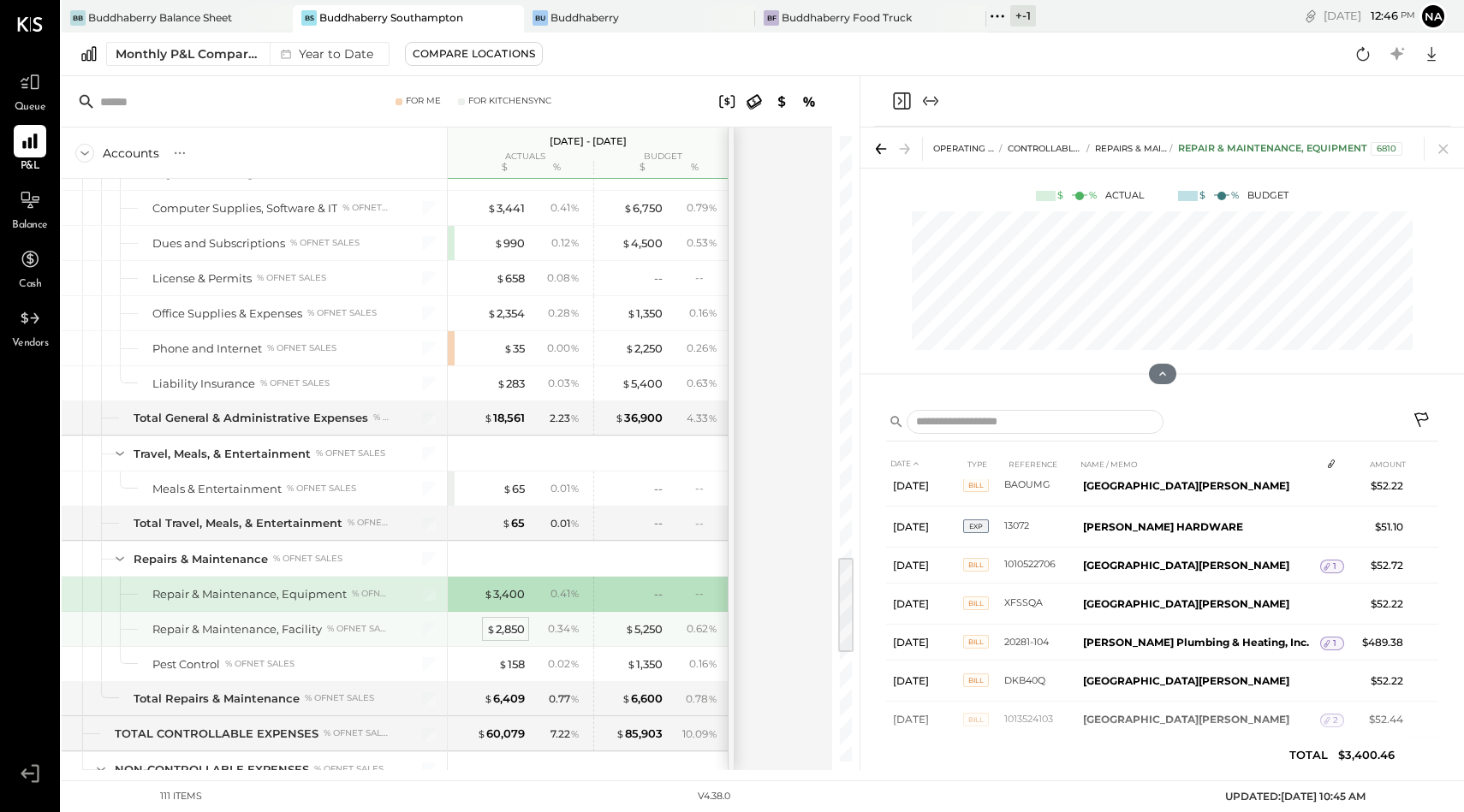
click at [513, 627] on div "$ 2,850" at bounding box center [505, 629] width 38 height 16
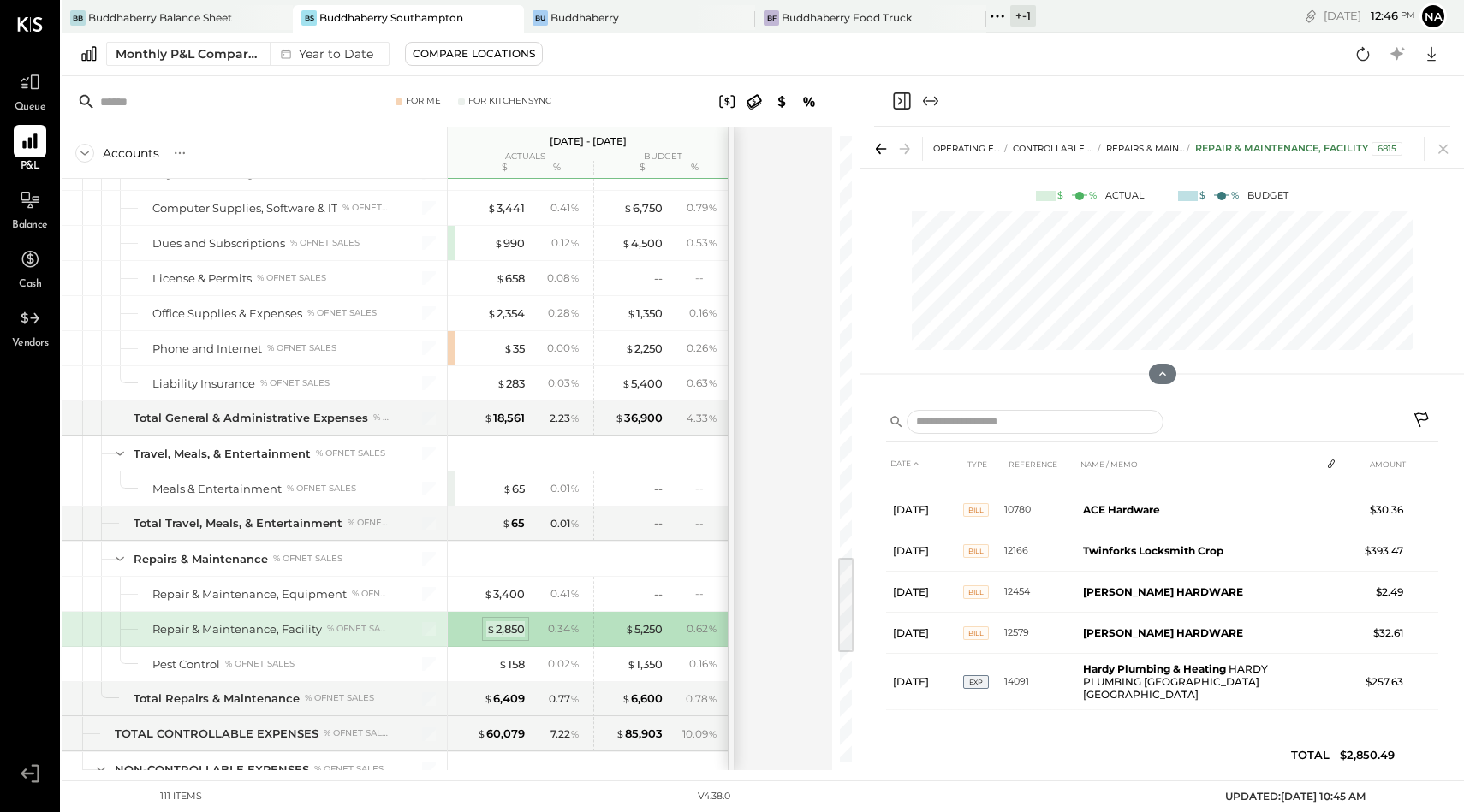
scroll to position [18, 0]
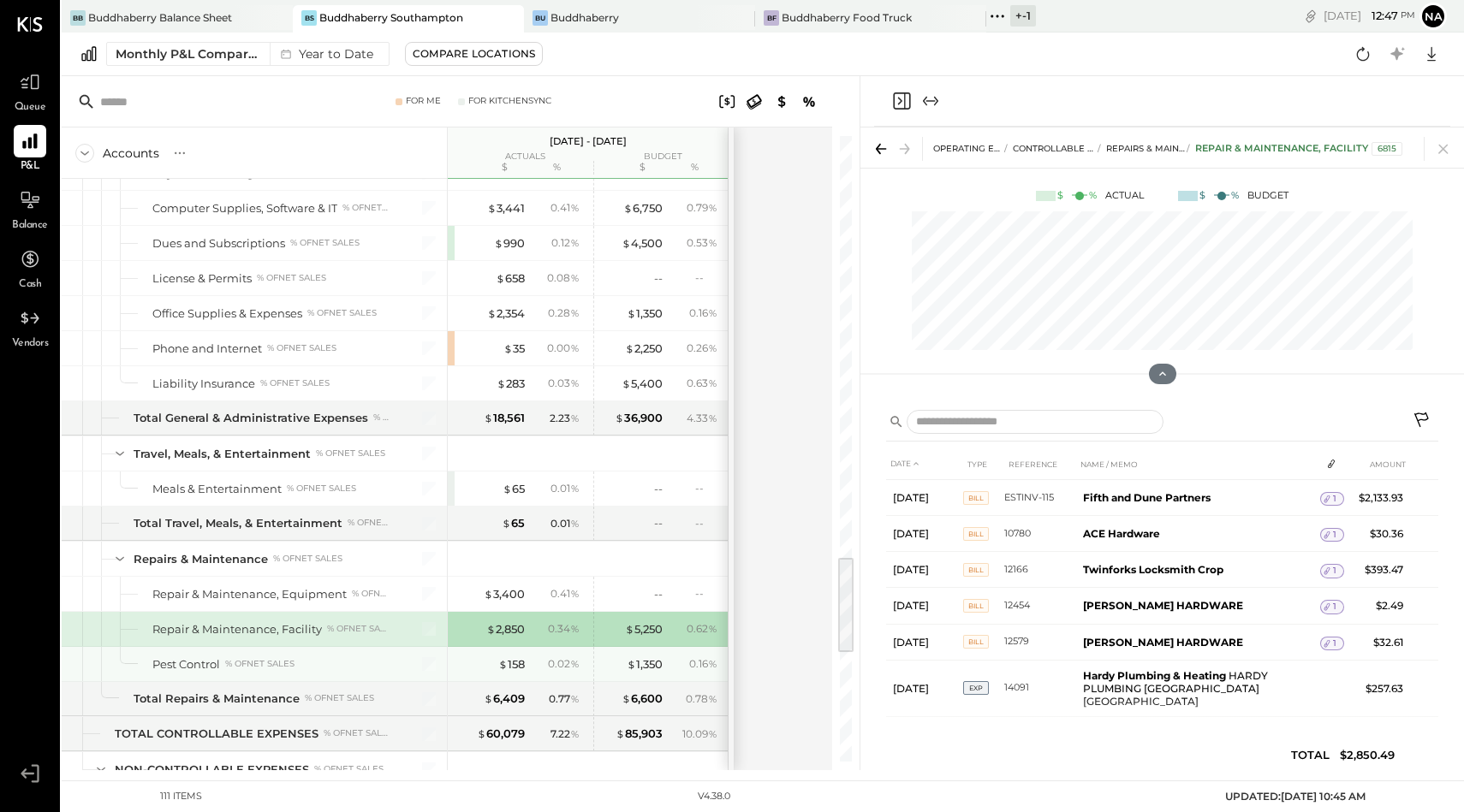
scroll to position [2732, 0]
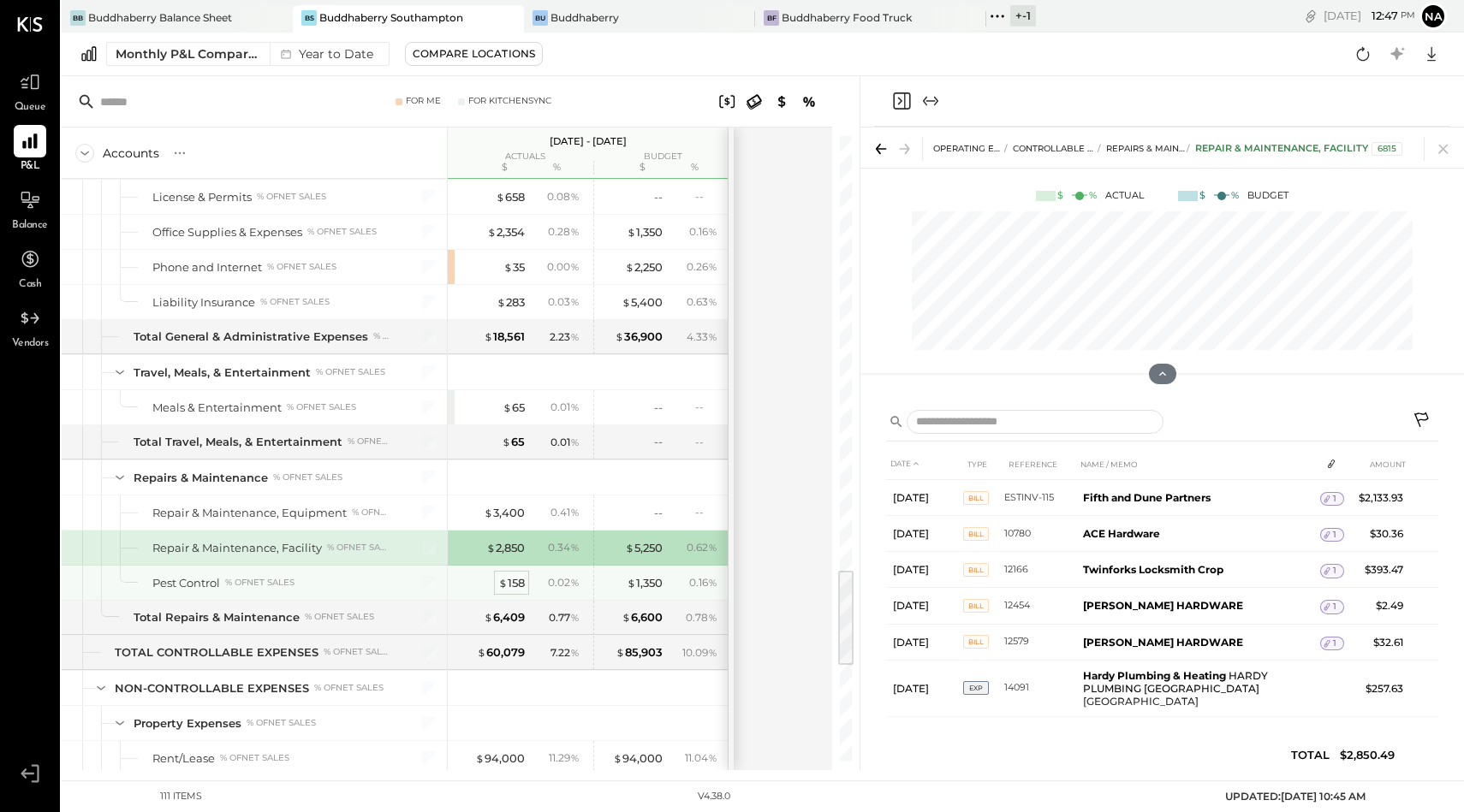
click at [507, 587] on div "$ 158" at bounding box center [512, 583] width 27 height 16
